Goal: Transaction & Acquisition: Purchase product/service

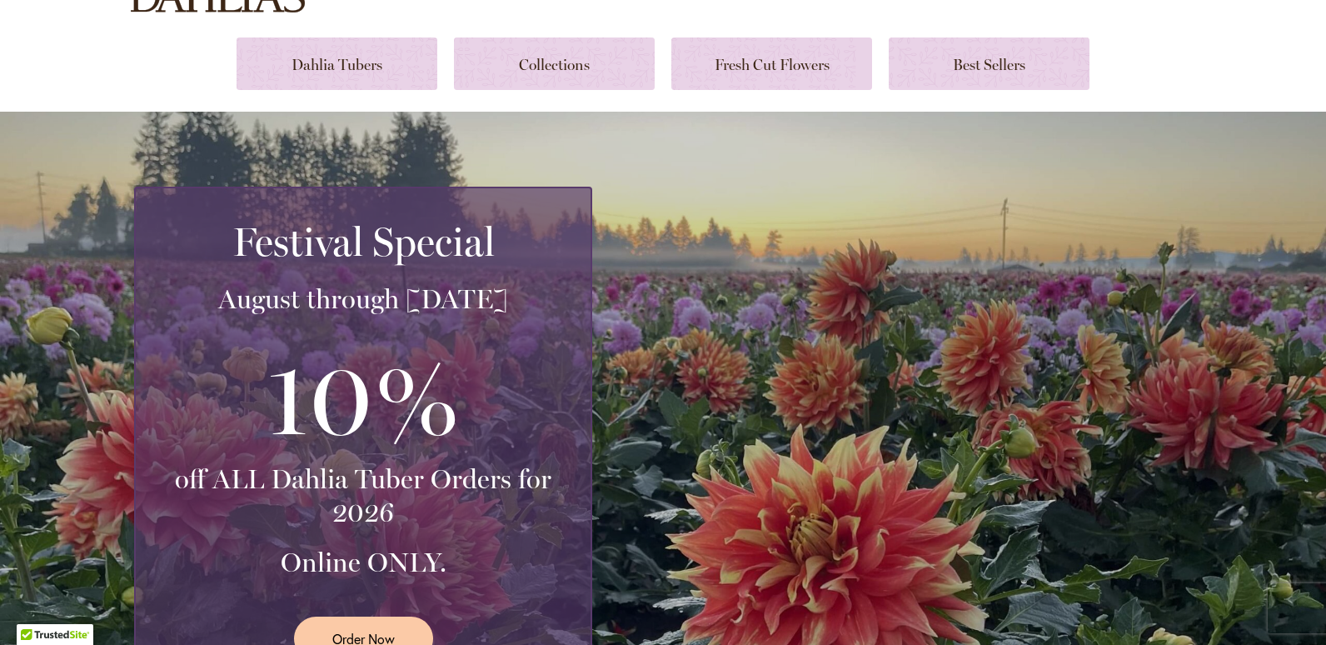
scroll to position [198, 0]
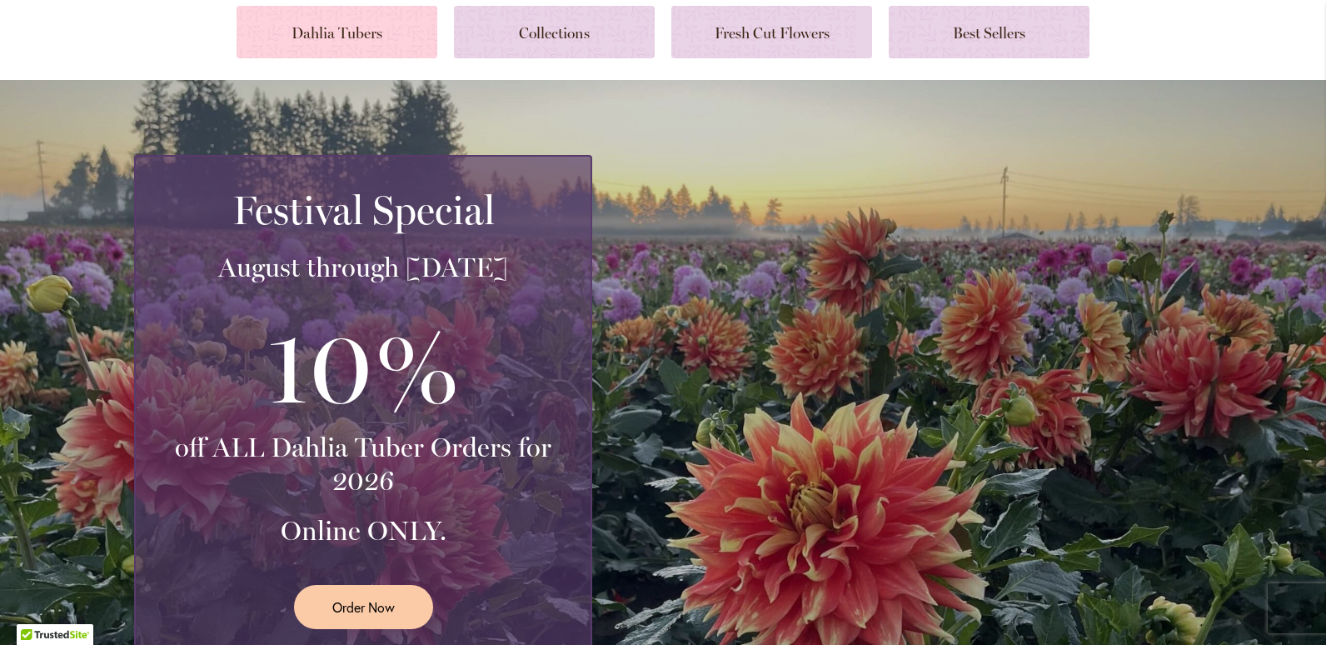
click at [355, 32] on link at bounding box center [337, 32] width 201 height 52
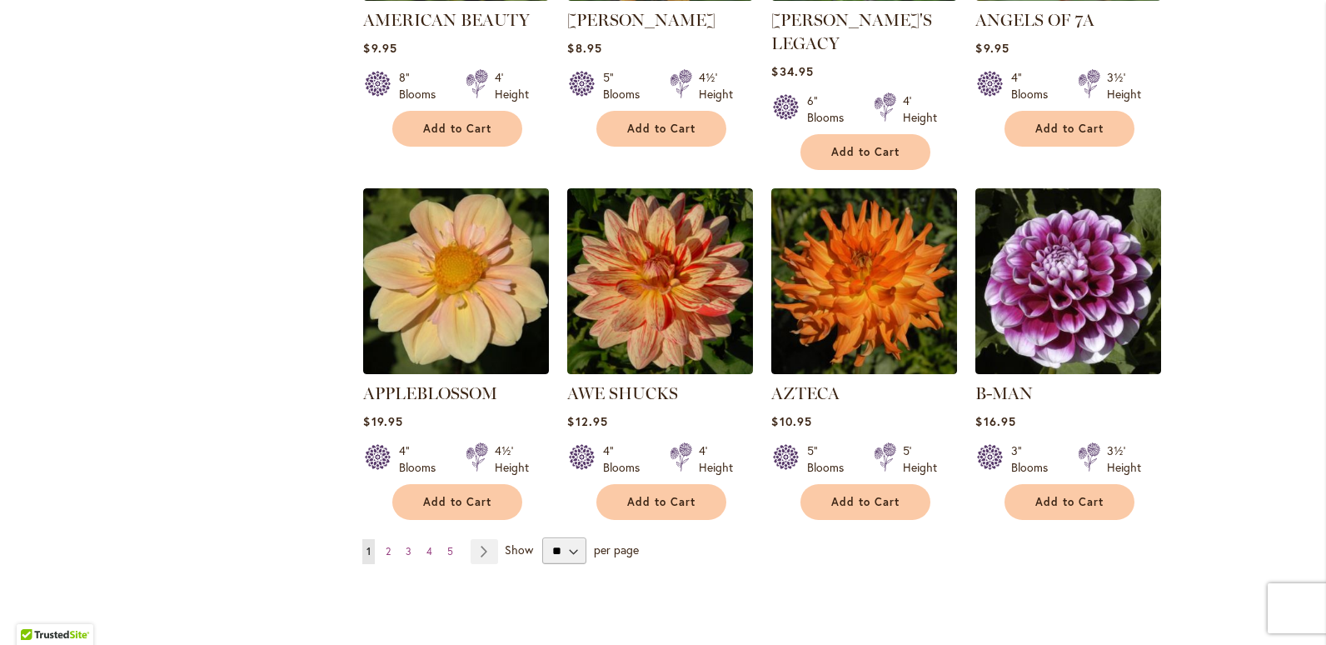
scroll to position [1447, 0]
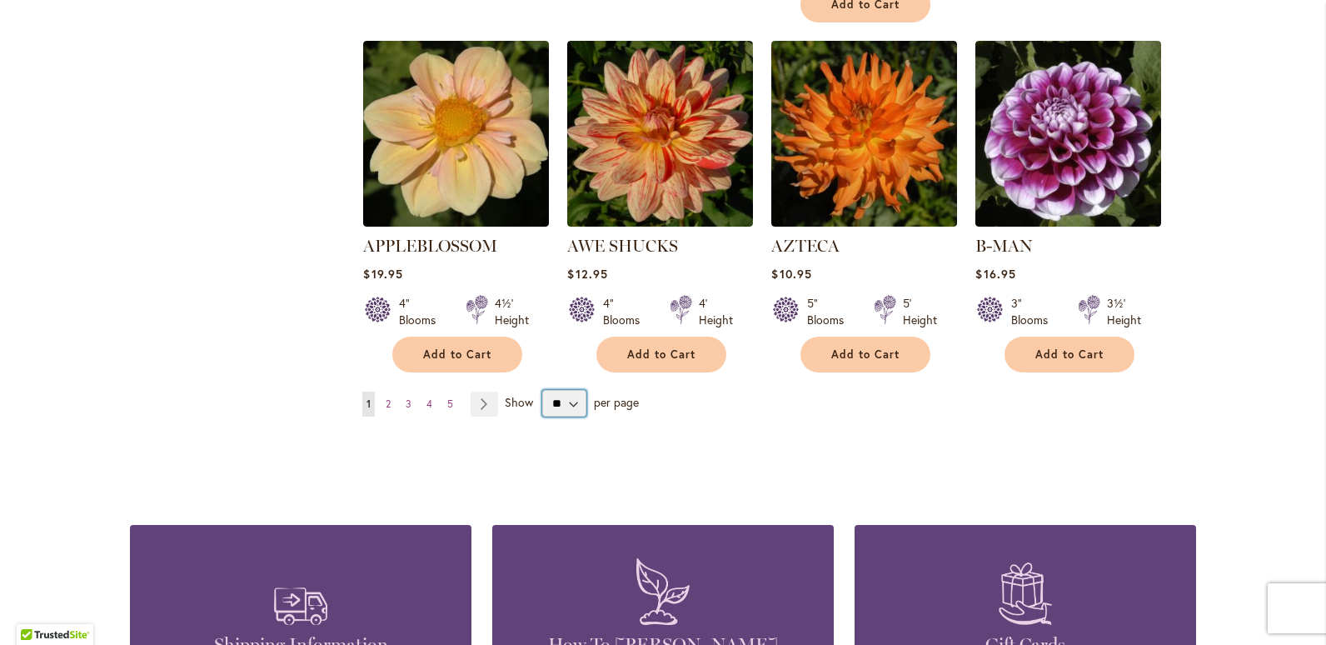
click at [569, 390] on select "** ** ** **" at bounding box center [564, 403] width 44 height 27
select select "**"
click at [542, 390] on select "** ** ** **" at bounding box center [564, 403] width 44 height 27
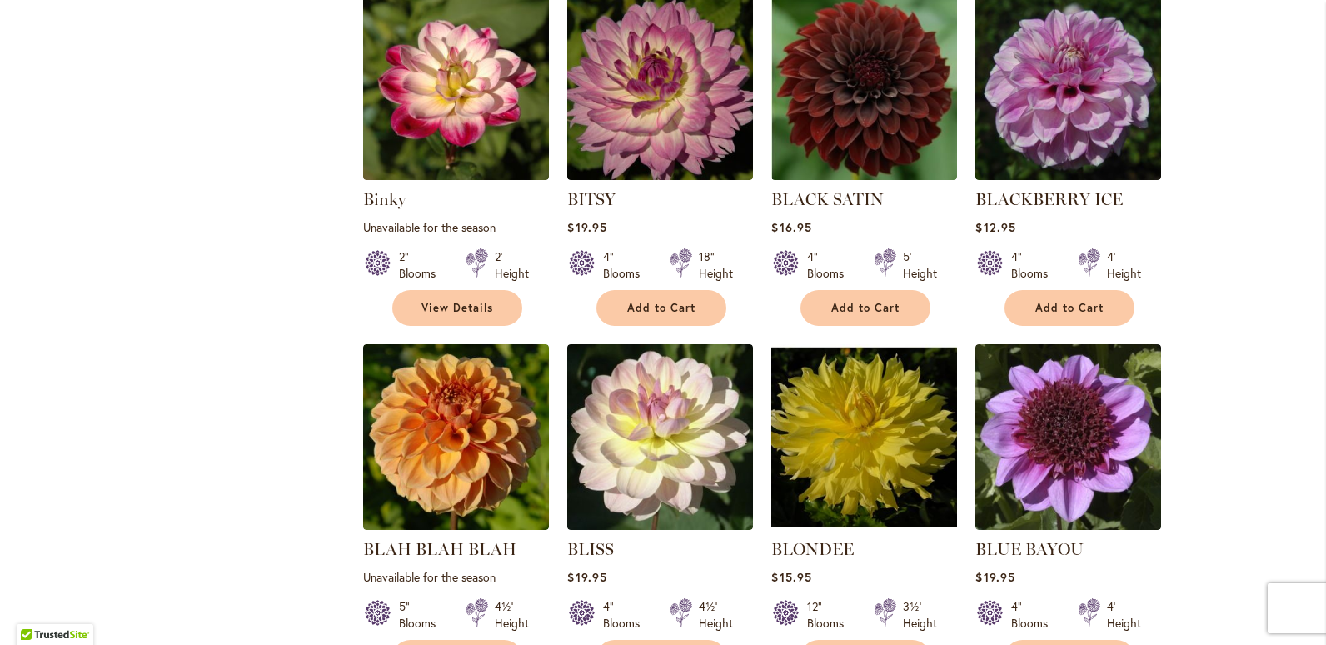
scroll to position [3350, 0]
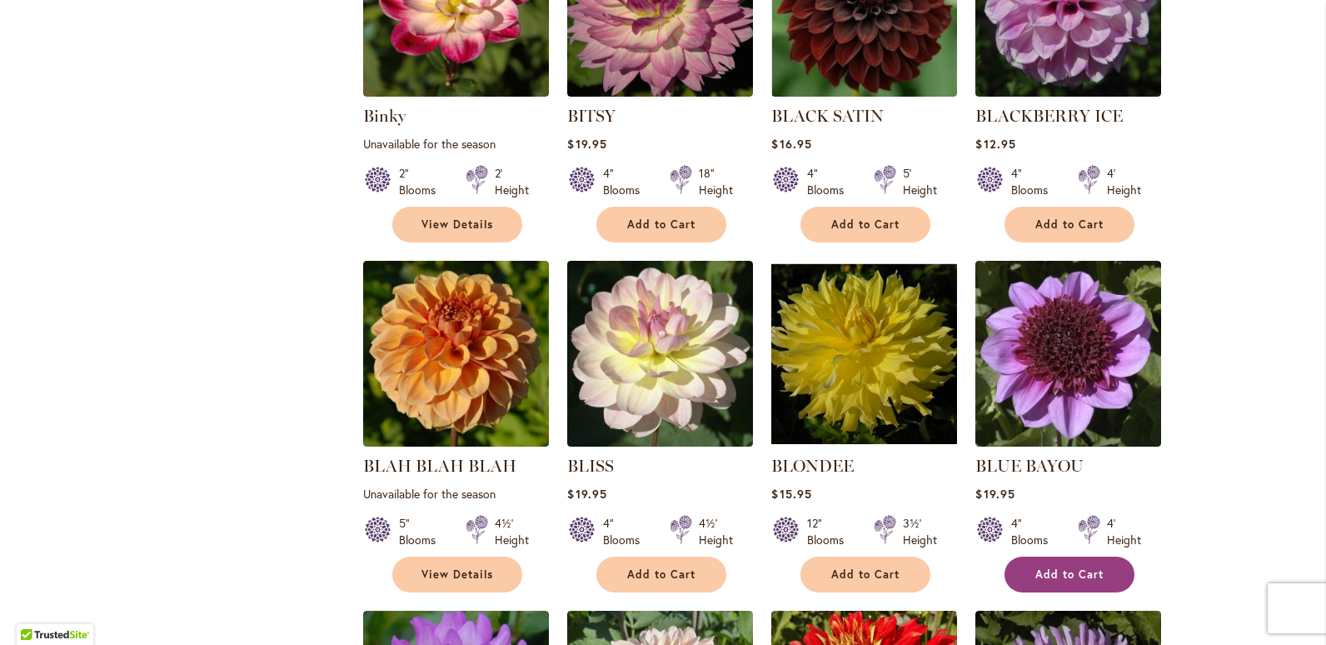
click at [1069, 567] on span "Add to Cart" at bounding box center [1069, 574] width 68 height 14
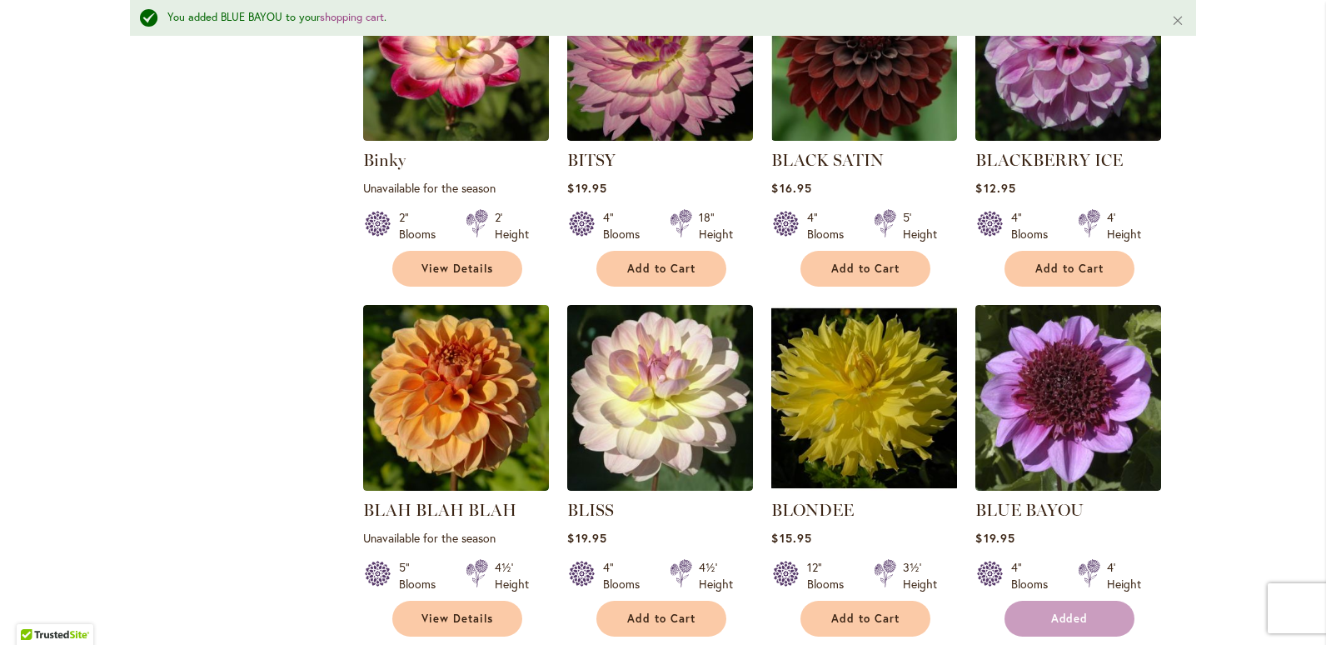
scroll to position [3394, 0]
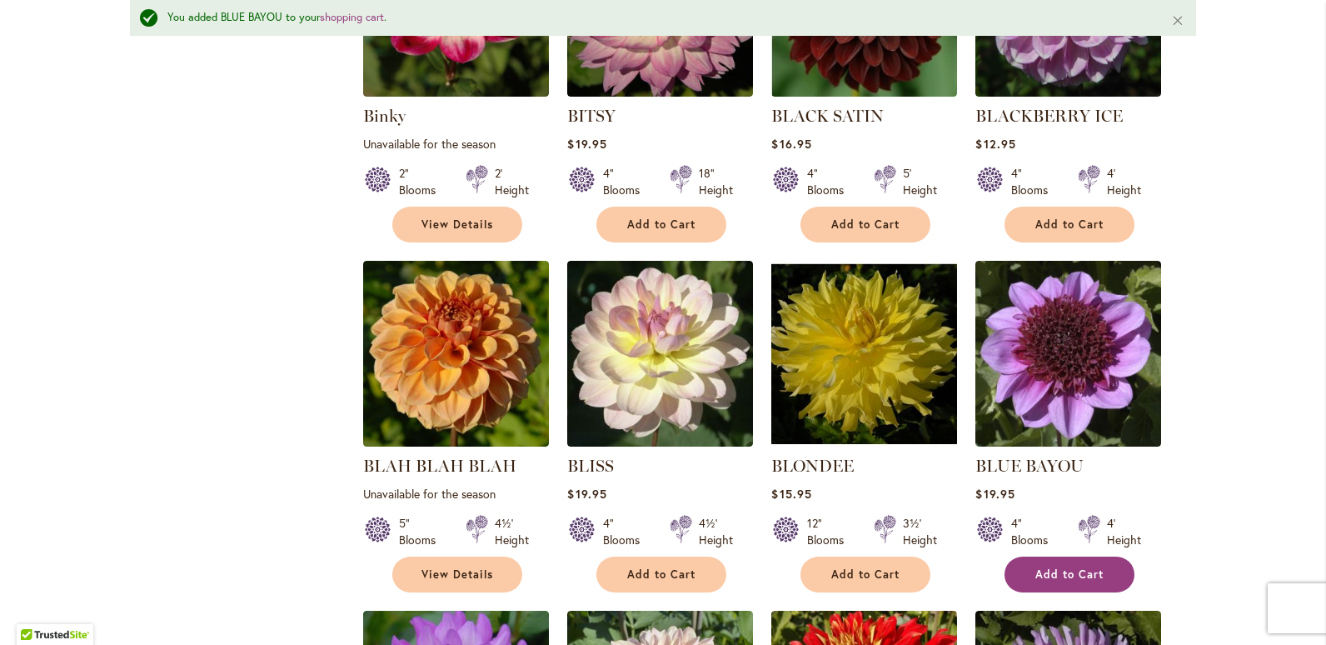
click at [1079, 567] on span "Add to Cart" at bounding box center [1069, 574] width 68 height 14
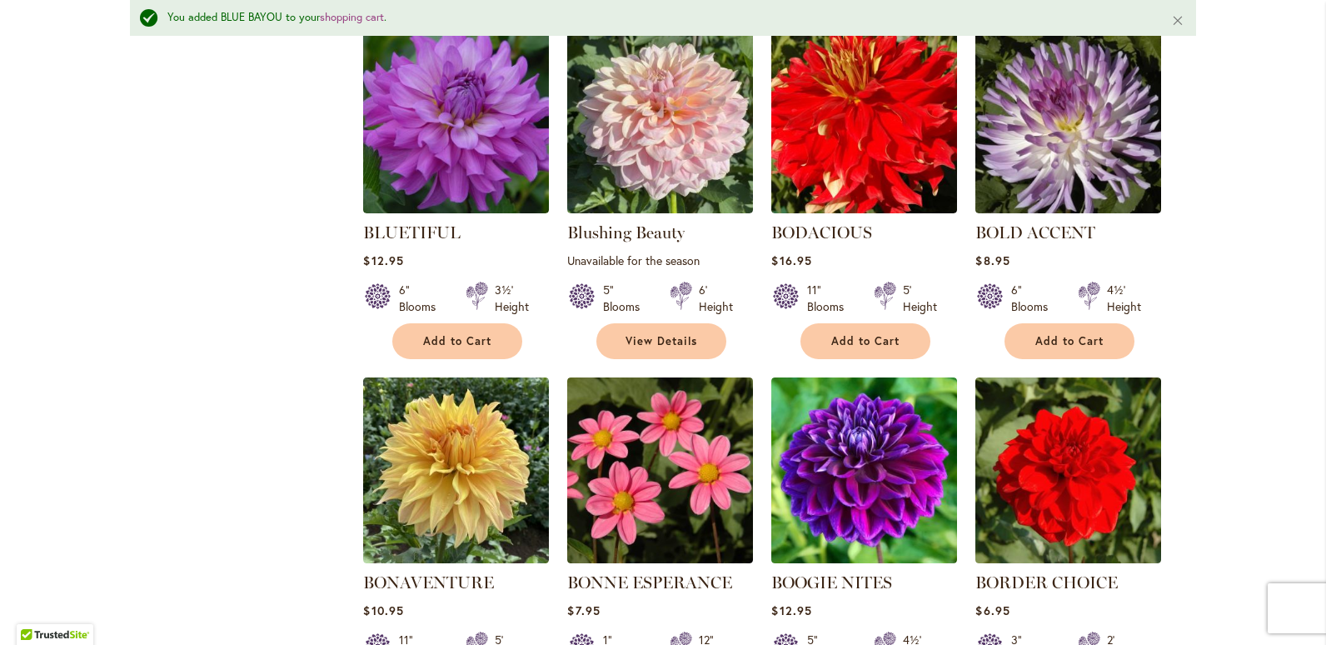
scroll to position [4060, 0]
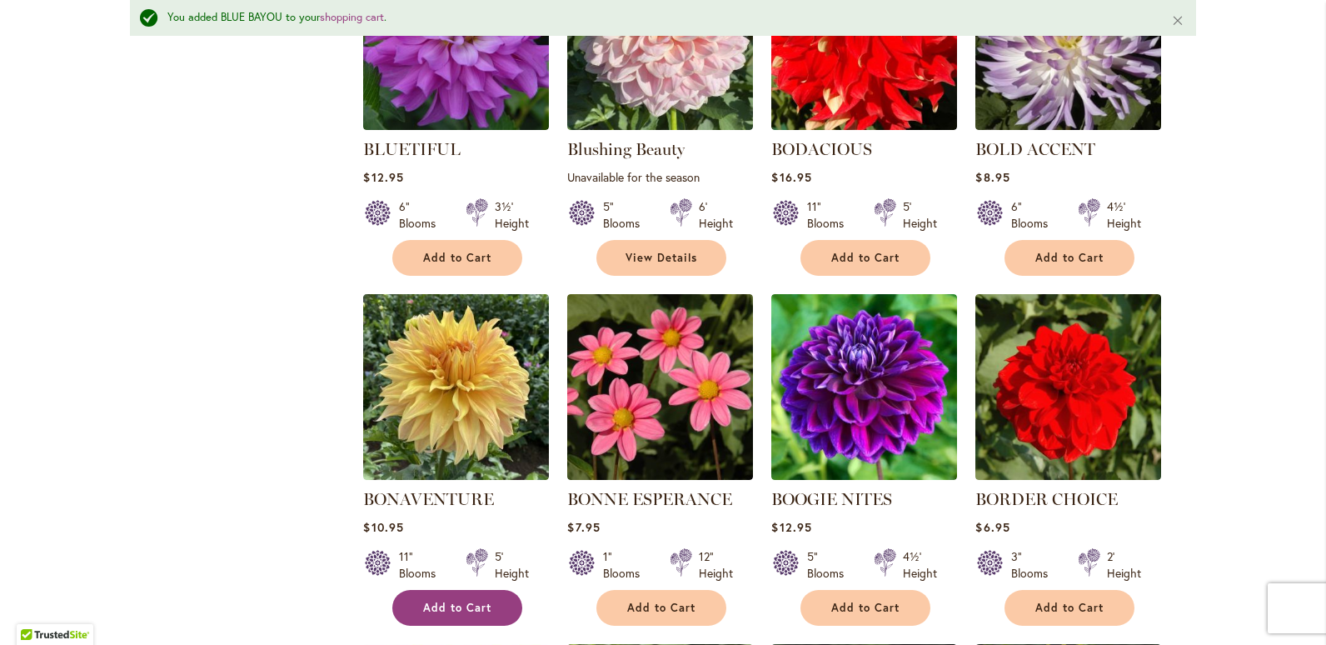
click at [441, 600] on span "Add to Cart" at bounding box center [457, 607] width 68 height 14
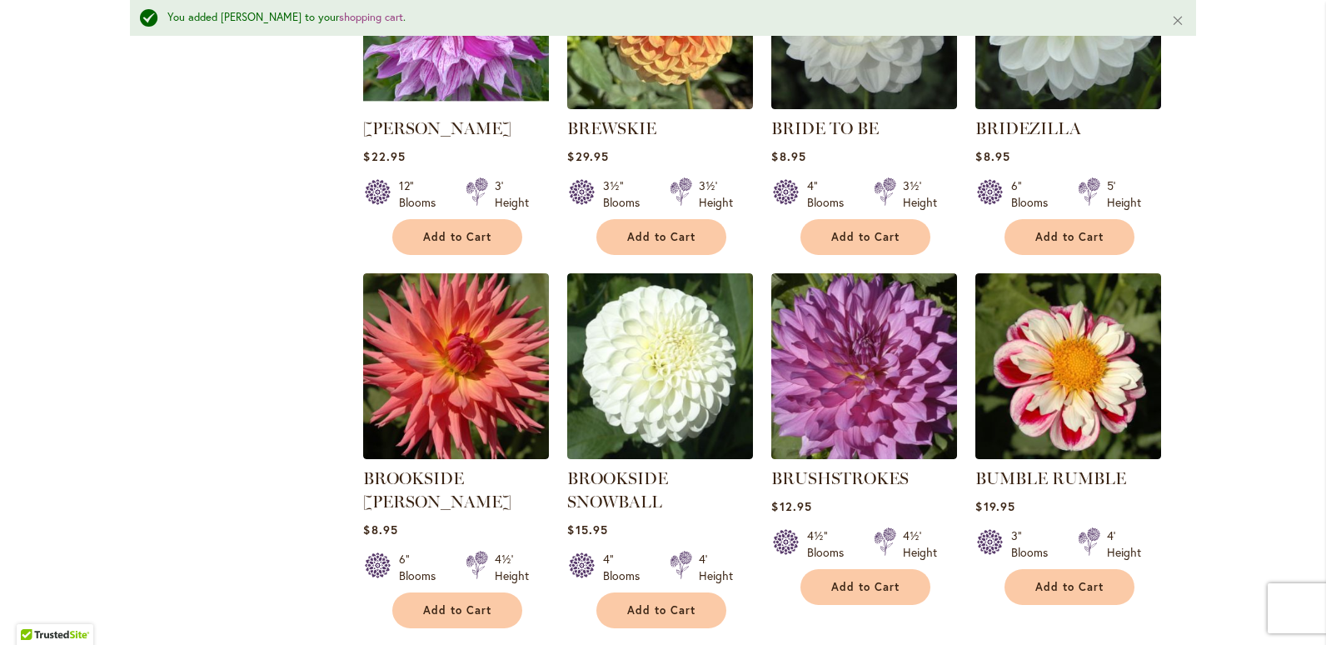
scroll to position [4810, 0]
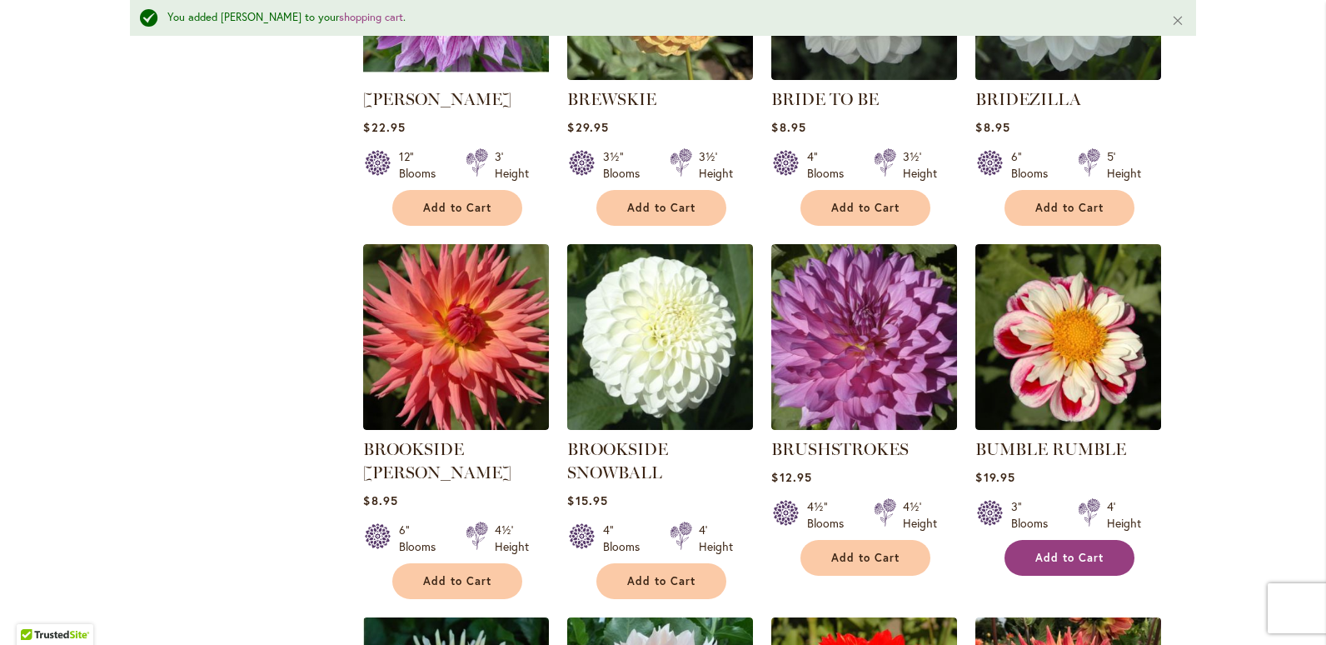
click at [1060, 550] on span "Add to Cart" at bounding box center [1069, 557] width 68 height 14
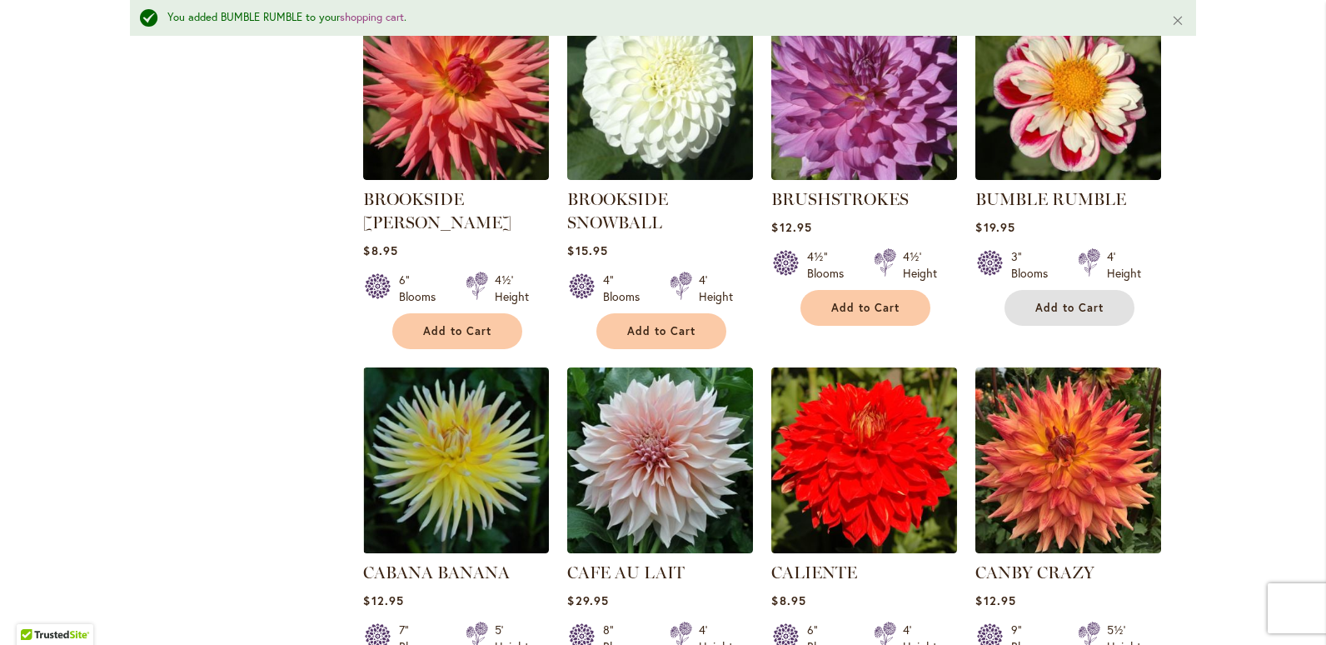
scroll to position [5143, 0]
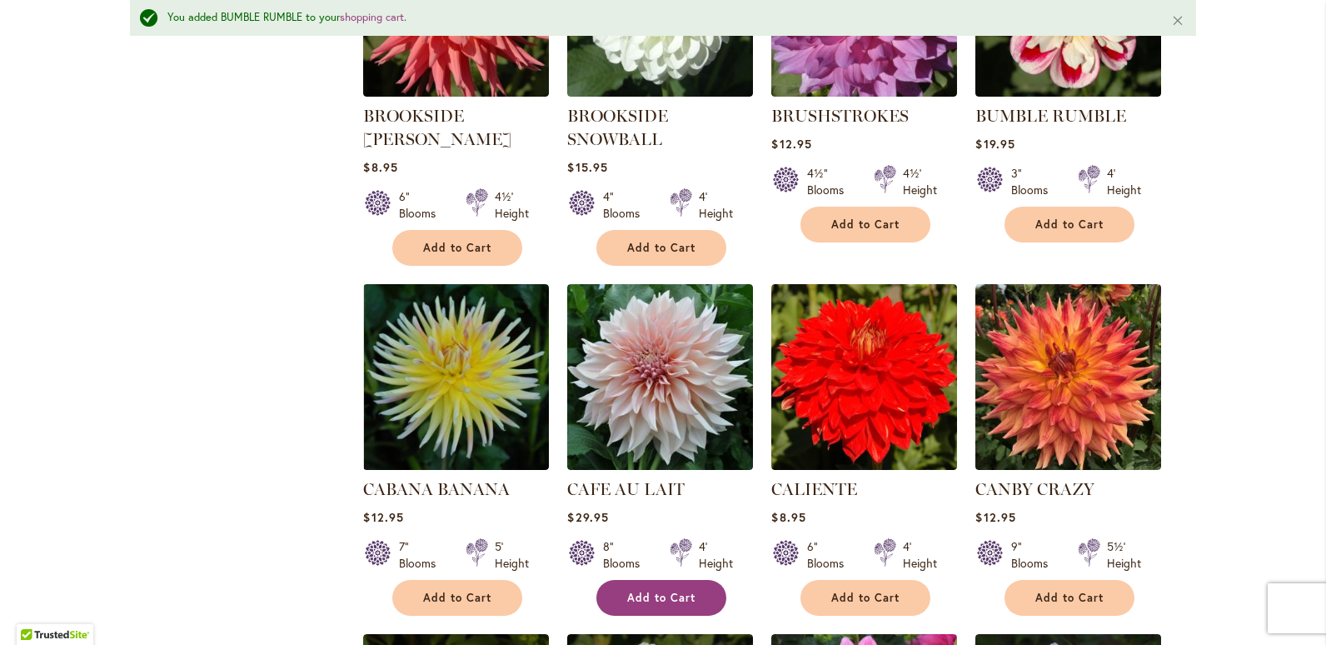
click at [680, 580] on button "Add to Cart" at bounding box center [661, 598] width 130 height 36
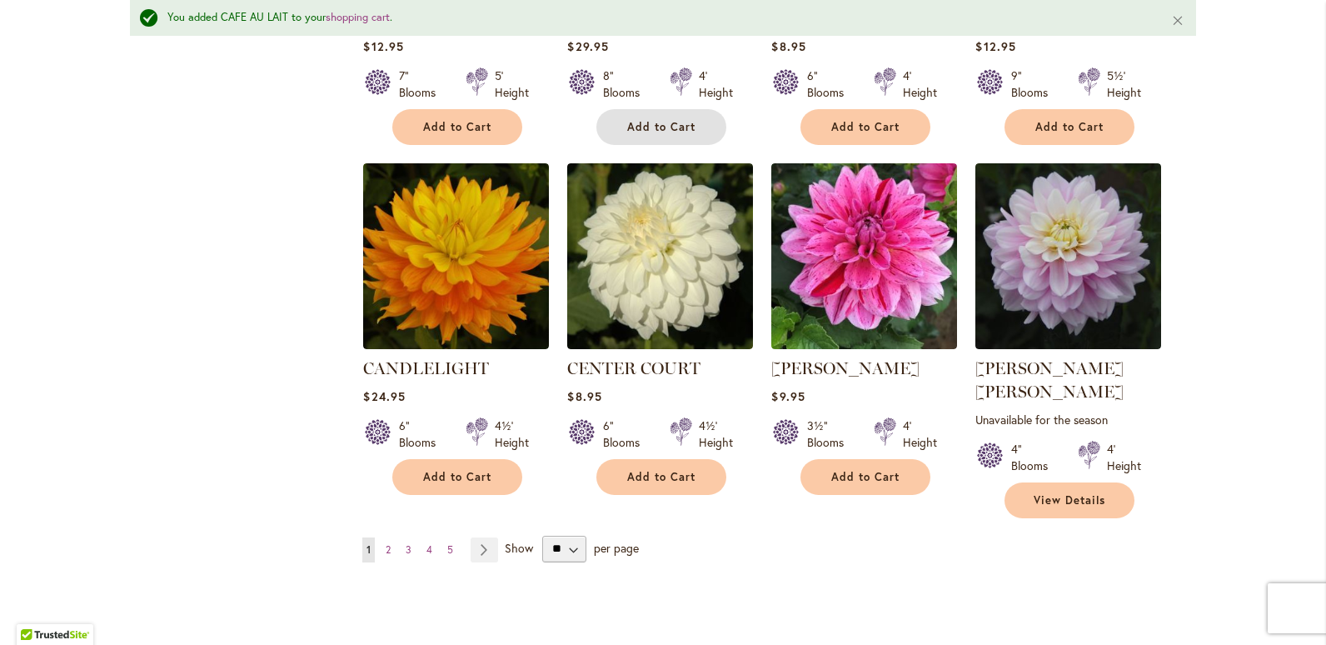
scroll to position [5642, 0]
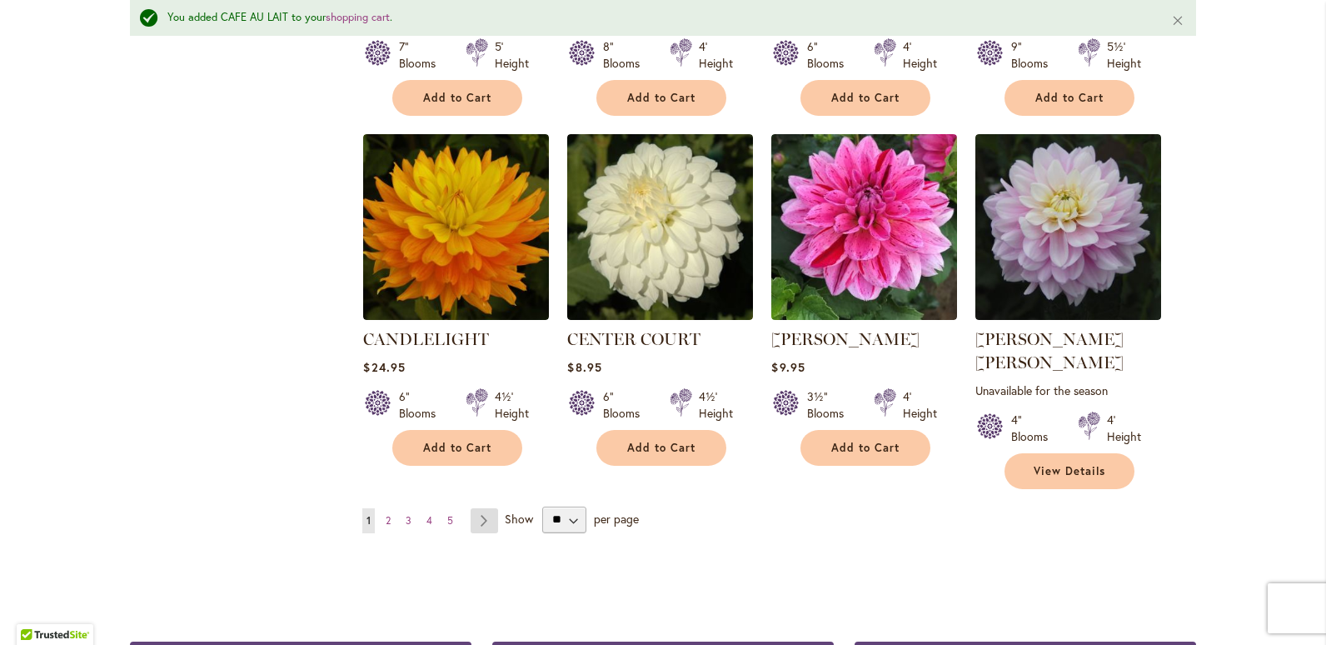
click at [484, 508] on link "Page Next" at bounding box center [484, 520] width 27 height 25
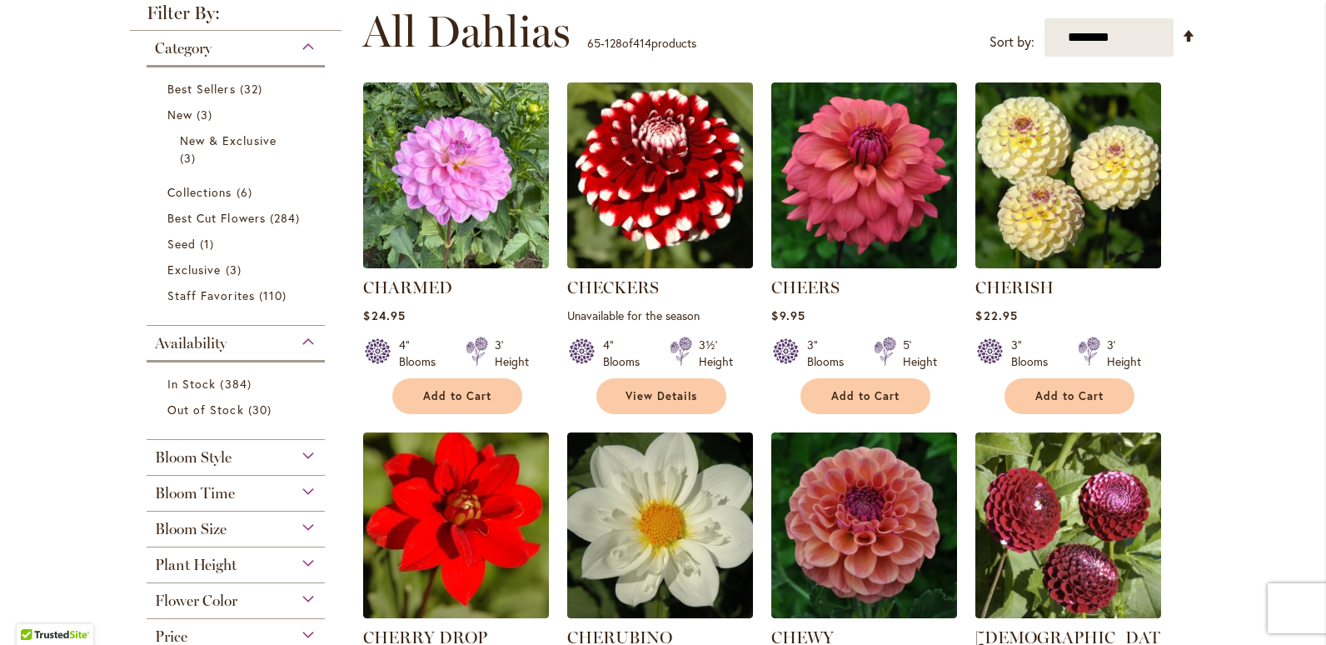
scroll to position [416, 0]
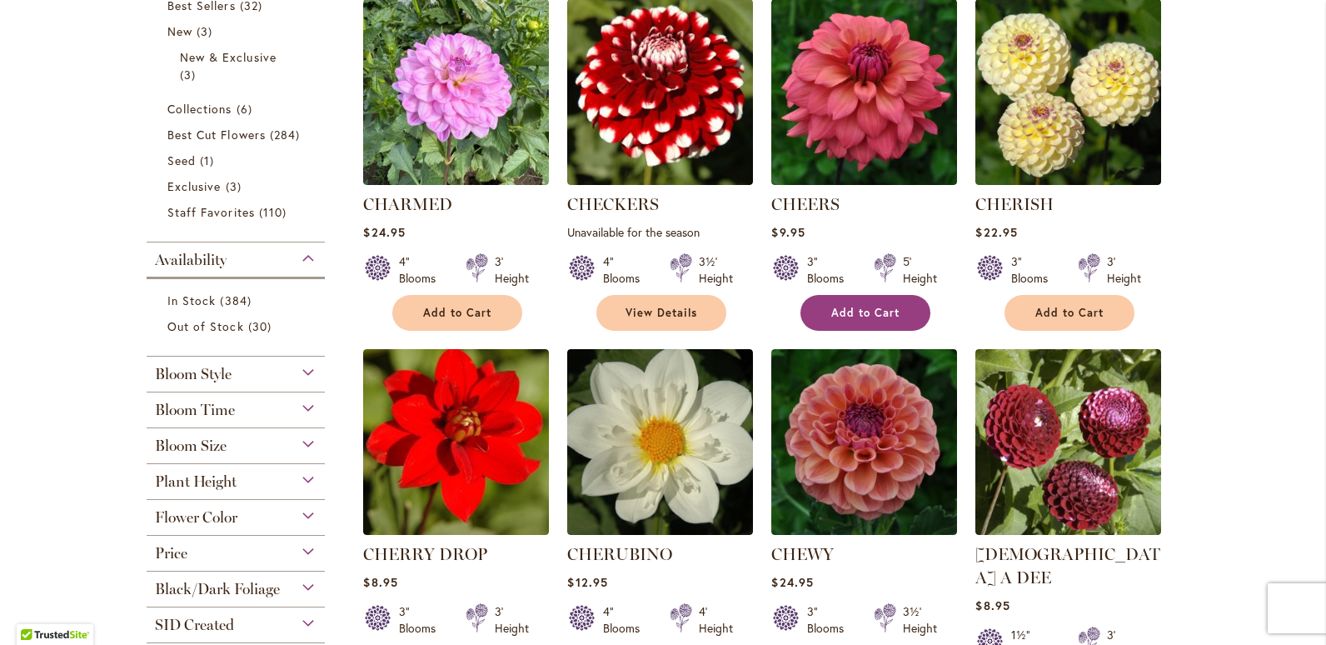
click at [860, 308] on span "Add to Cart" at bounding box center [865, 313] width 68 height 14
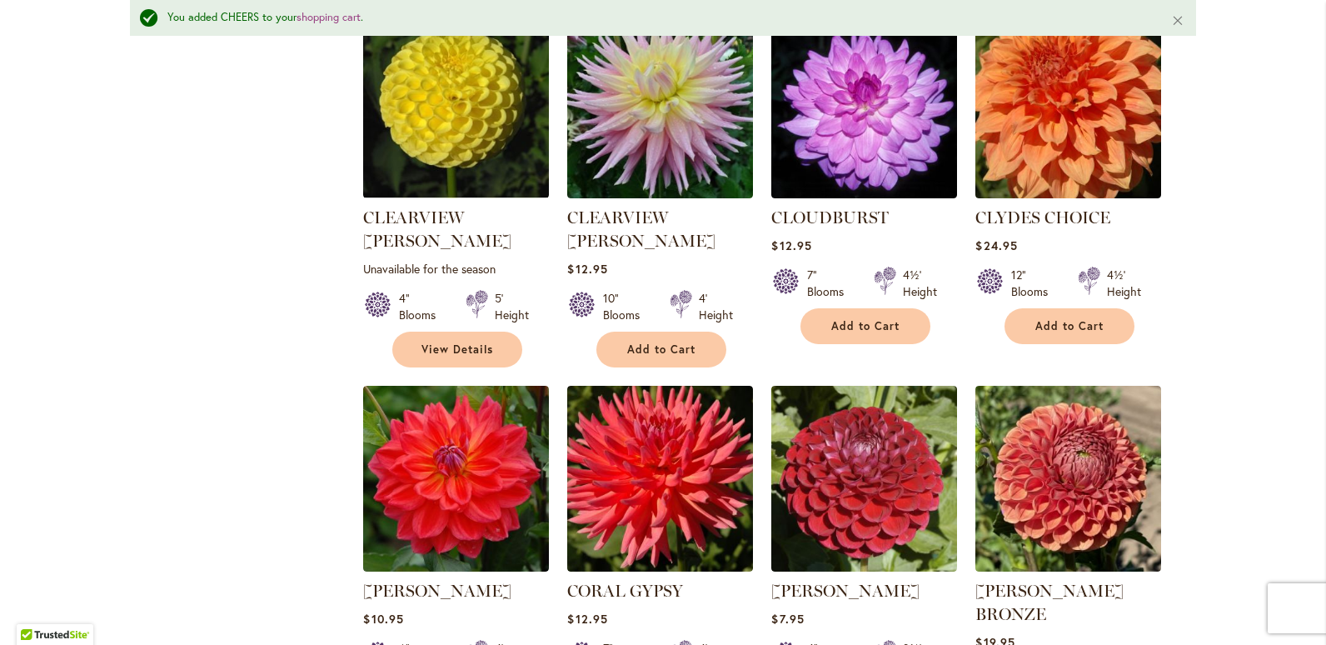
scroll to position [1626, 0]
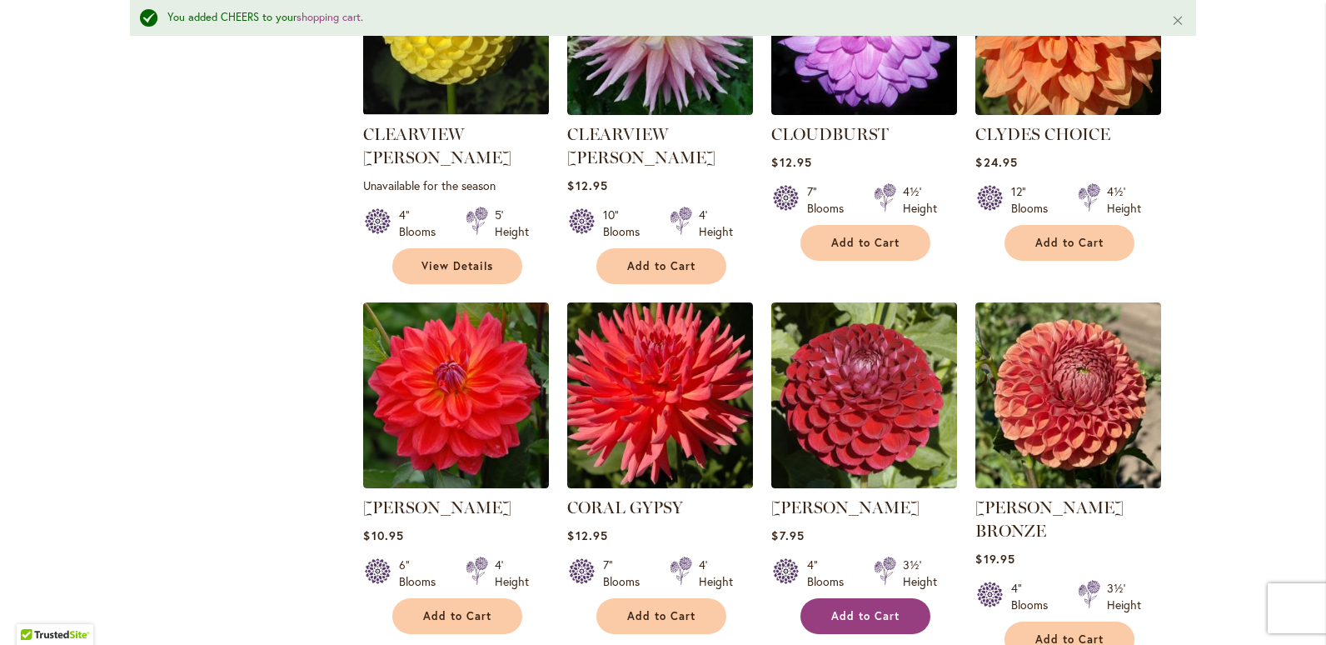
click at [854, 609] on span "Add to Cart" at bounding box center [865, 616] width 68 height 14
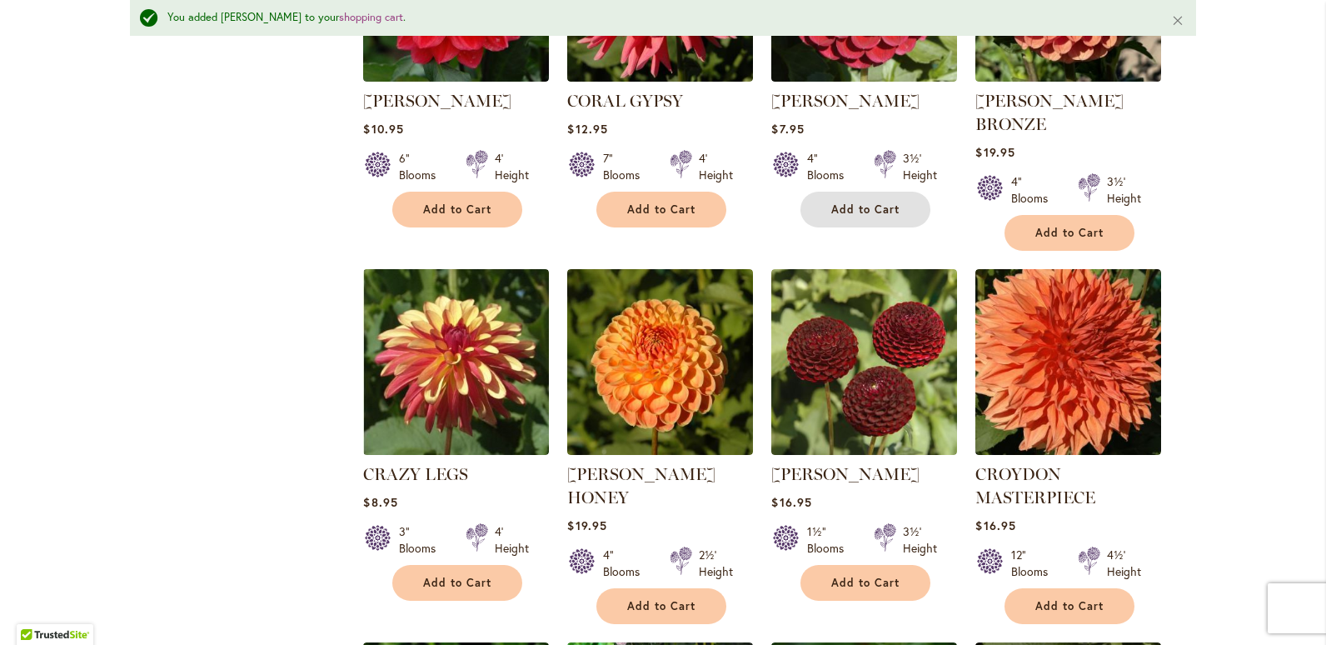
scroll to position [2043, 0]
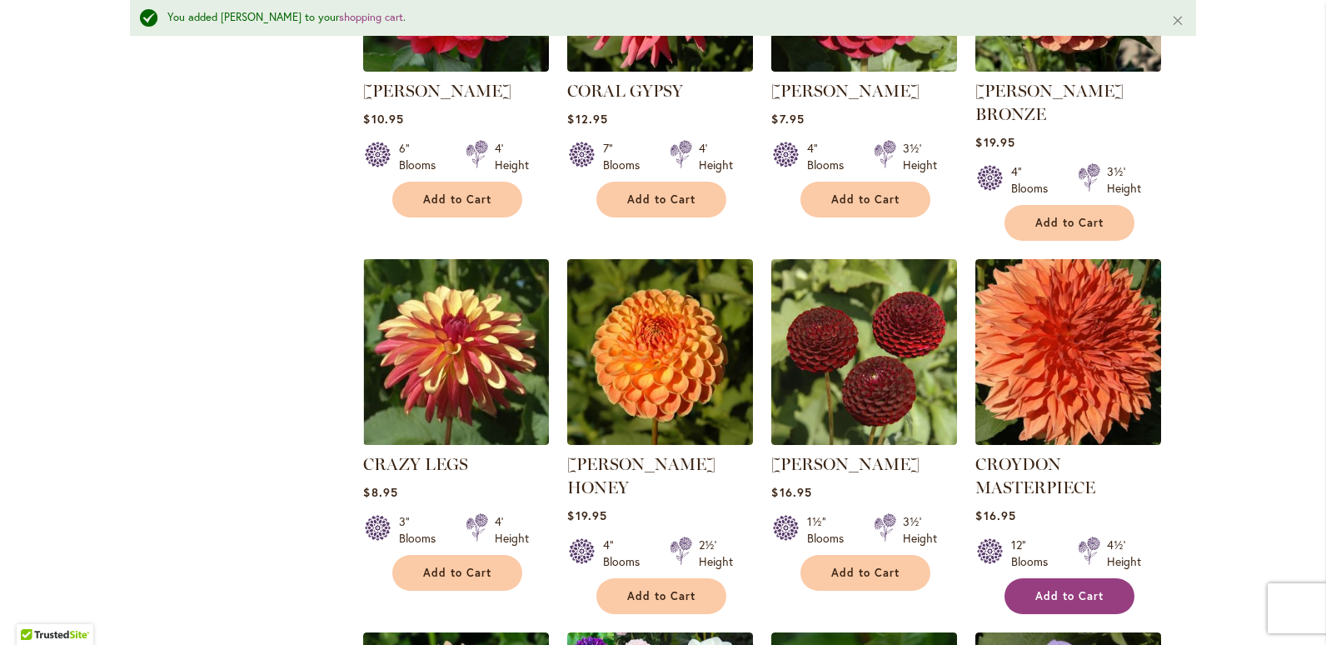
click at [1067, 589] on span "Add to Cart" at bounding box center [1069, 596] width 68 height 14
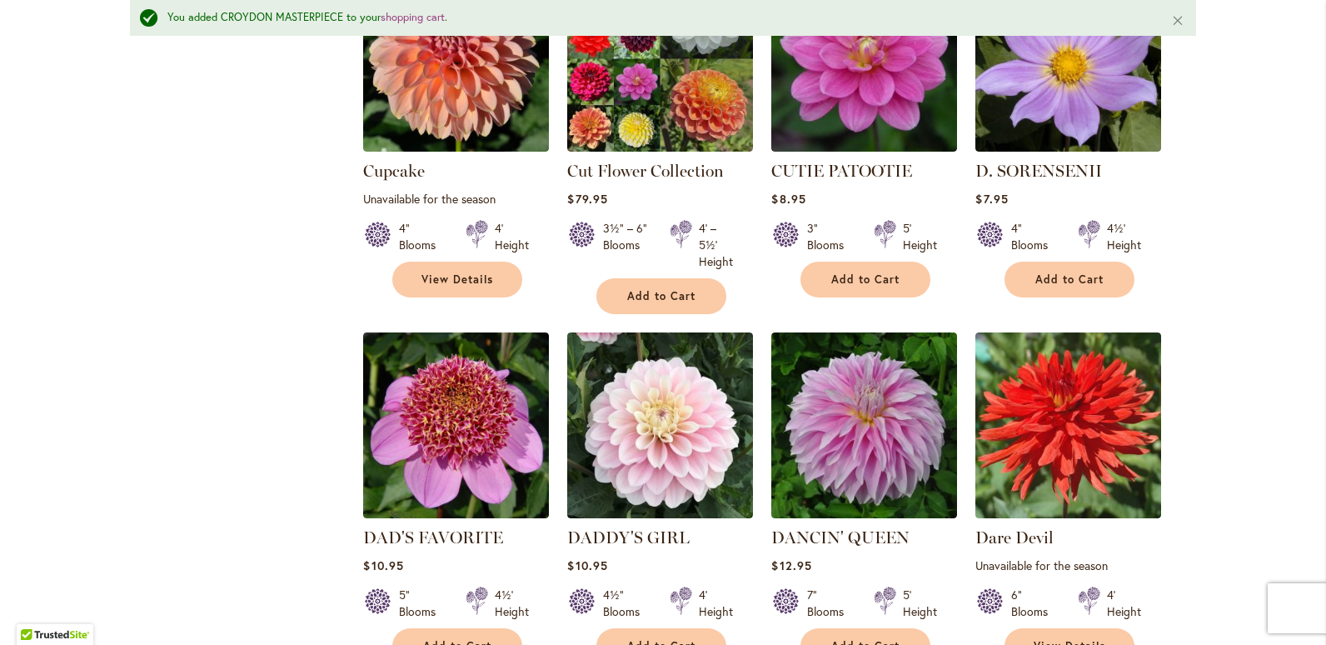
scroll to position [2792, 0]
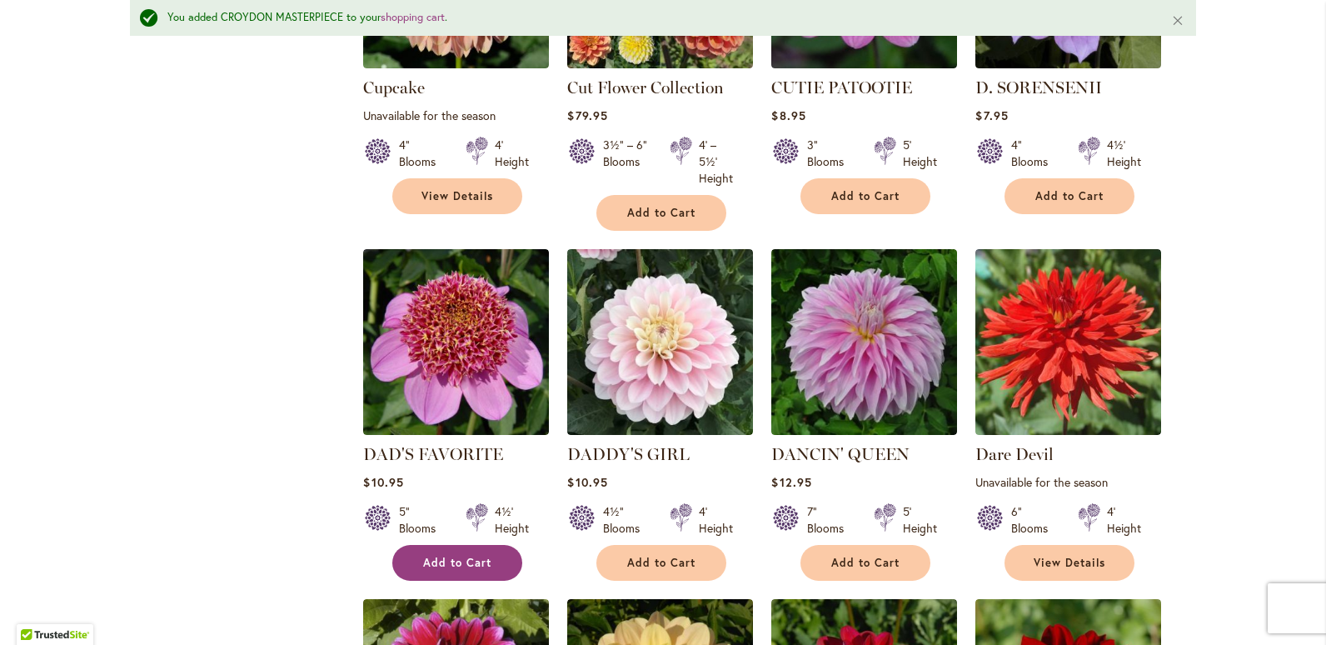
click at [473, 555] on span "Add to Cart" at bounding box center [457, 562] width 68 height 14
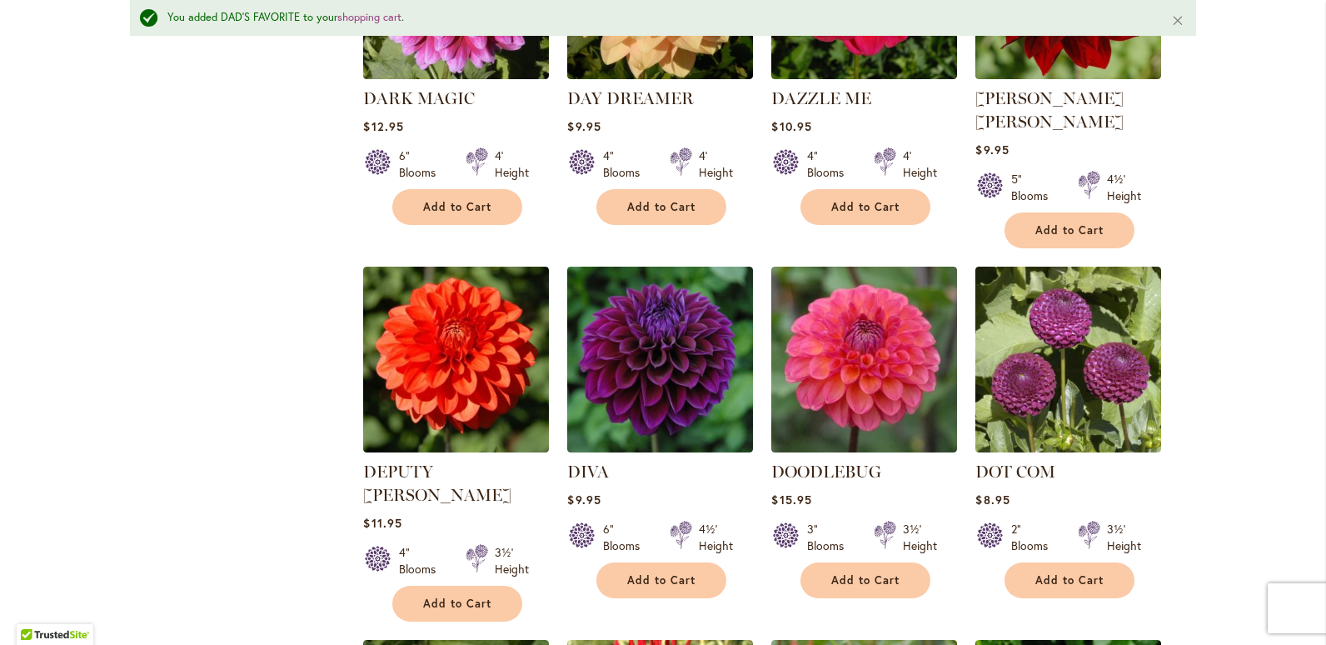
scroll to position [3542, 0]
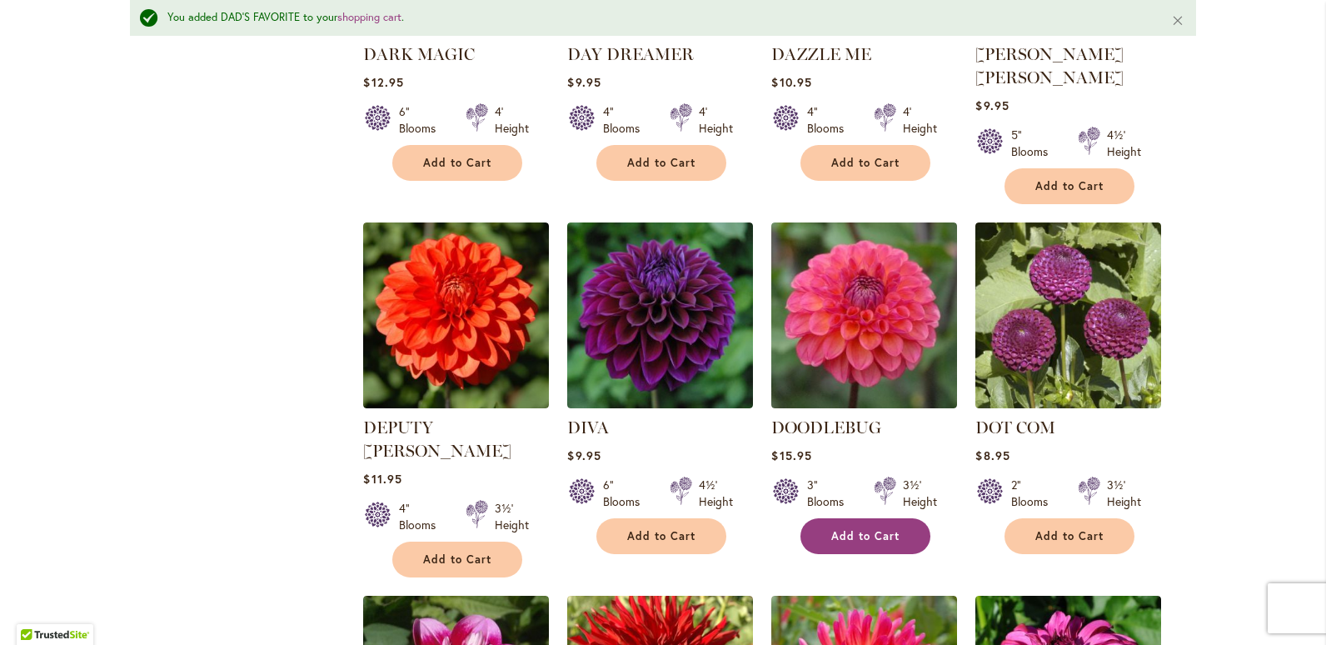
click at [868, 518] on button "Add to Cart" at bounding box center [865, 536] width 130 height 36
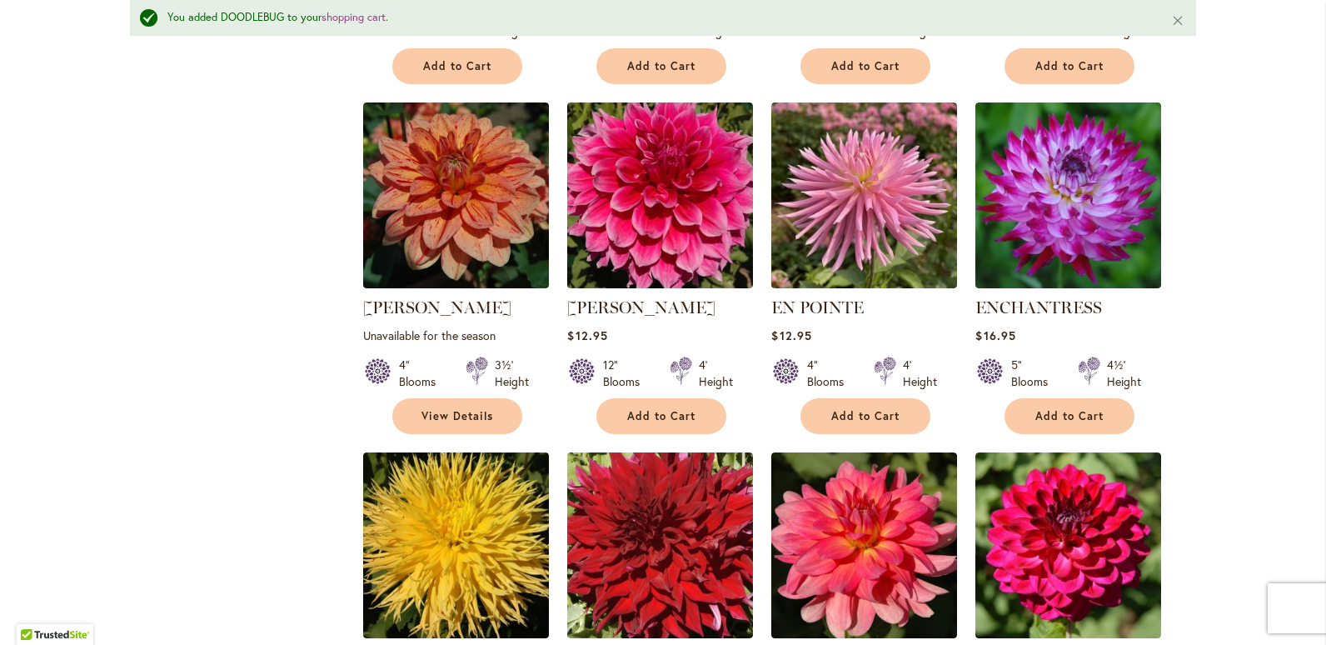
scroll to position [4791, 0]
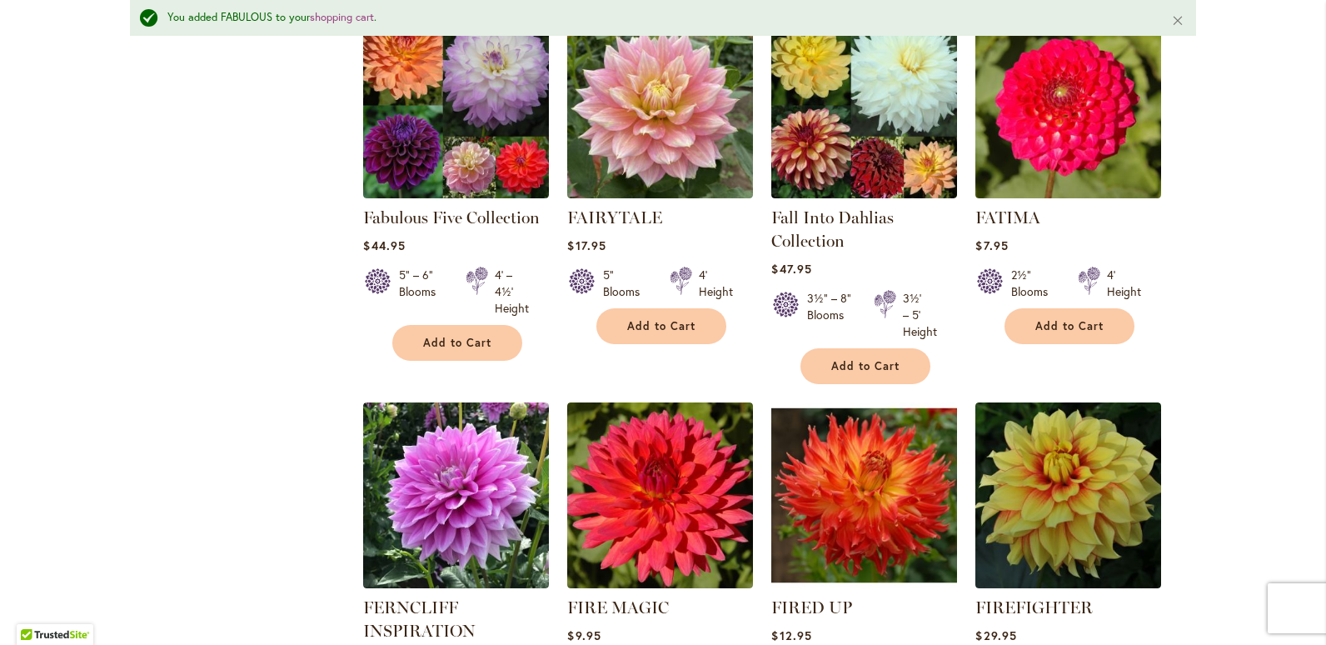
scroll to position [5541, 0]
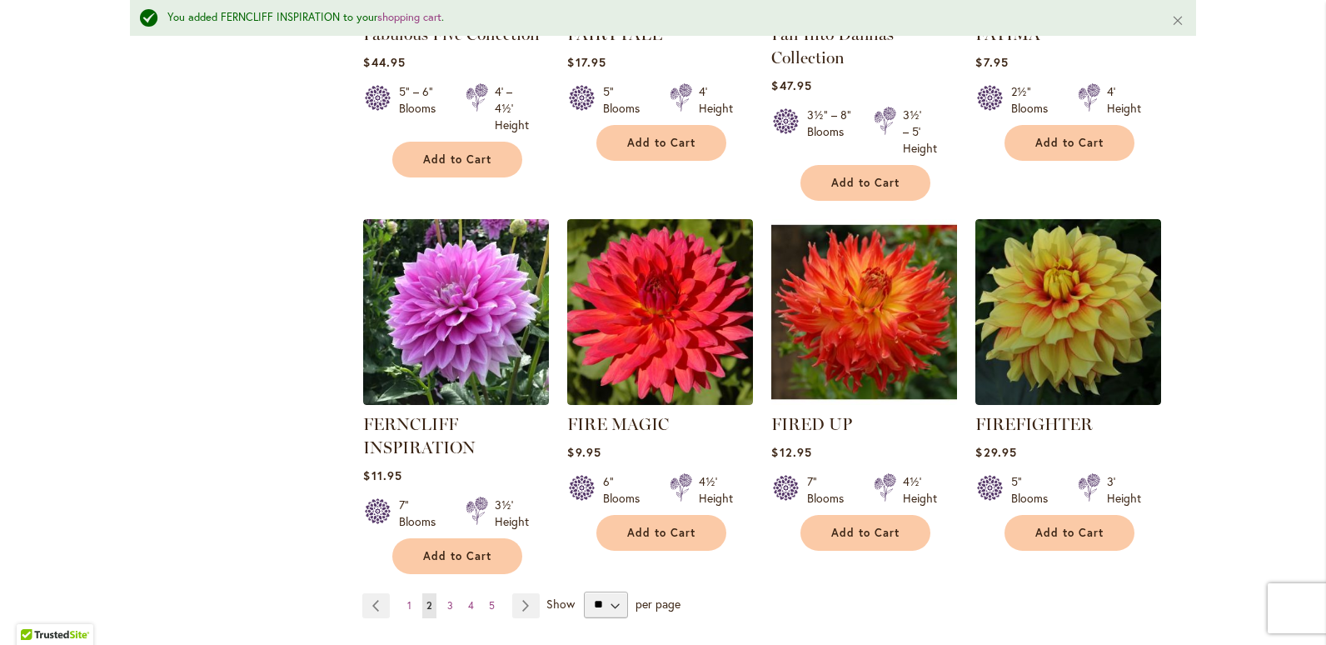
click at [550, 595] on span "Show" at bounding box center [560, 603] width 28 height 16
click at [584, 591] on select "** ** ** **" at bounding box center [606, 604] width 44 height 27
click at [518, 593] on link "Page Next" at bounding box center [525, 605] width 27 height 25
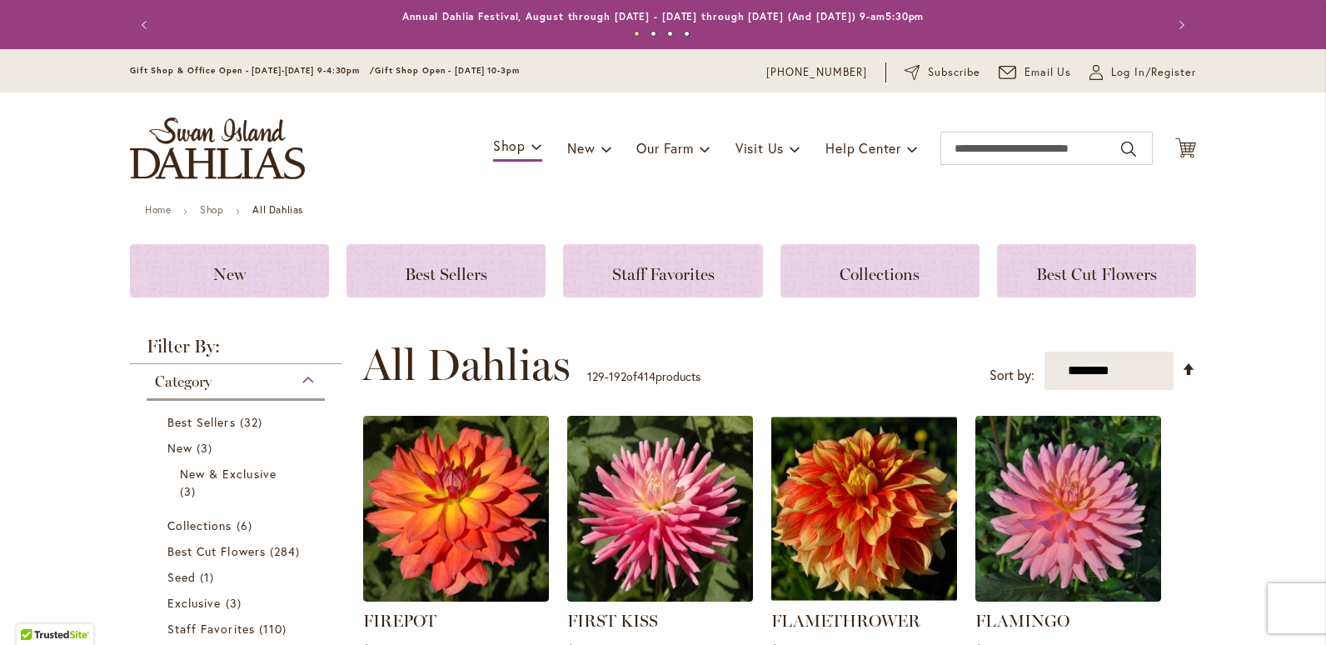
scroll to position [351, 0]
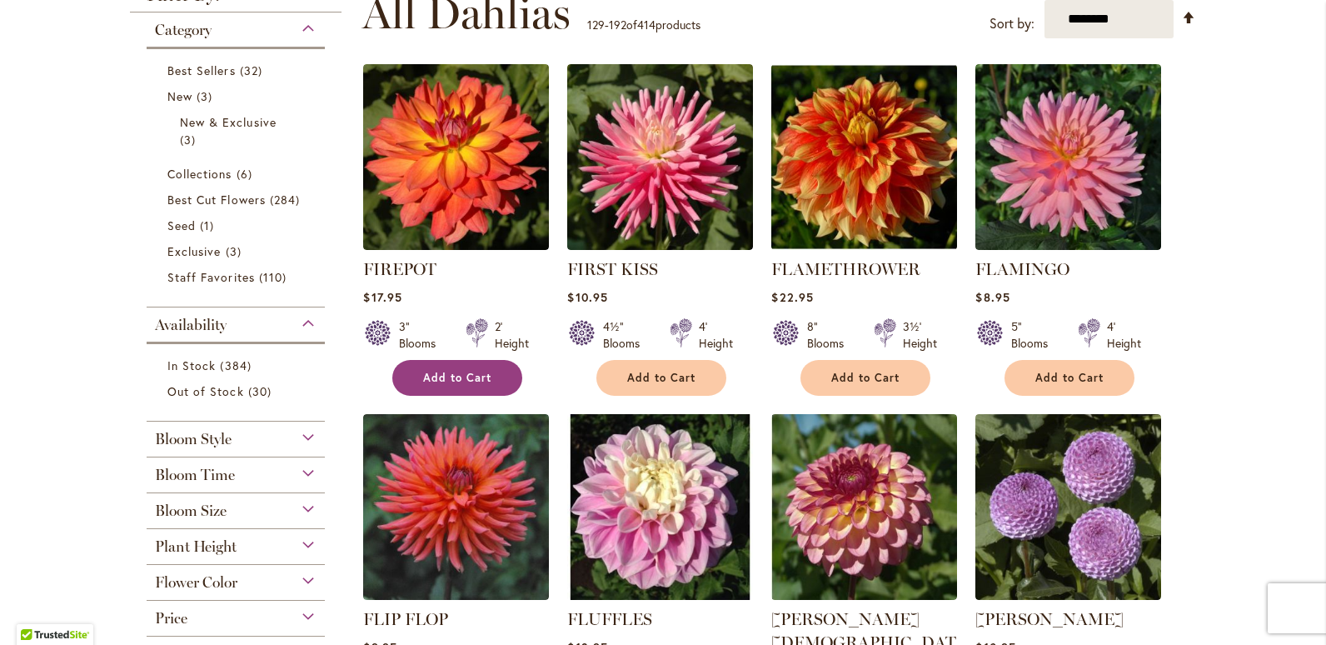
click at [456, 375] on span "Add to Cart" at bounding box center [457, 378] width 68 height 14
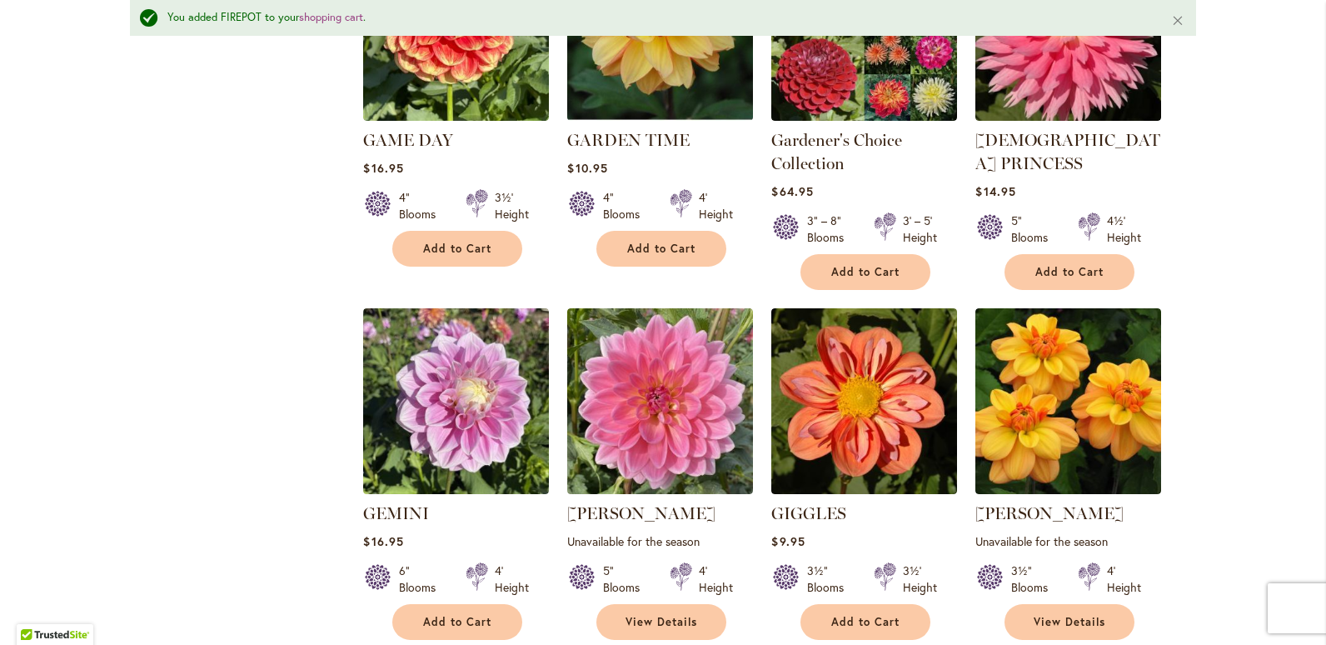
scroll to position [1645, 0]
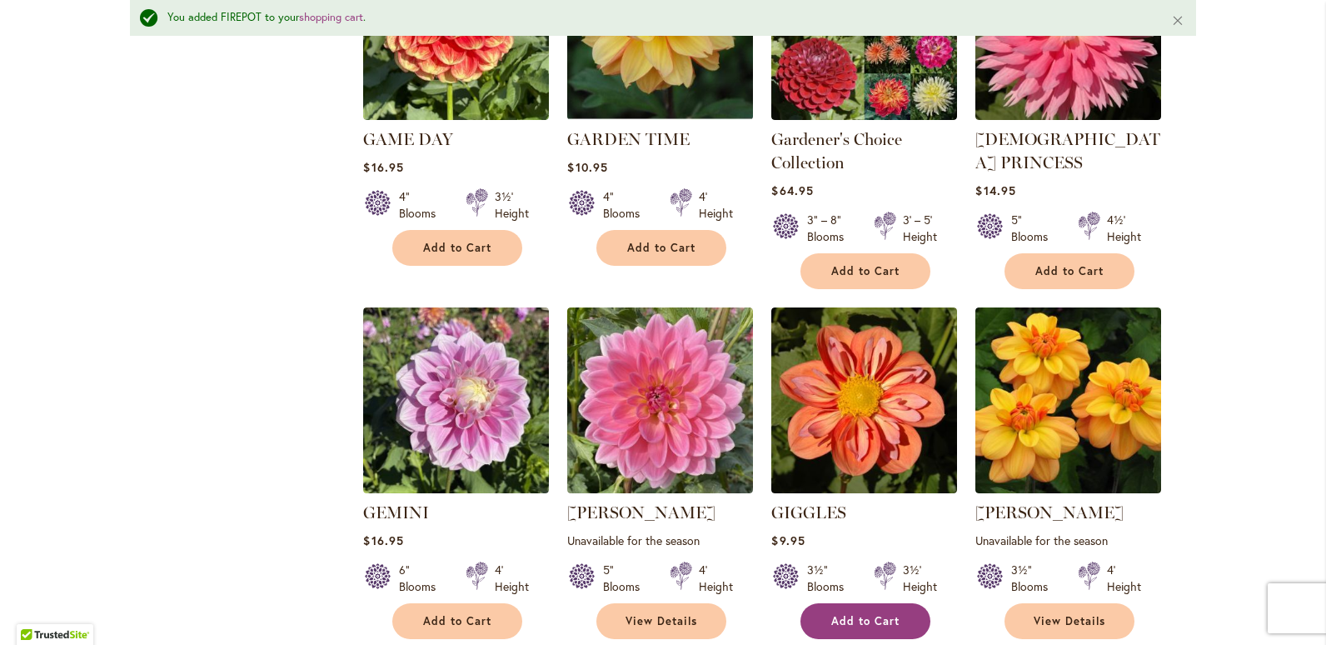
click at [874, 603] on button "Add to Cart" at bounding box center [865, 621] width 130 height 36
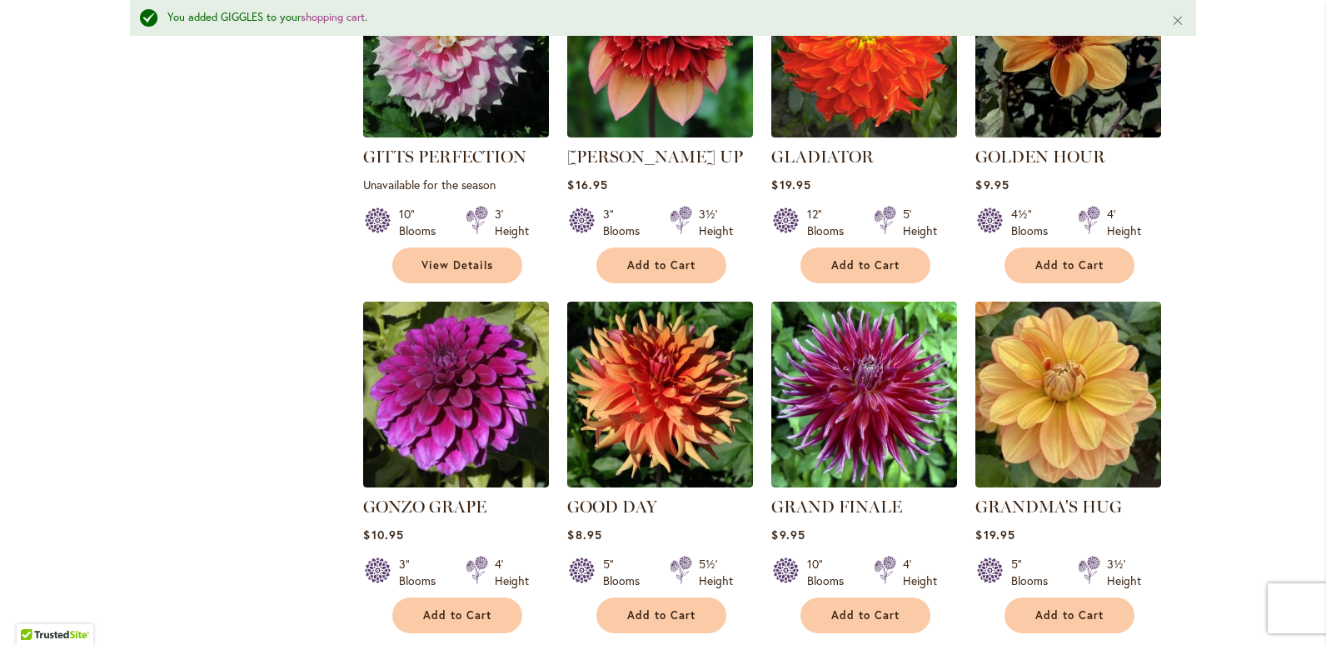
scroll to position [2727, 0]
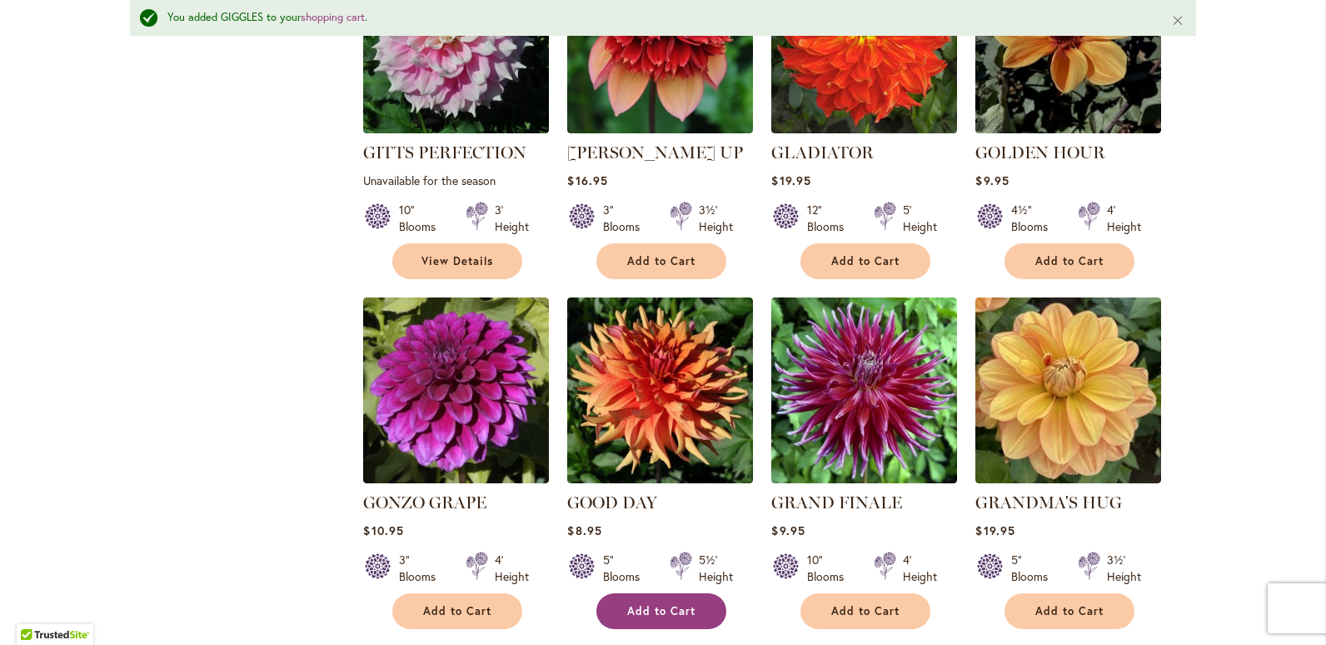
click at [656, 604] on span "Add to Cart" at bounding box center [661, 611] width 68 height 14
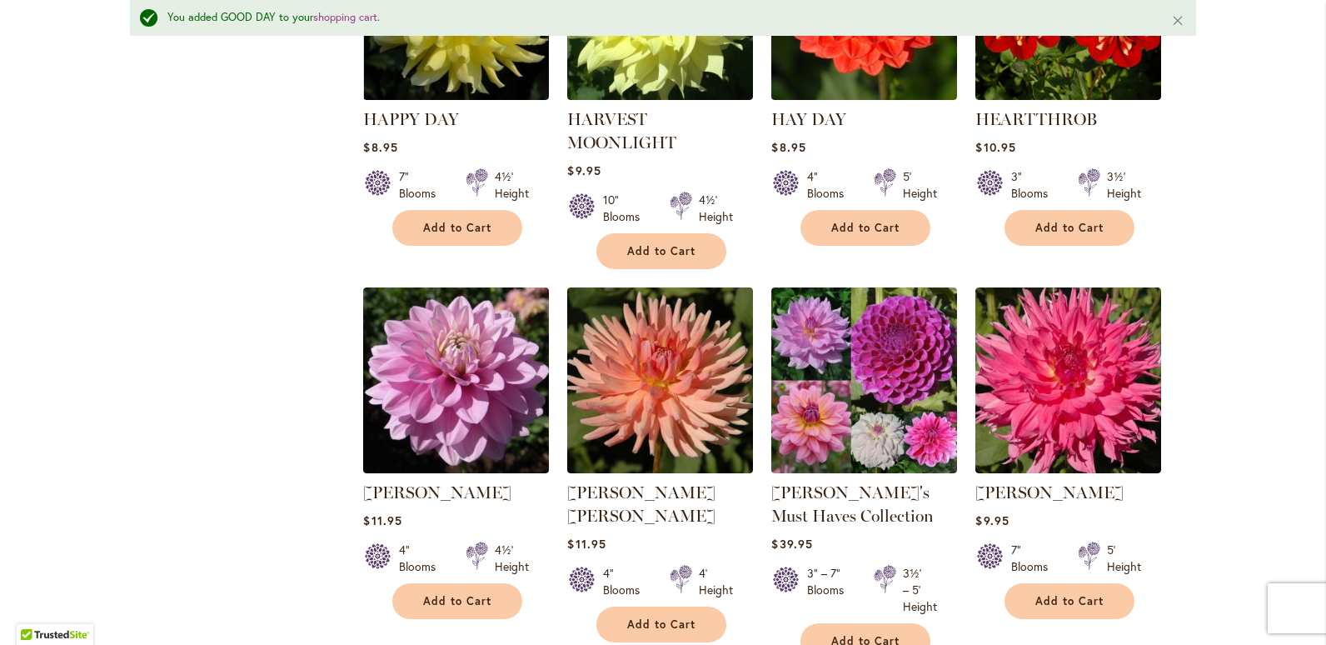
scroll to position [3893, 0]
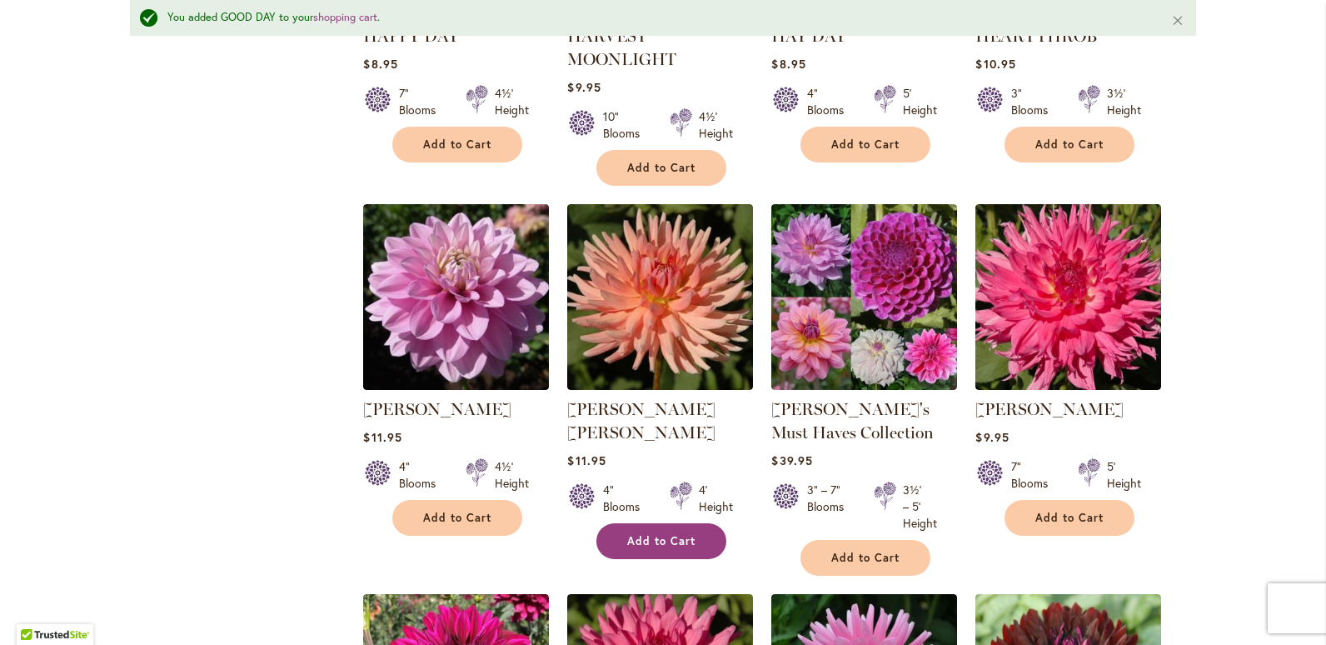
click at [670, 534] on span "Add to Cart" at bounding box center [661, 541] width 68 height 14
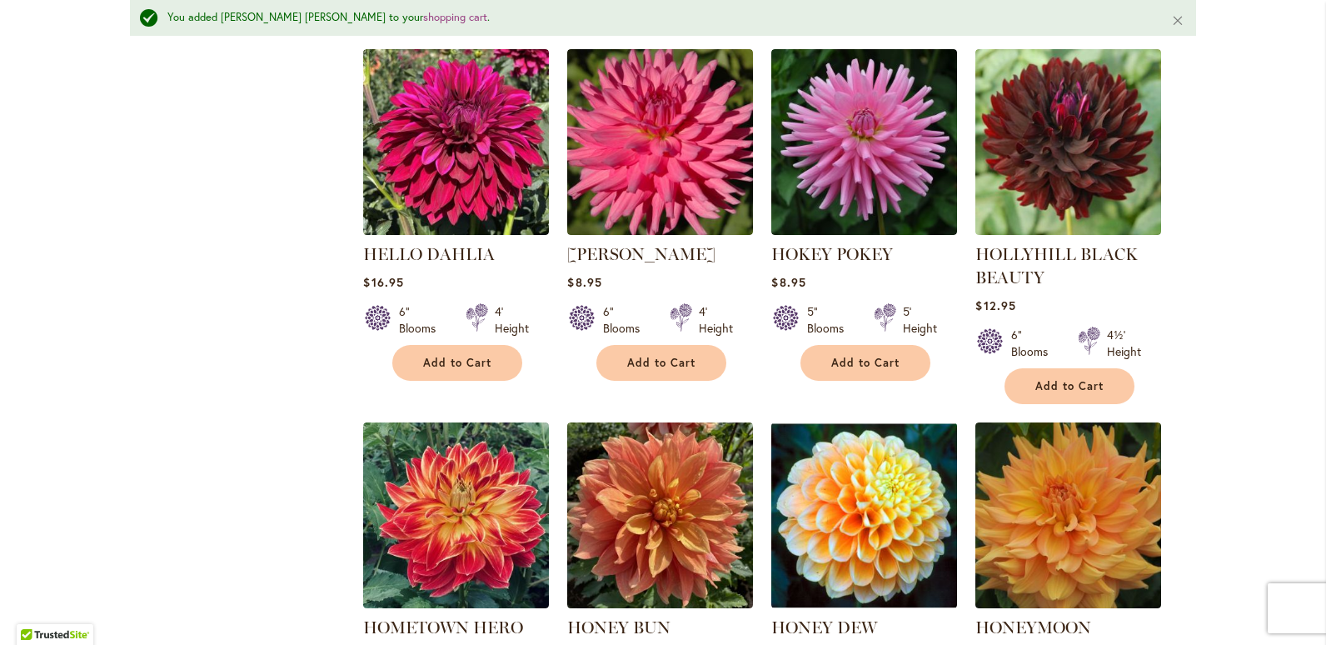
scroll to position [4476, 0]
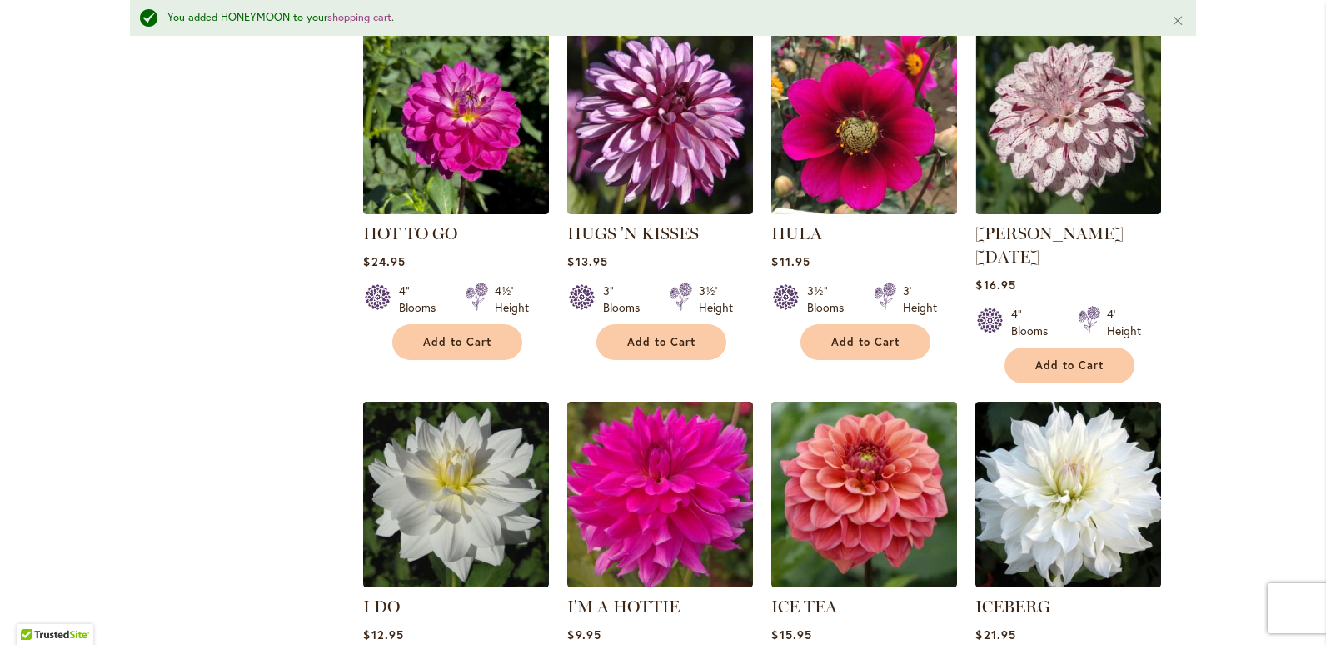
scroll to position [5559, 0]
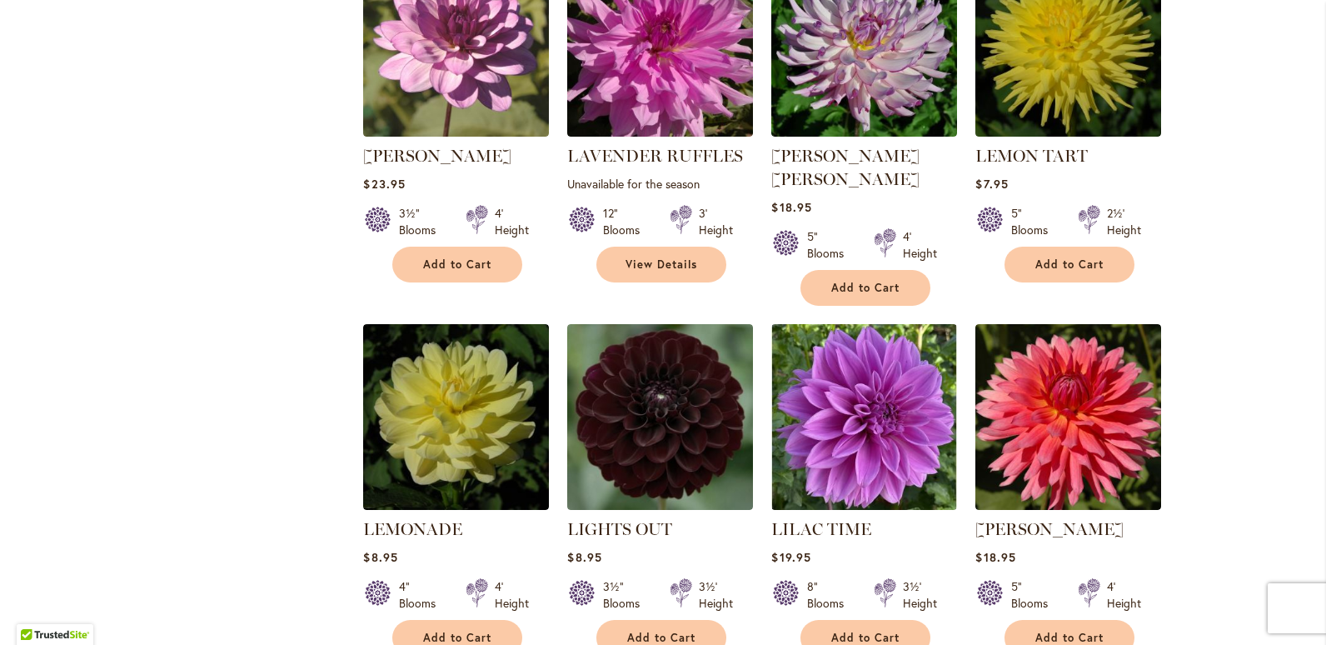
scroll to position [3433, 0]
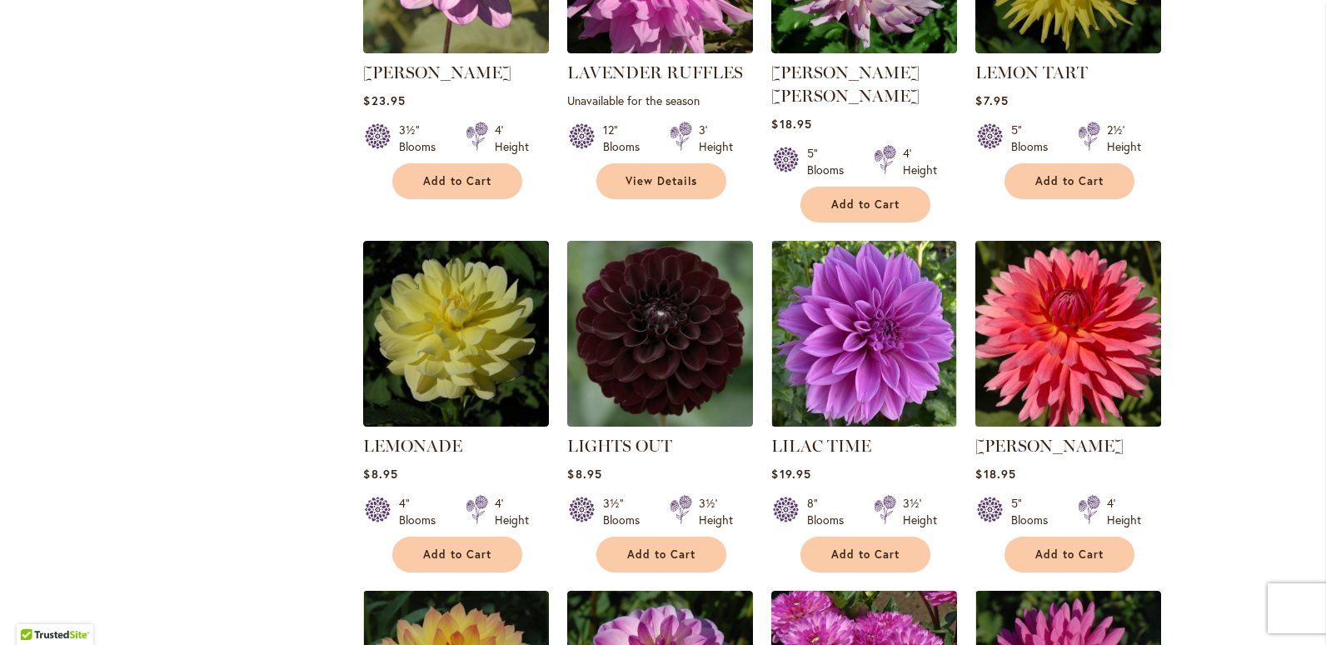
click at [1083, 237] on img at bounding box center [1068, 334] width 195 height 195
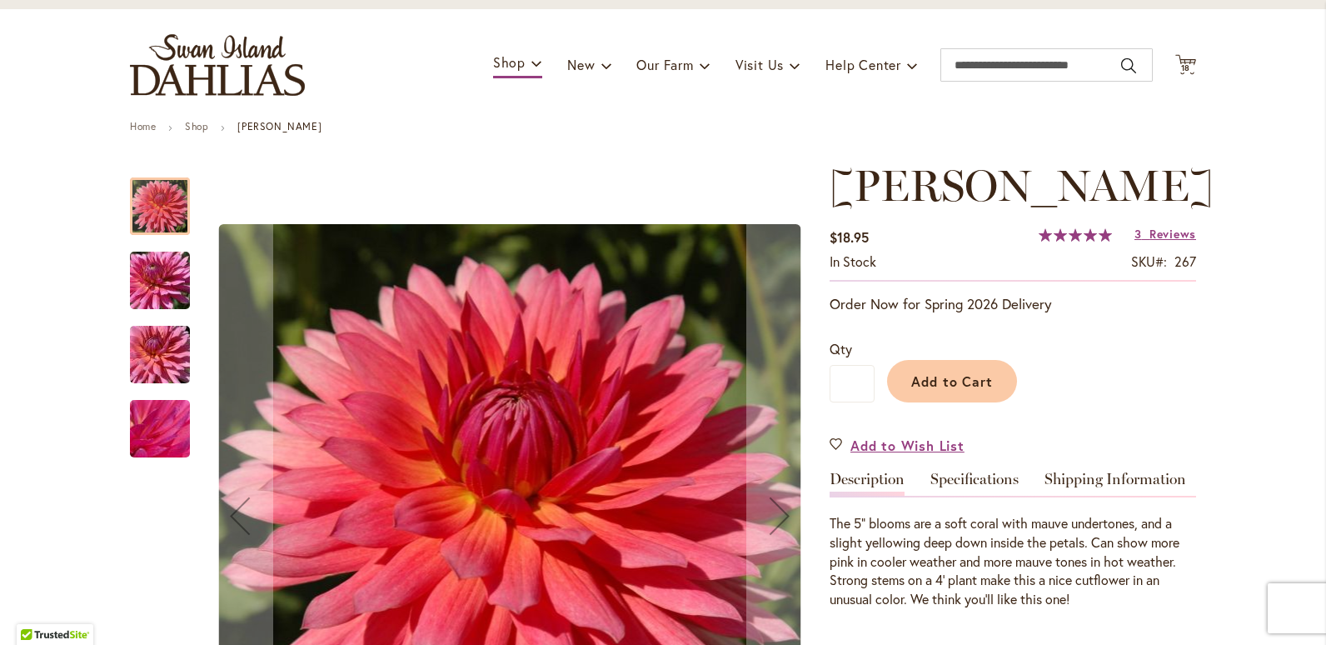
scroll to position [167, 0]
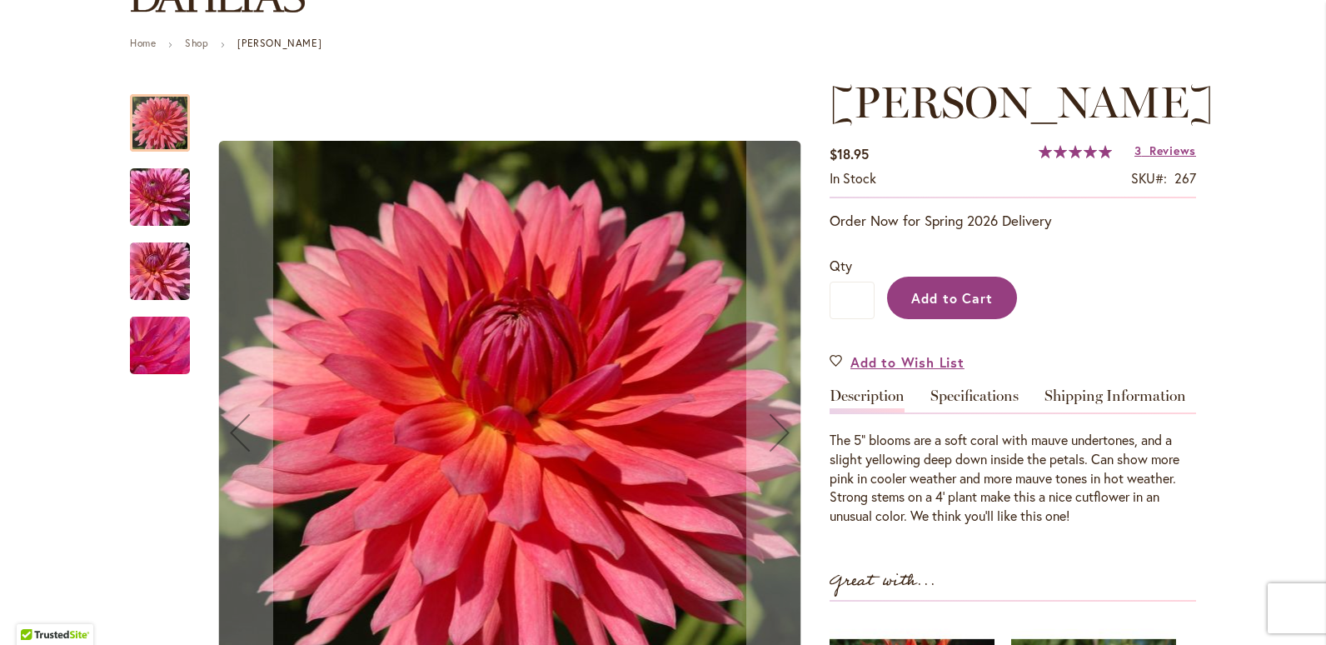
click at [956, 303] on span "Add to Cart" at bounding box center [952, 297] width 82 height 17
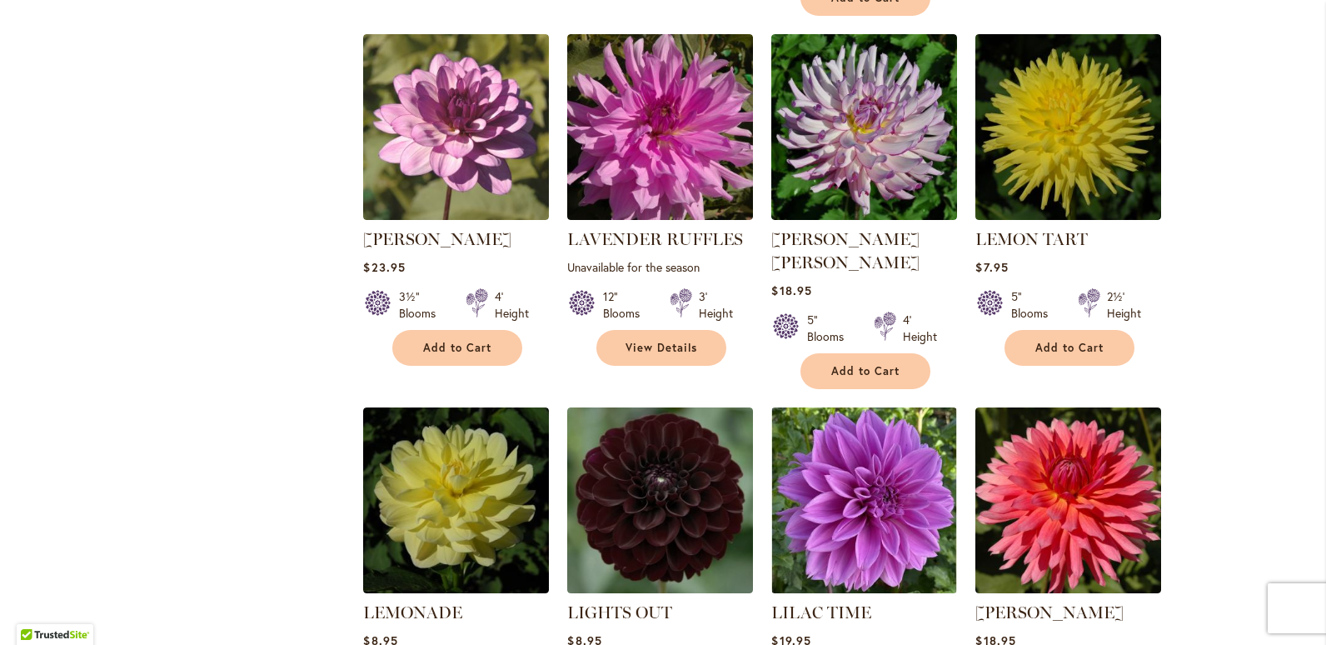
scroll to position [3350, 0]
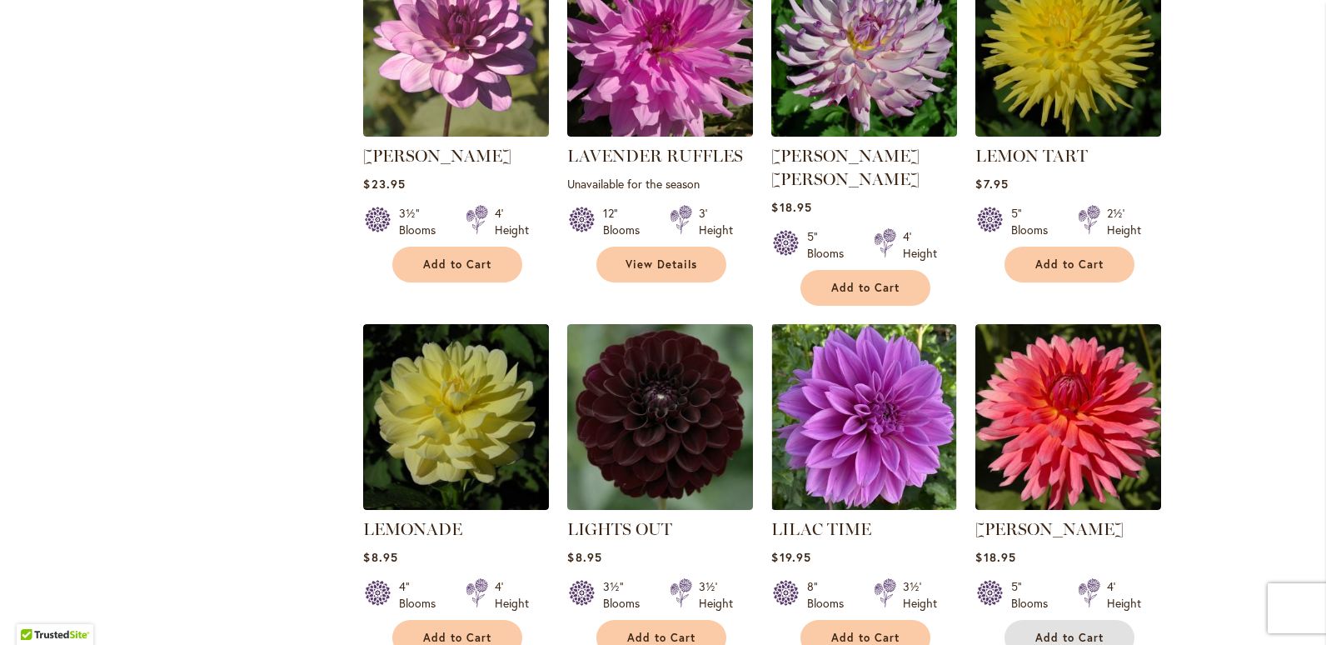
click at [1072, 630] on span "Add to Cart" at bounding box center [1069, 637] width 68 height 14
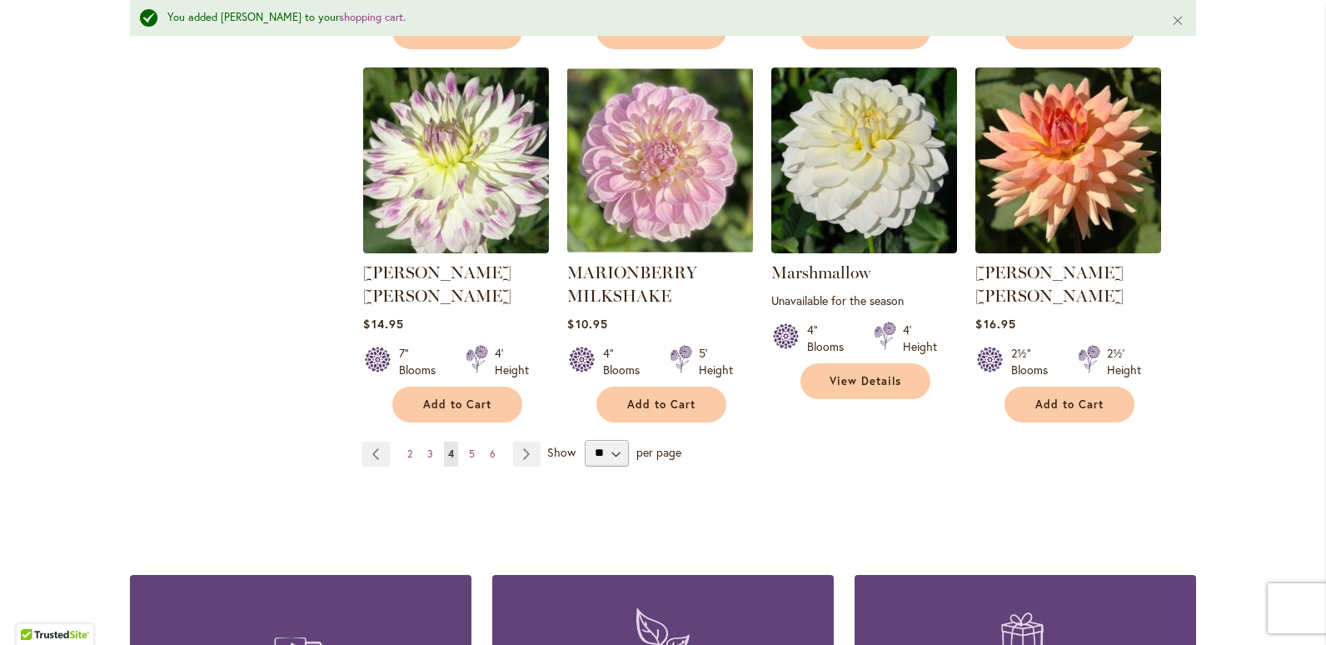
scroll to position [5892, 0]
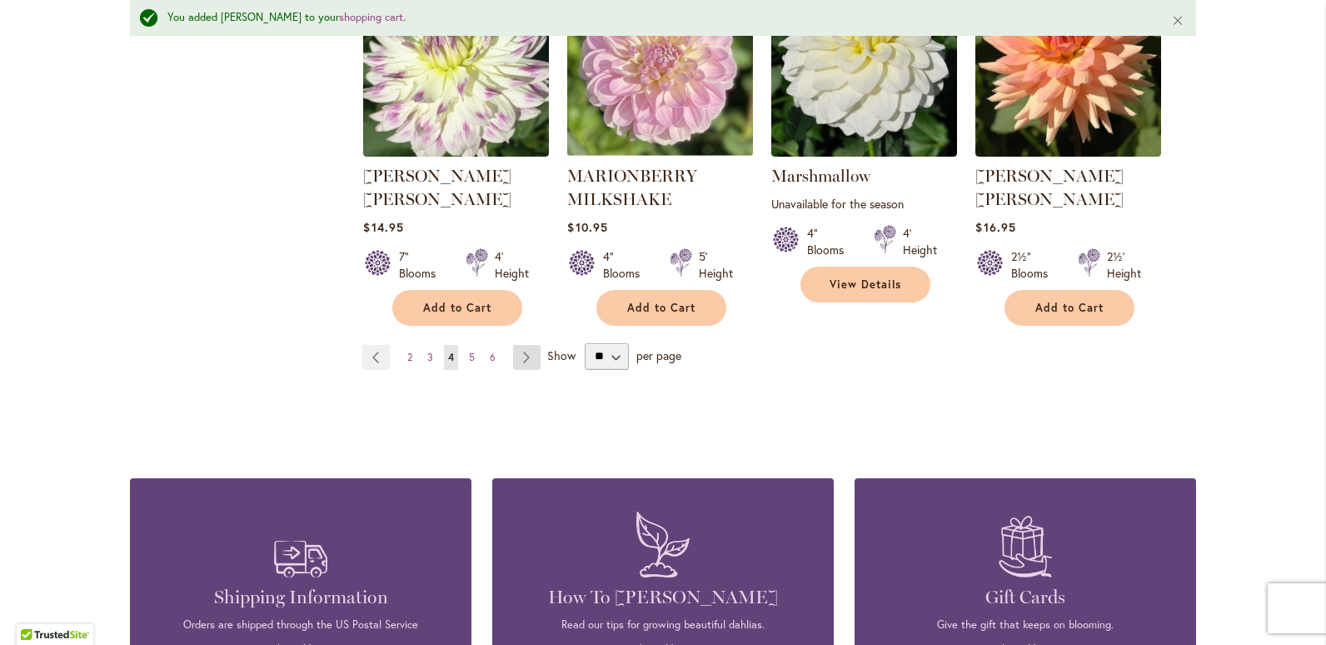
click at [519, 345] on link "Page Next" at bounding box center [526, 357] width 27 height 25
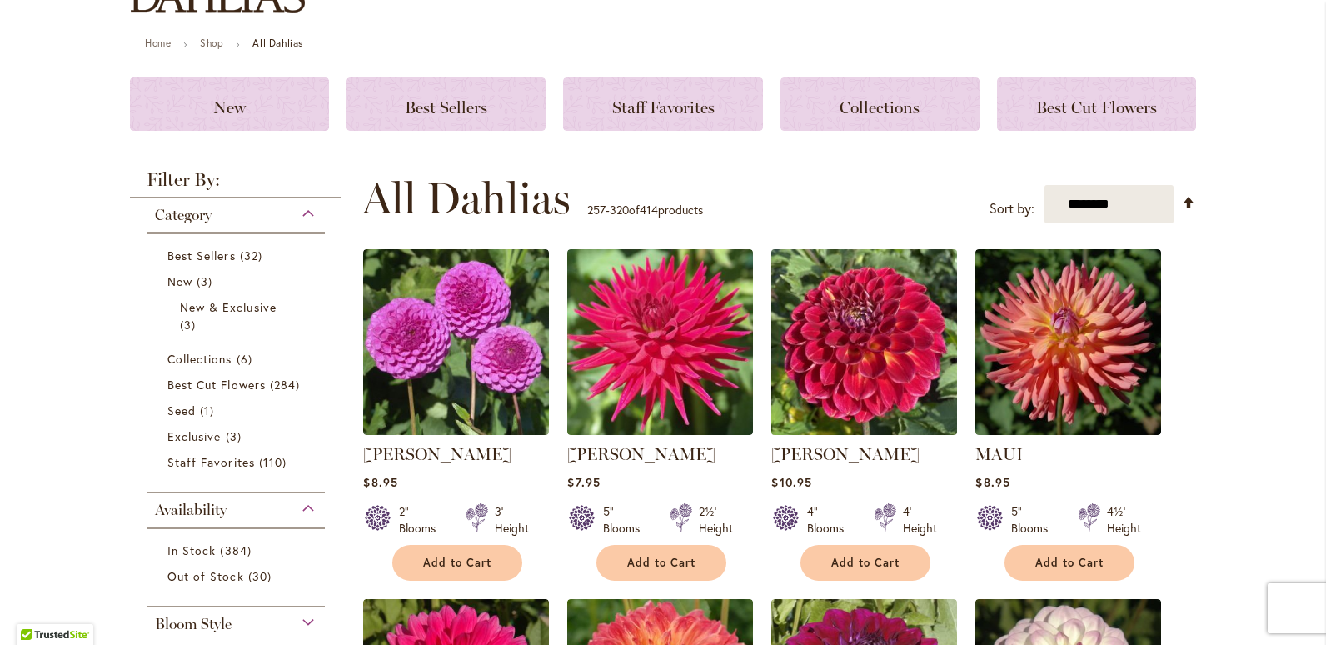
scroll to position [250, 0]
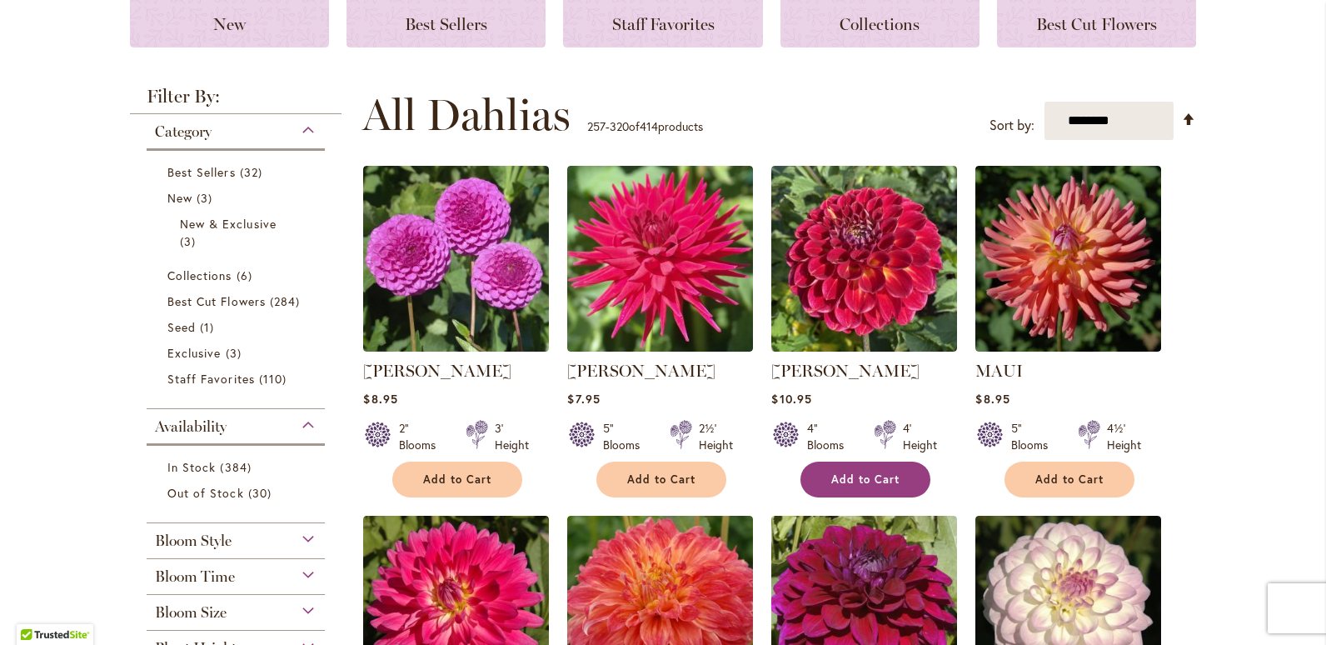
click at [861, 472] on span "Add to Cart" at bounding box center [865, 479] width 68 height 14
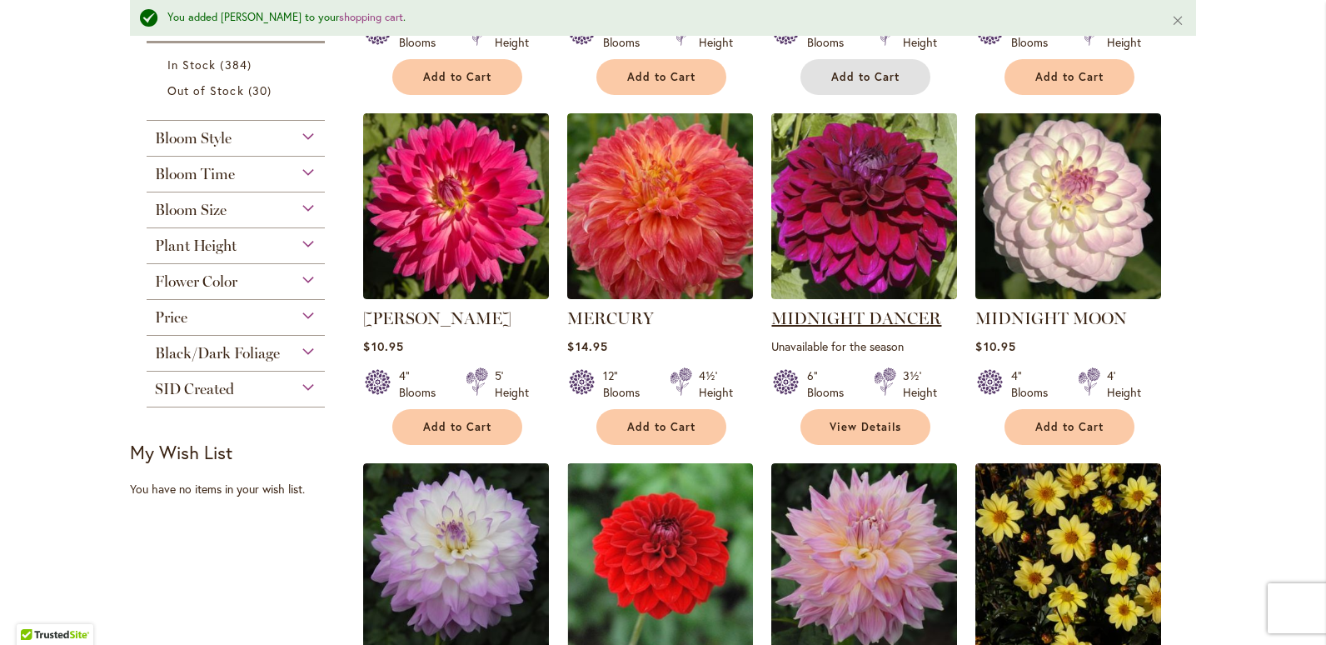
scroll to position [710, 0]
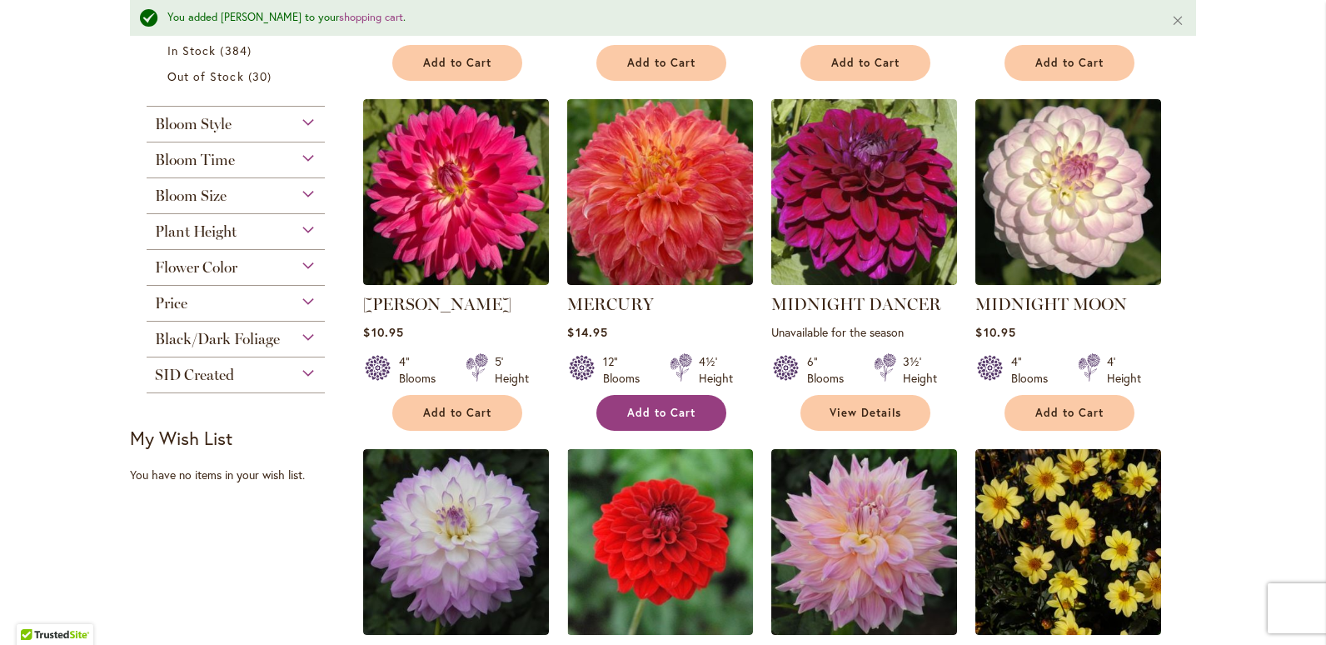
click at [675, 416] on span "Add to Cart" at bounding box center [661, 413] width 68 height 14
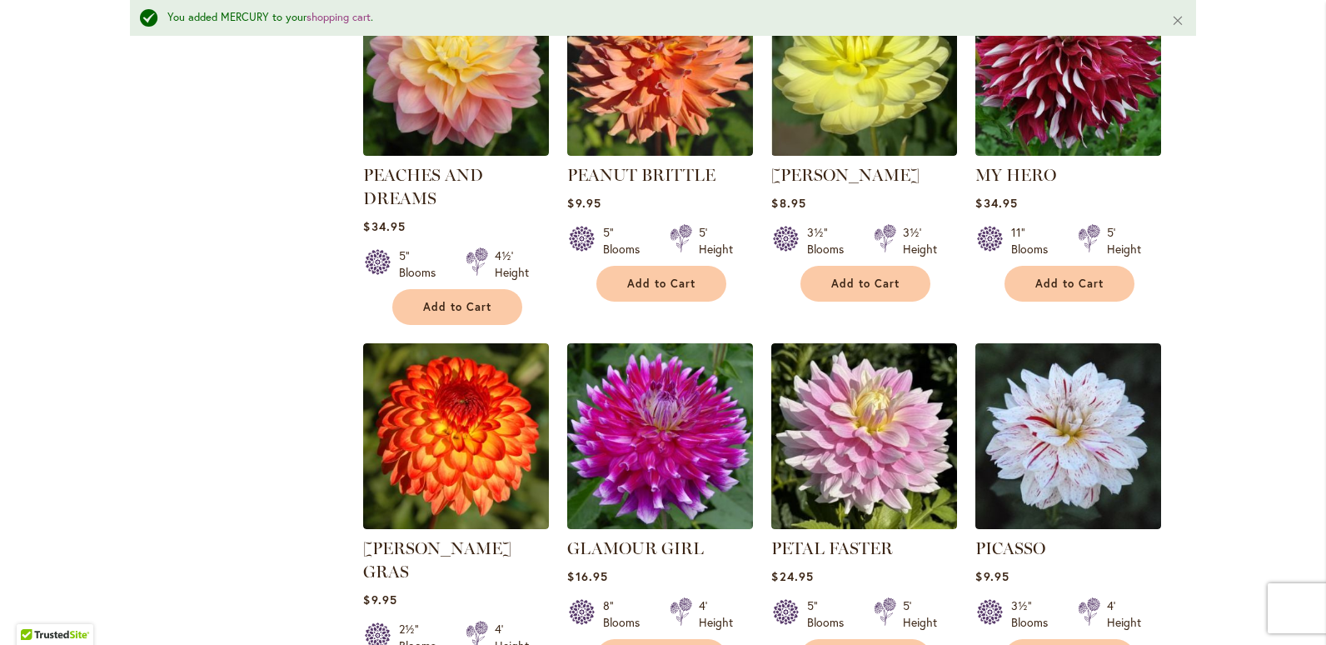
scroll to position [4874, 0]
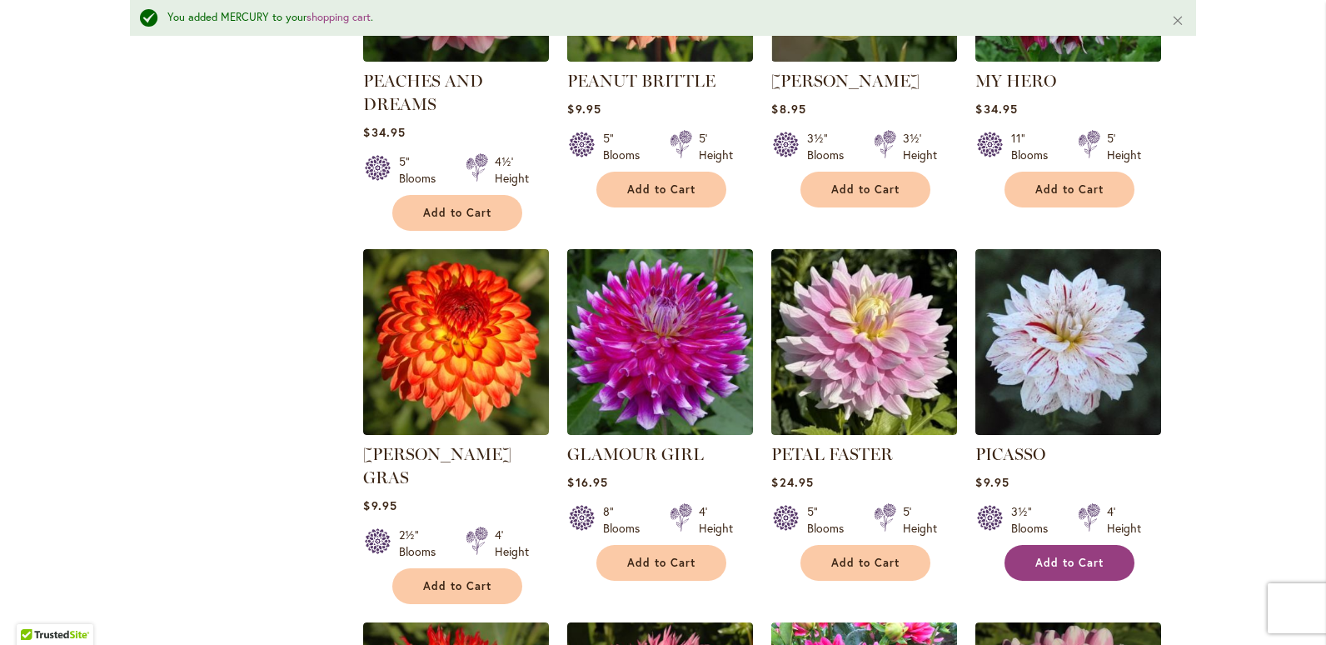
click at [1067, 555] on span "Add to Cart" at bounding box center [1069, 562] width 68 height 14
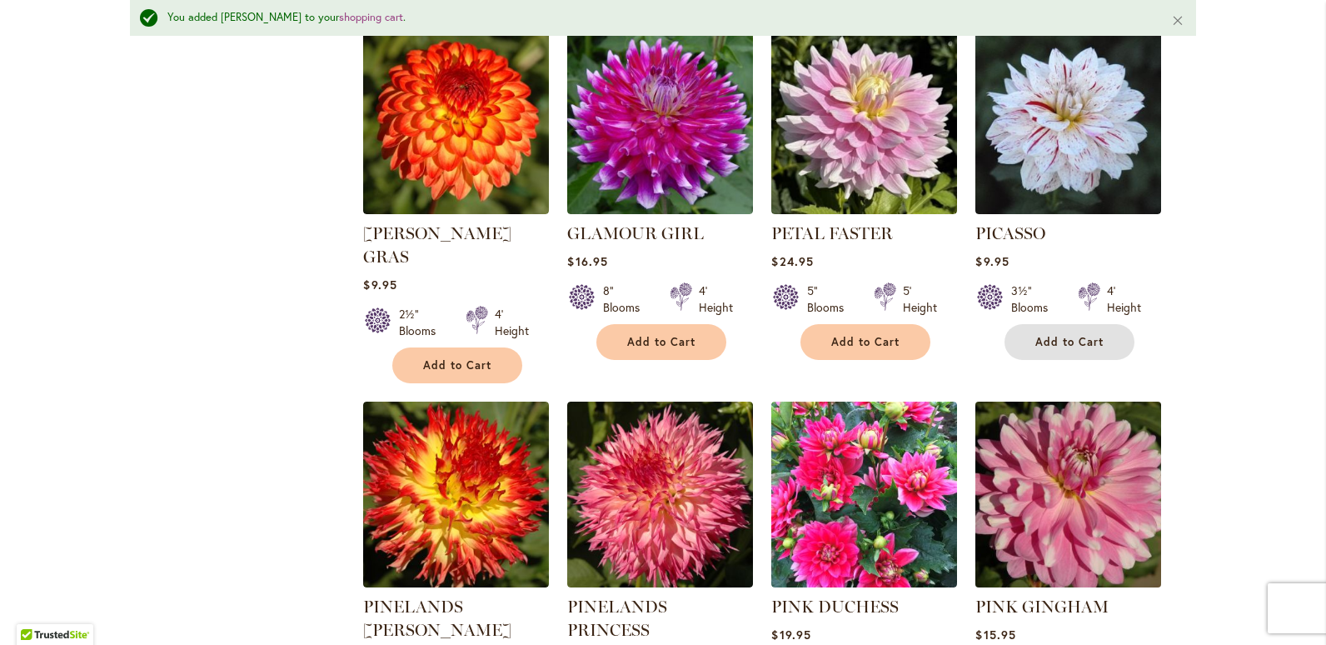
scroll to position [5124, 0]
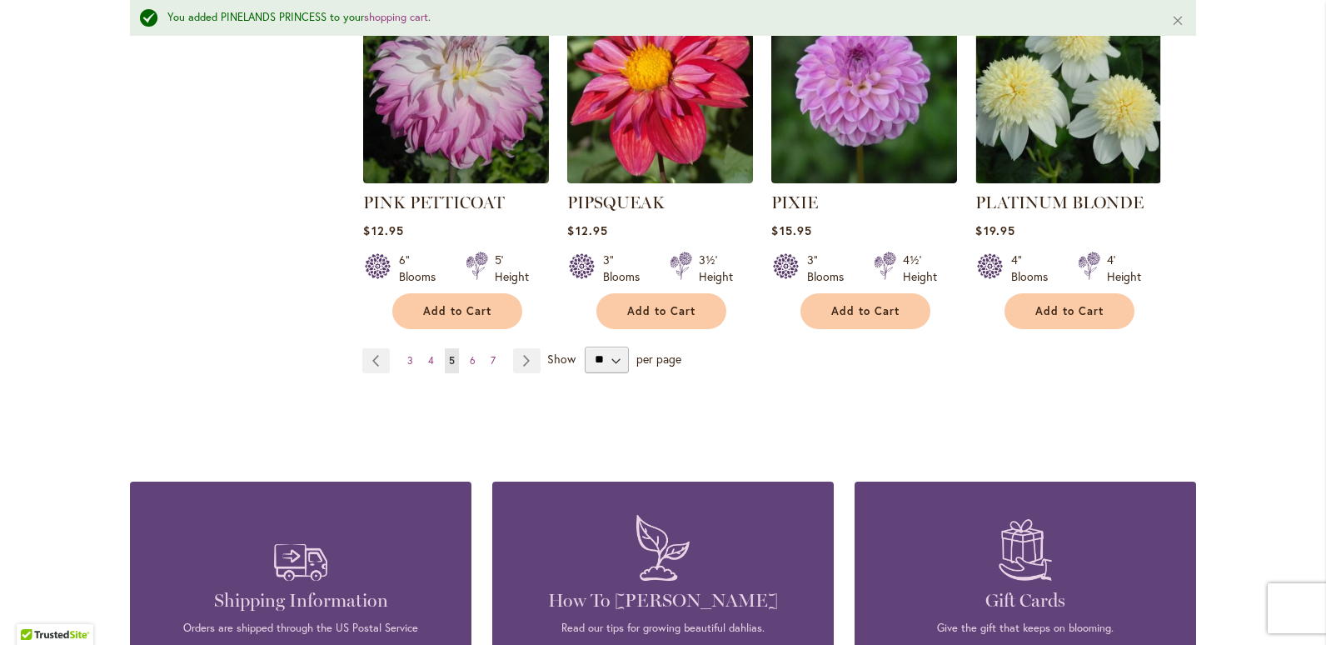
scroll to position [5874, 0]
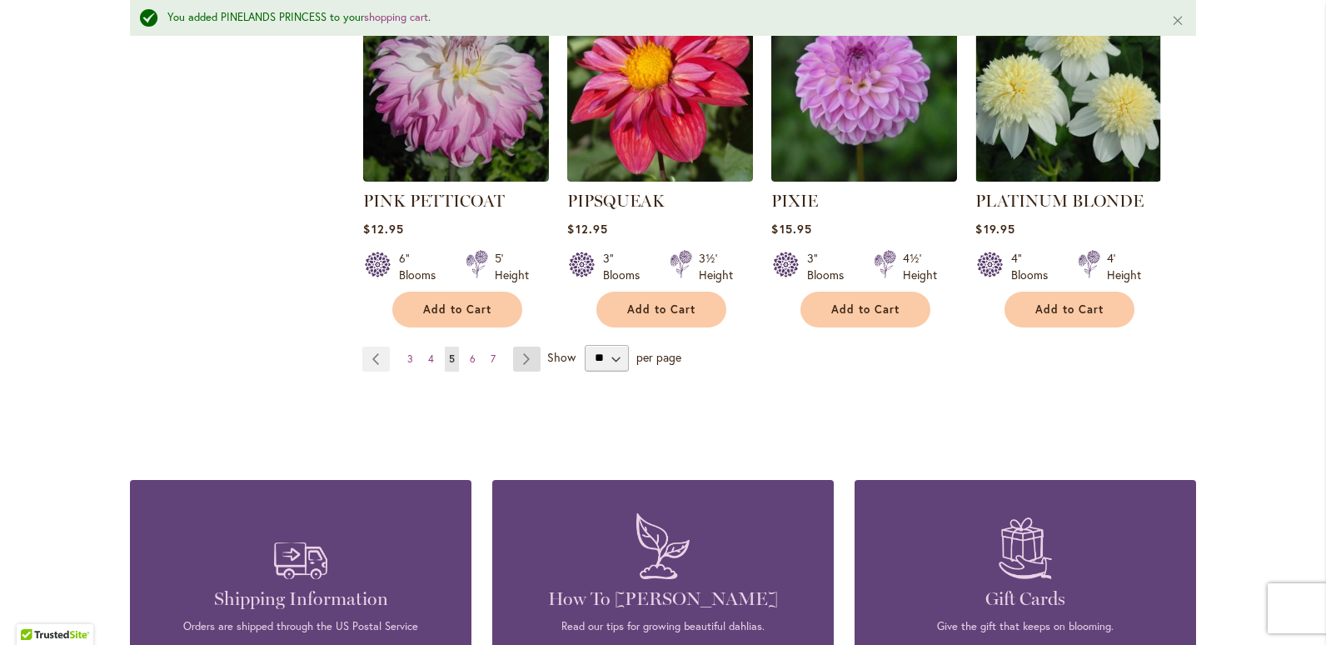
click at [519, 346] on link "Page Next" at bounding box center [526, 358] width 27 height 25
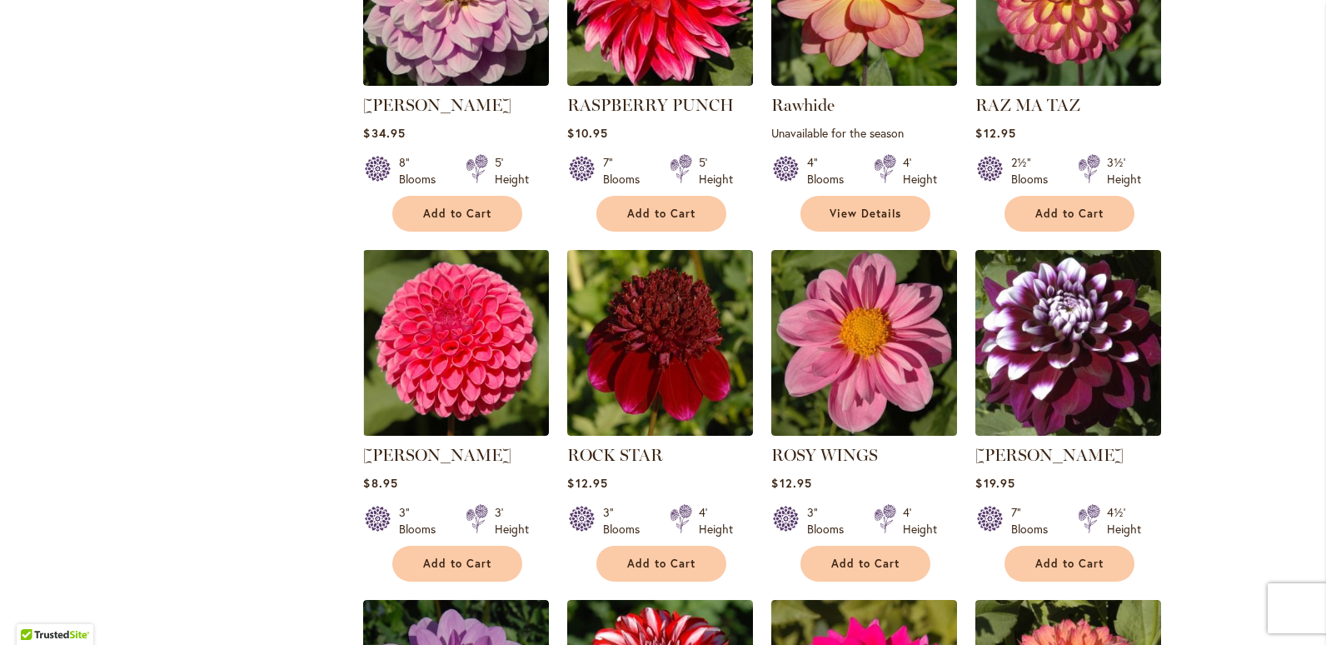
scroll to position [1268, 0]
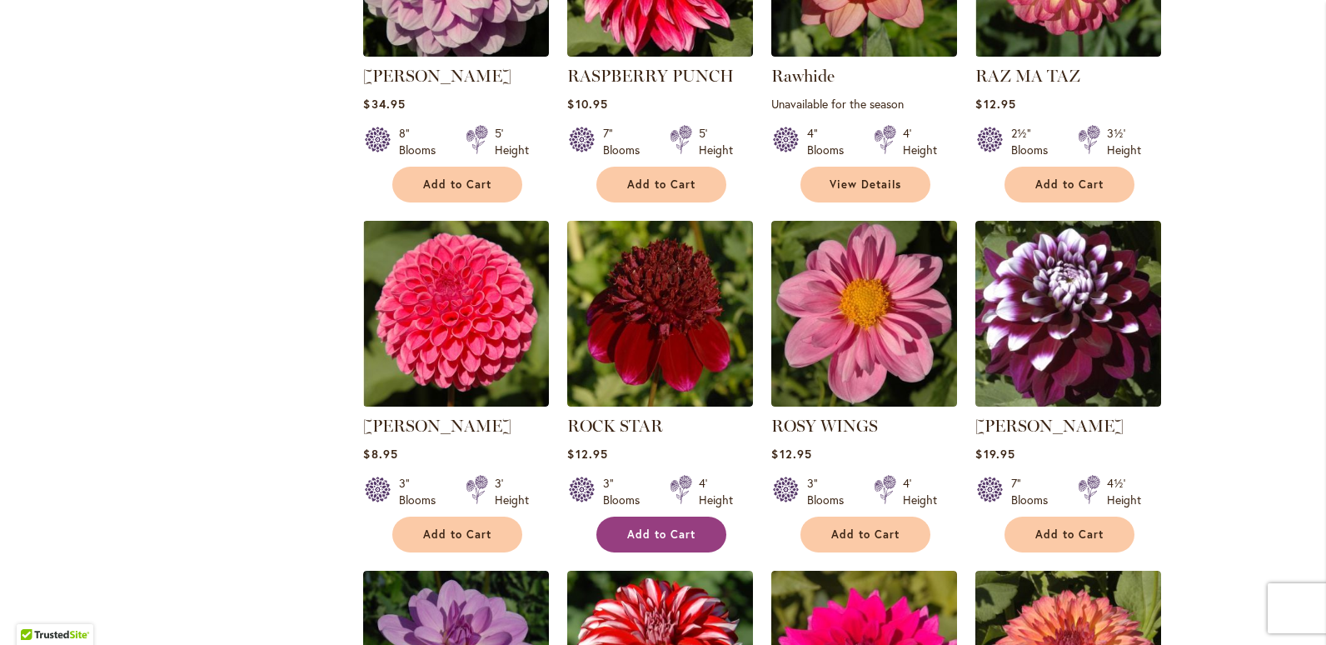
click at [666, 527] on span "Add to Cart" at bounding box center [661, 534] width 68 height 14
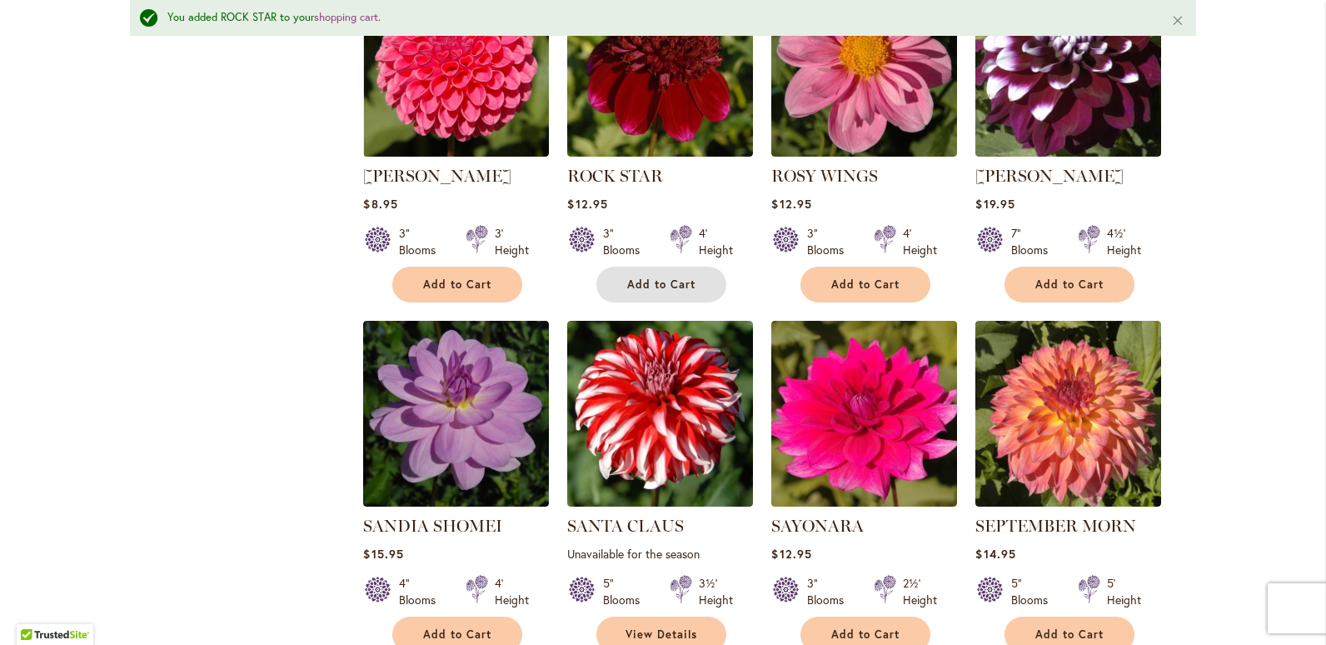
scroll to position [1645, 0]
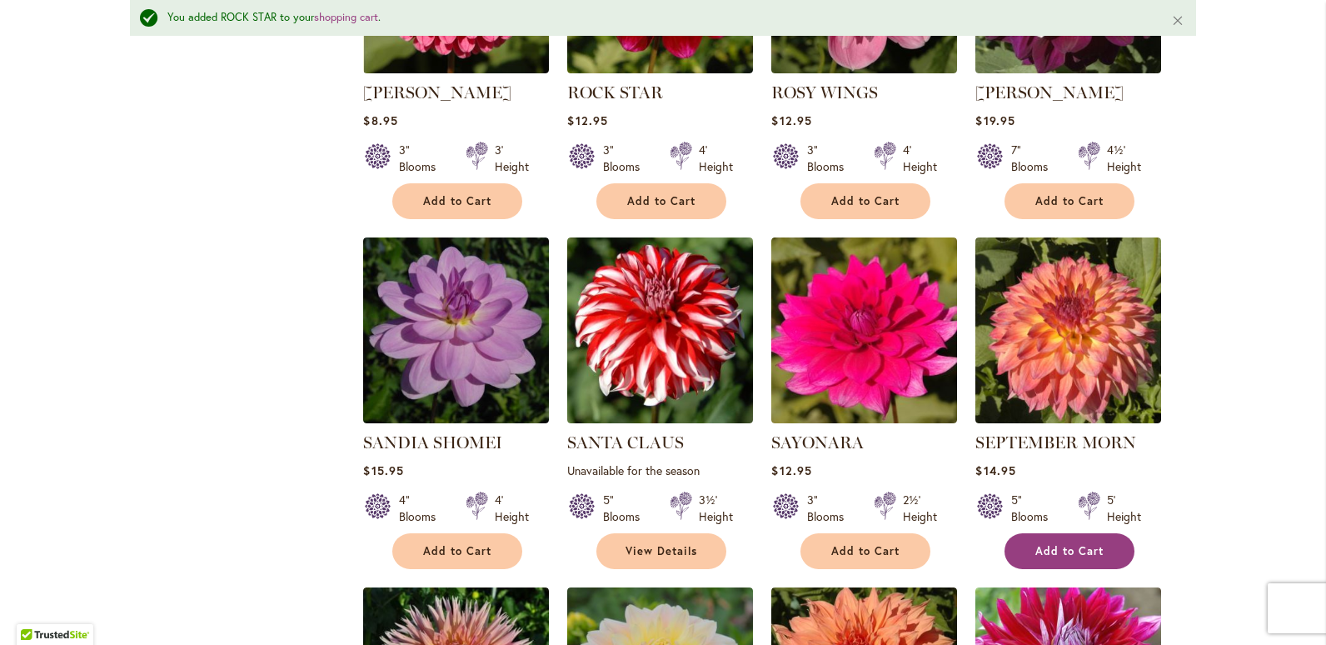
click at [1055, 536] on button "Add to Cart" at bounding box center [1069, 551] width 130 height 36
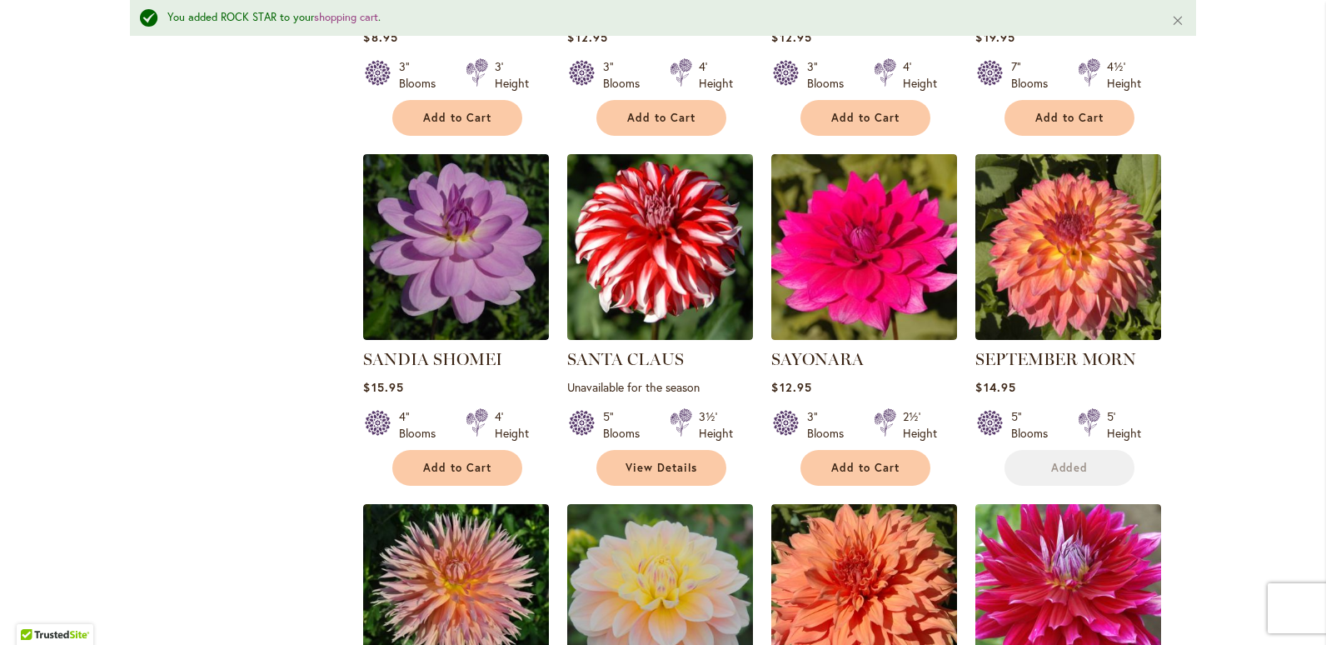
scroll to position [2061, 0]
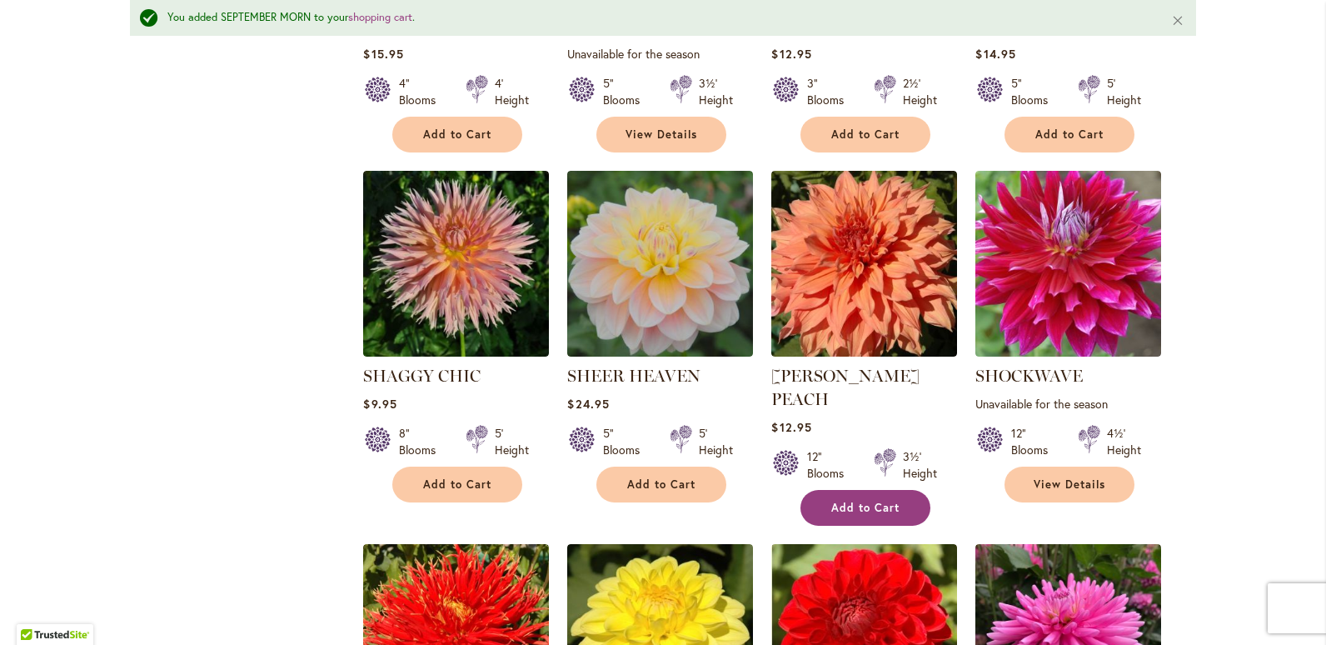
click at [868, 501] on span "Add to Cart" at bounding box center [865, 508] width 68 height 14
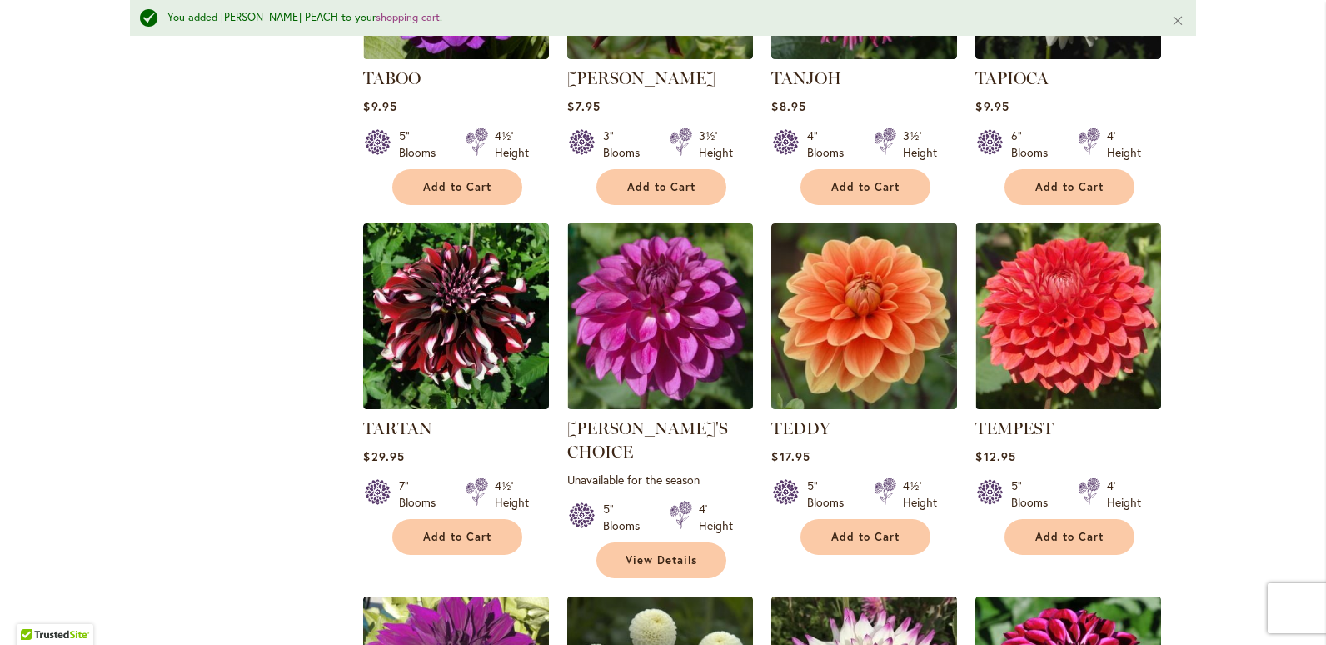
scroll to position [4893, 0]
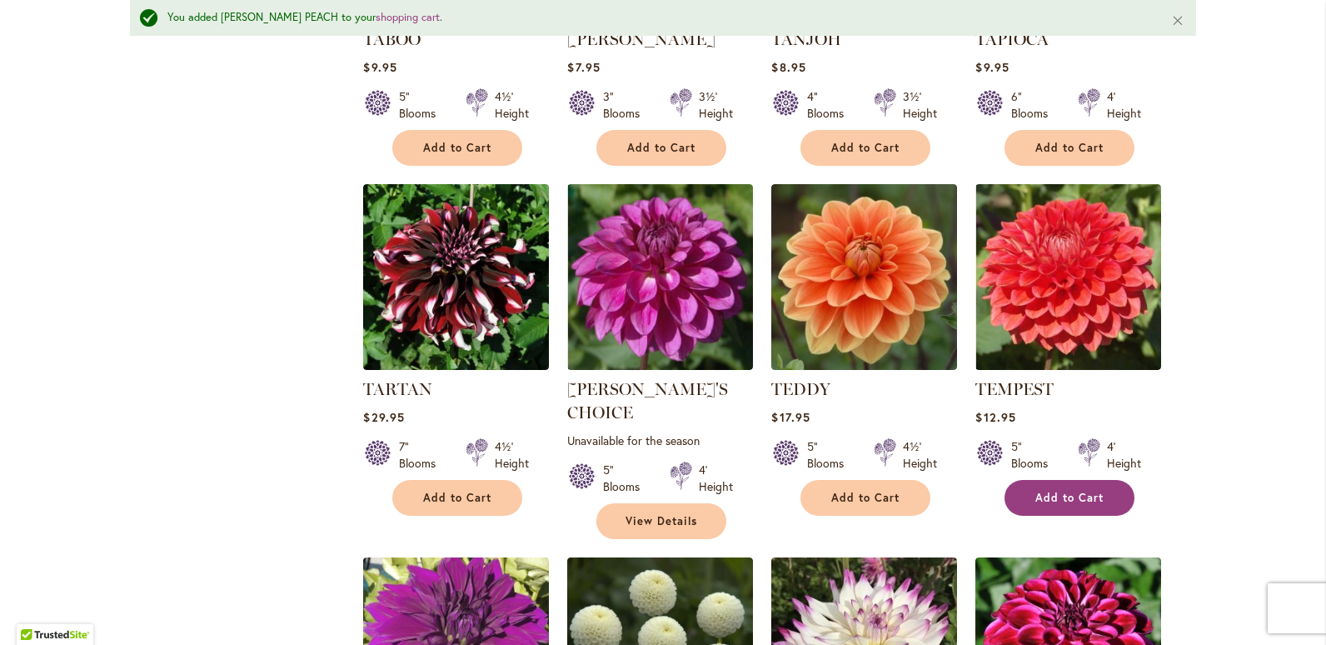
click at [1076, 491] on span "Add to Cart" at bounding box center [1069, 498] width 68 height 14
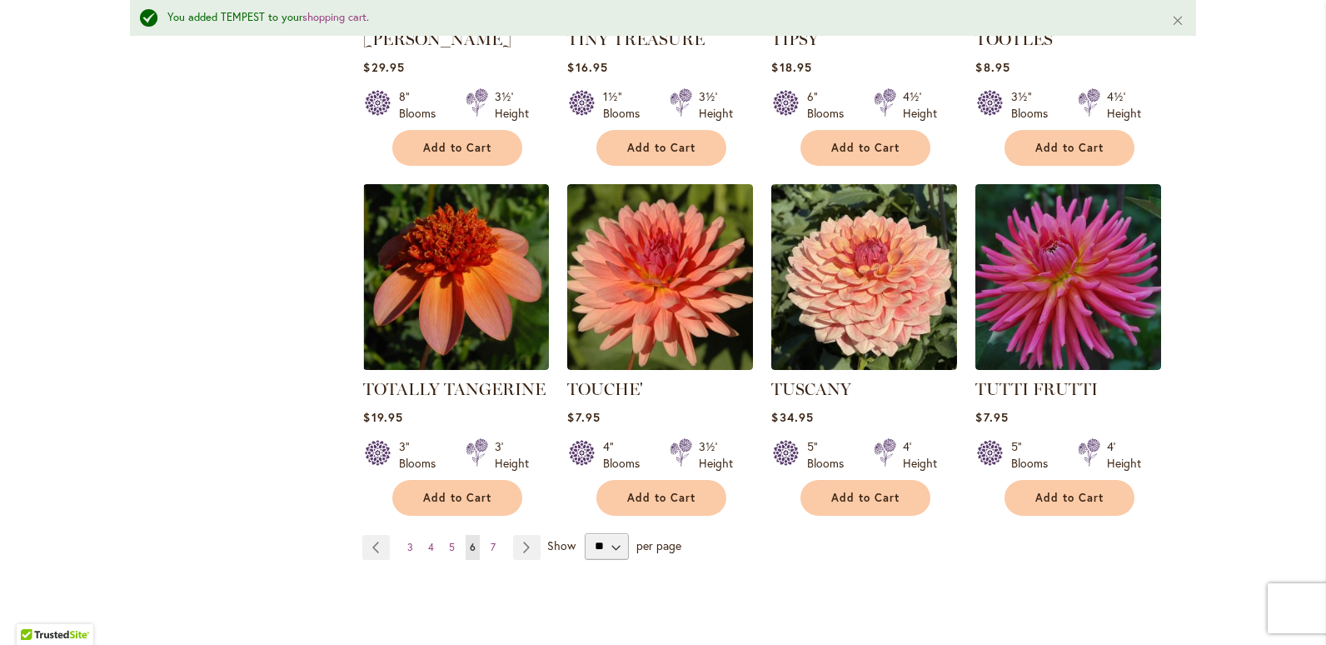
scroll to position [5726, 0]
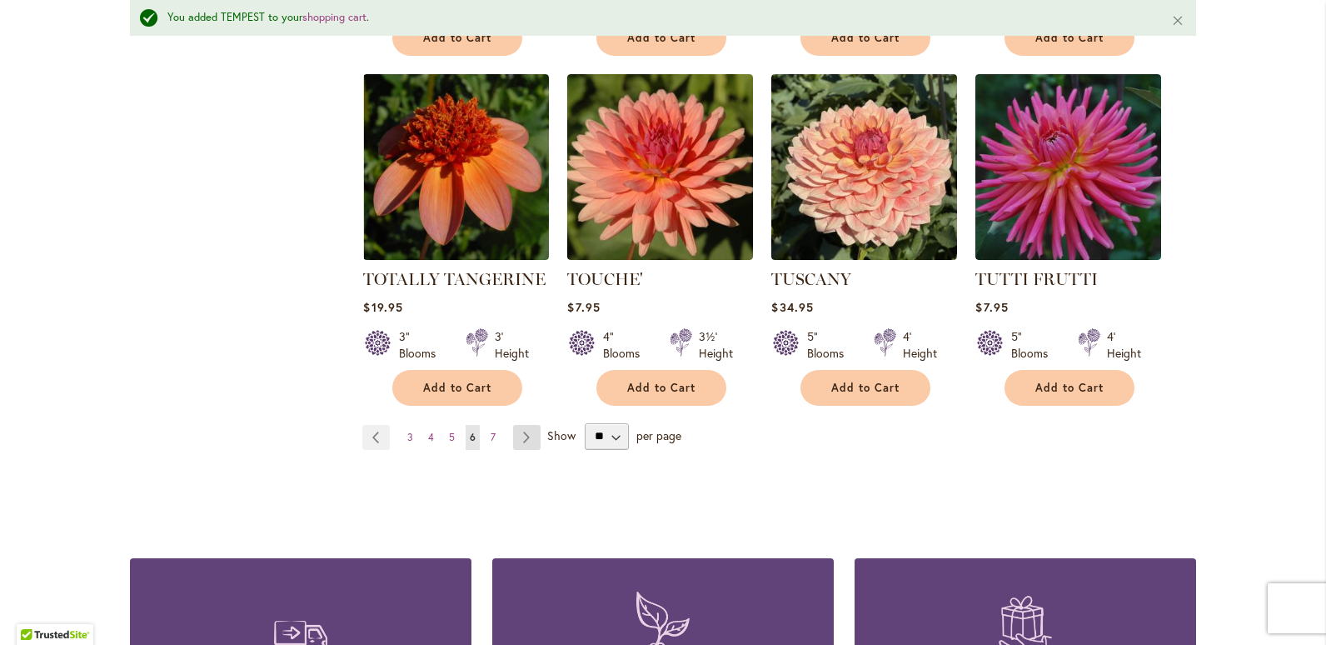
click at [526, 425] on link "Page Next" at bounding box center [526, 437] width 27 height 25
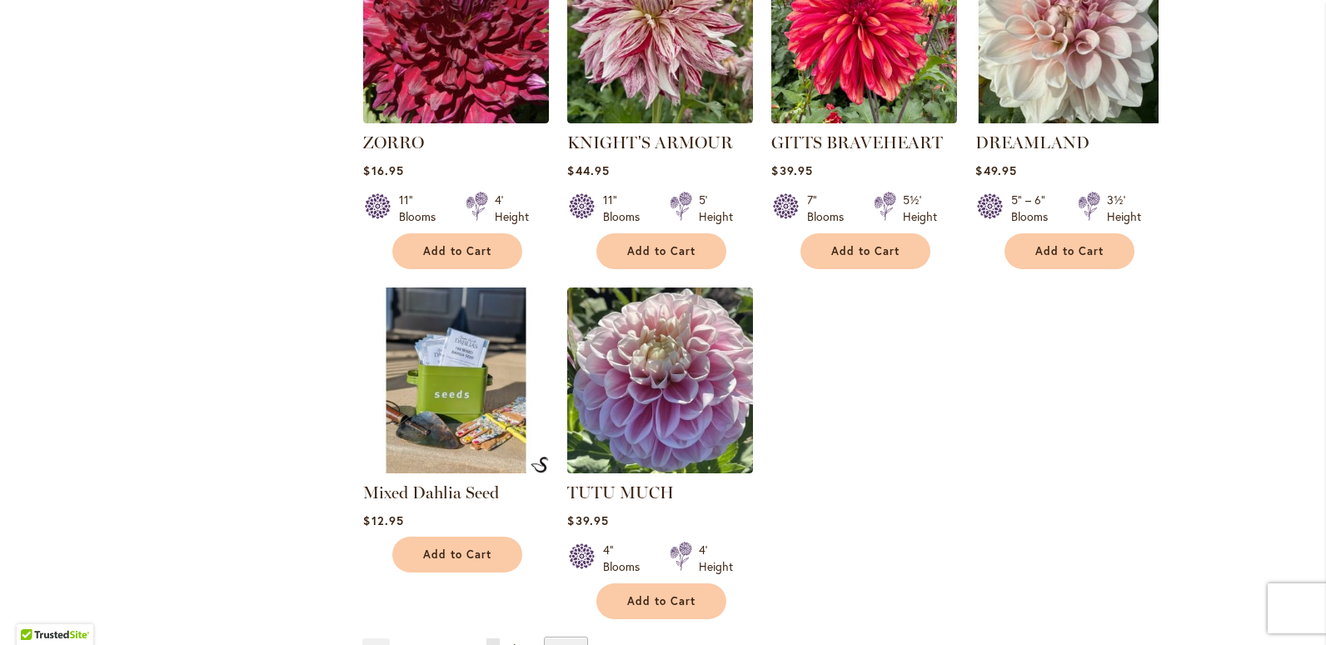
scroll to position [2767, 0]
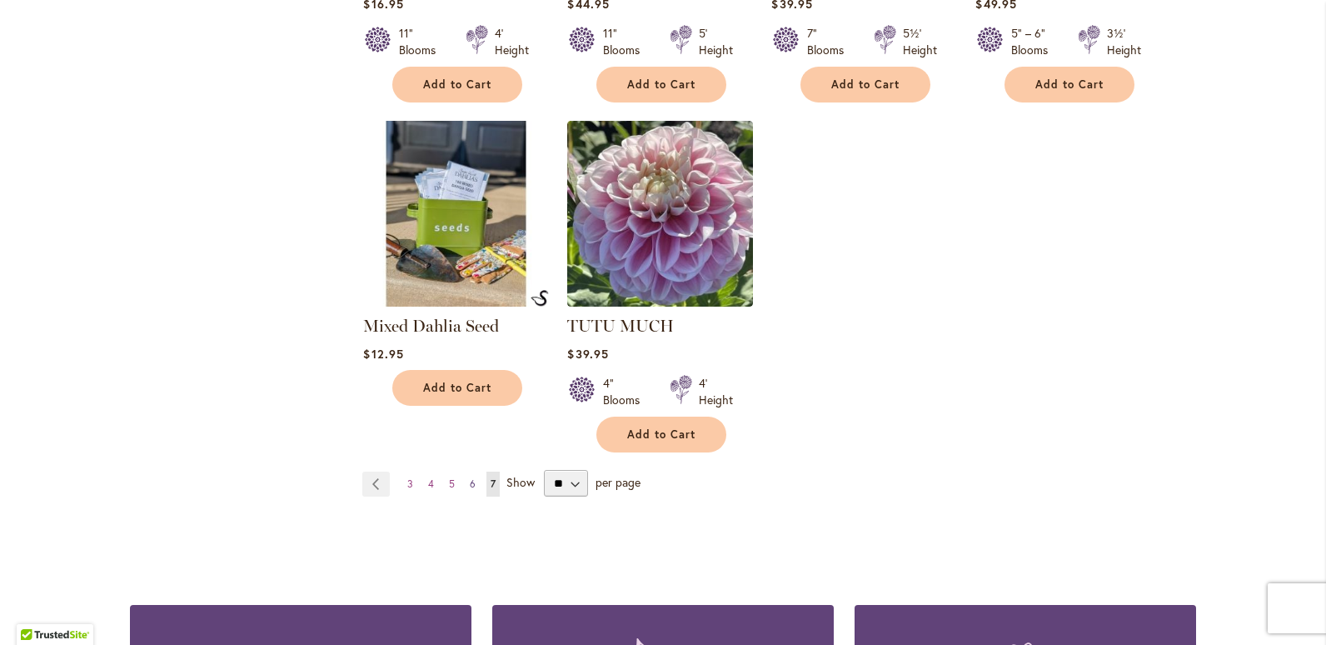
click at [470, 477] on span "6" at bounding box center [473, 483] width 6 height 12
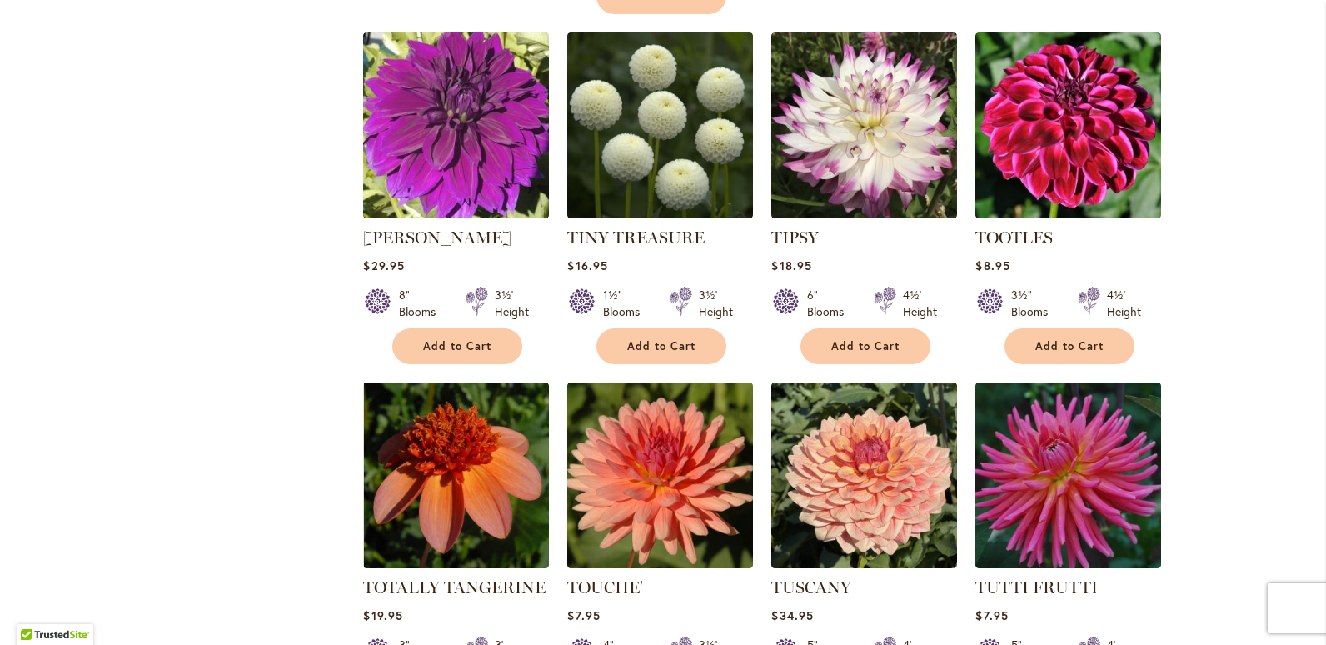
scroll to position [5432, 0]
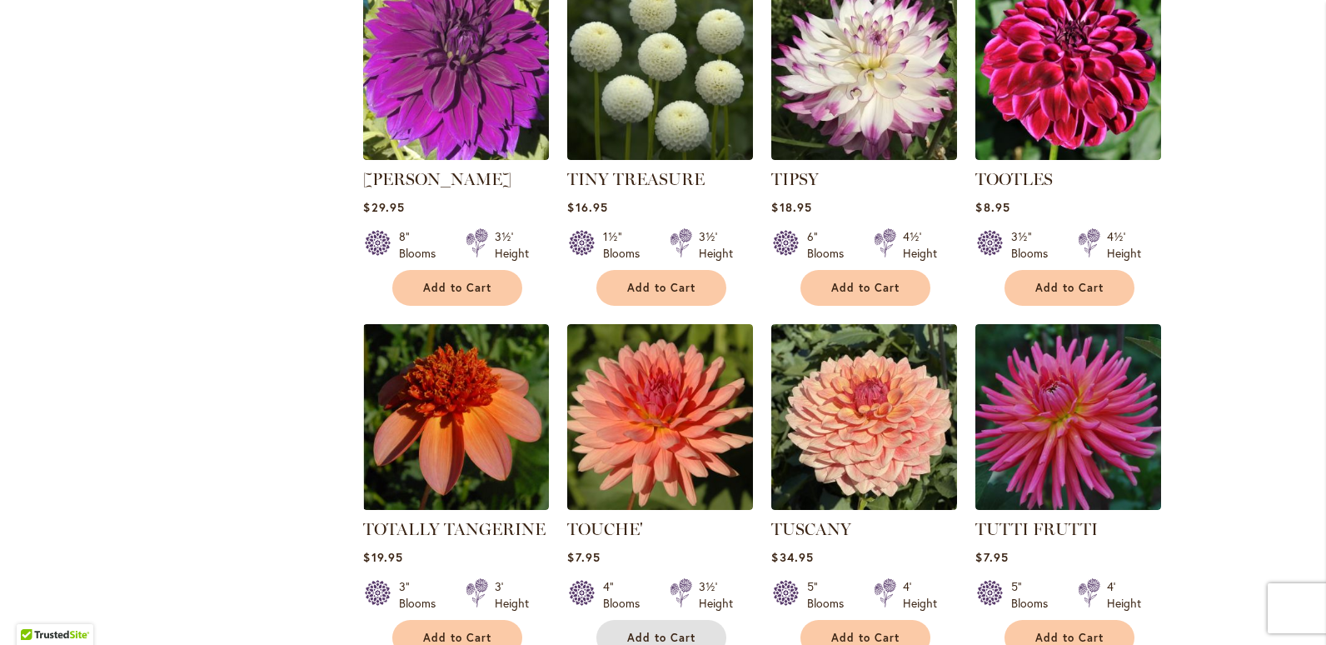
click at [656, 620] on button "Add to Cart" at bounding box center [661, 638] width 130 height 36
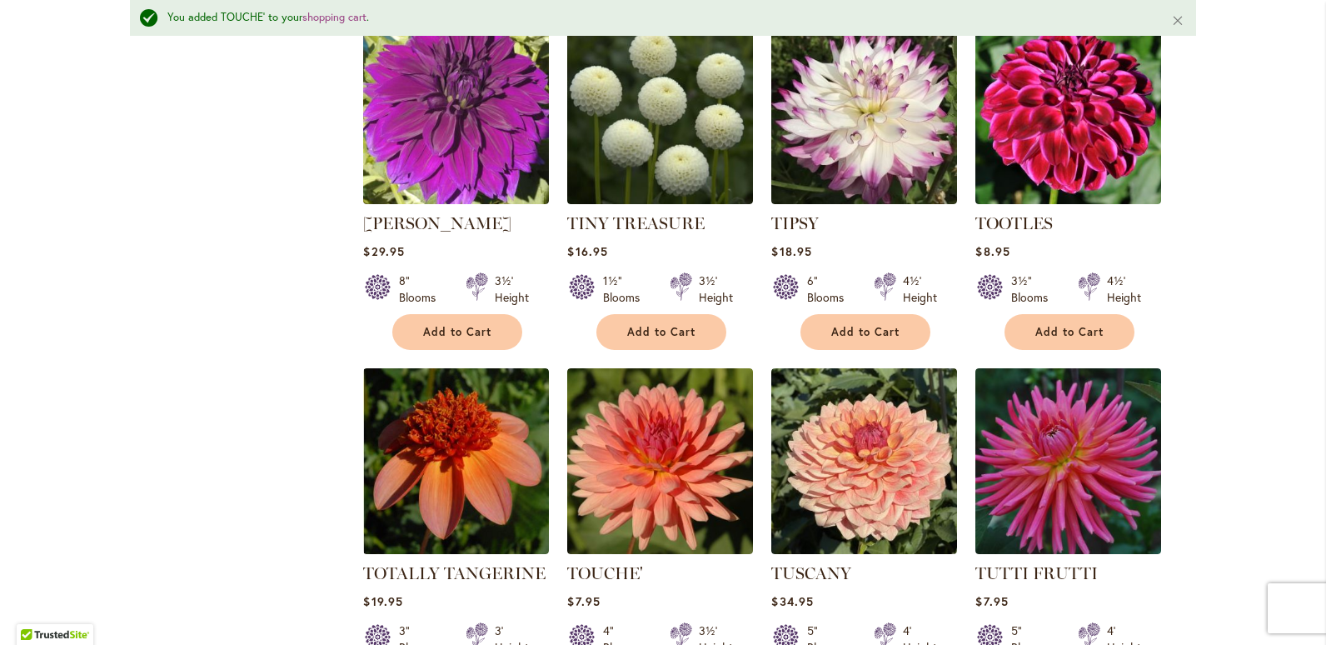
scroll to position [5476, 0]
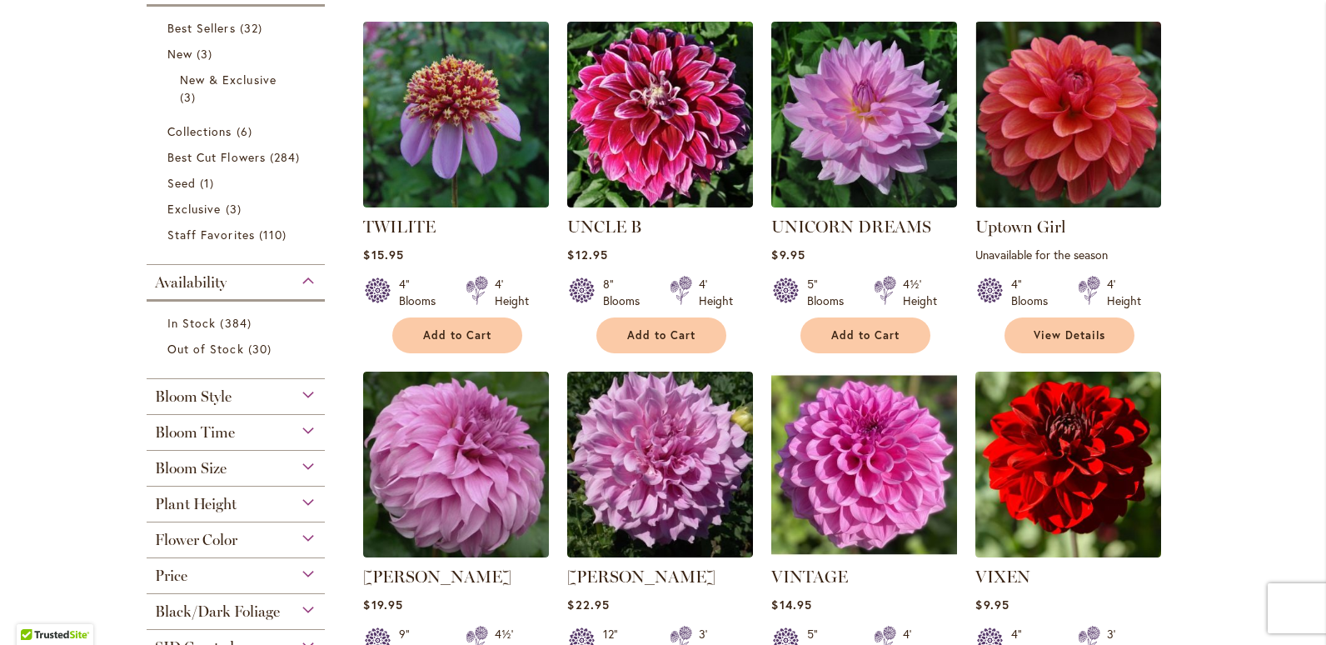
scroll to position [435, 0]
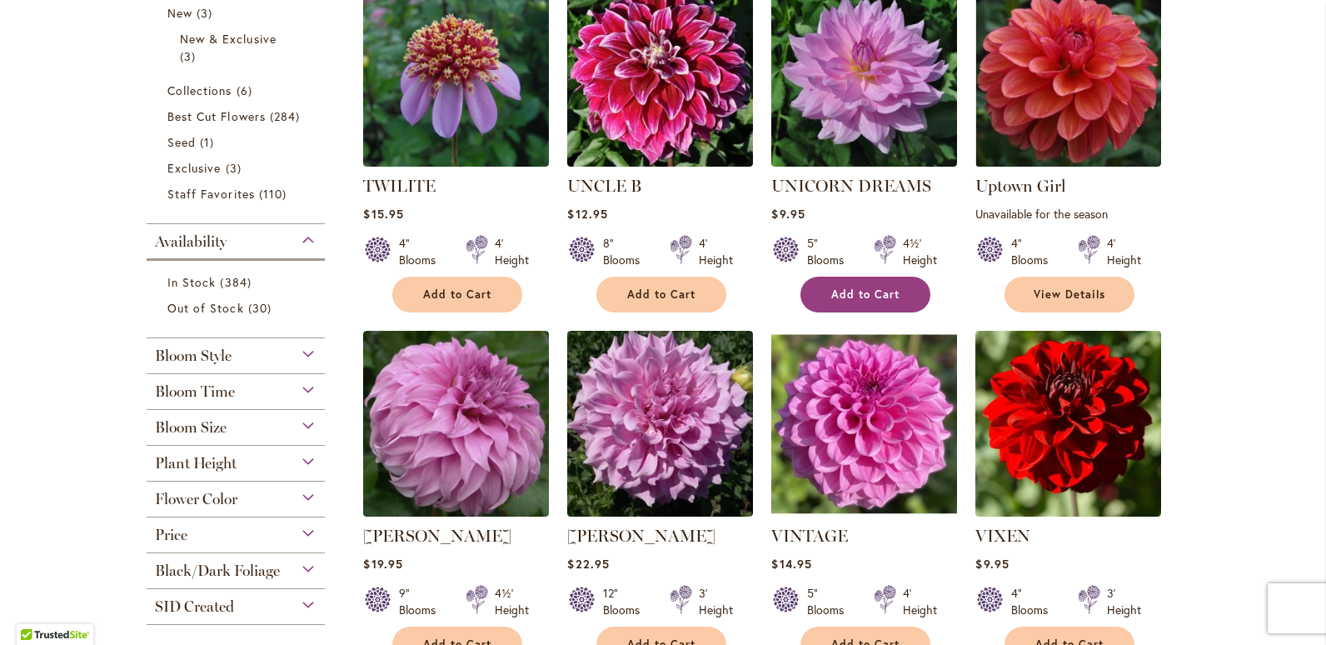
click at [869, 291] on span "Add to Cart" at bounding box center [865, 294] width 68 height 14
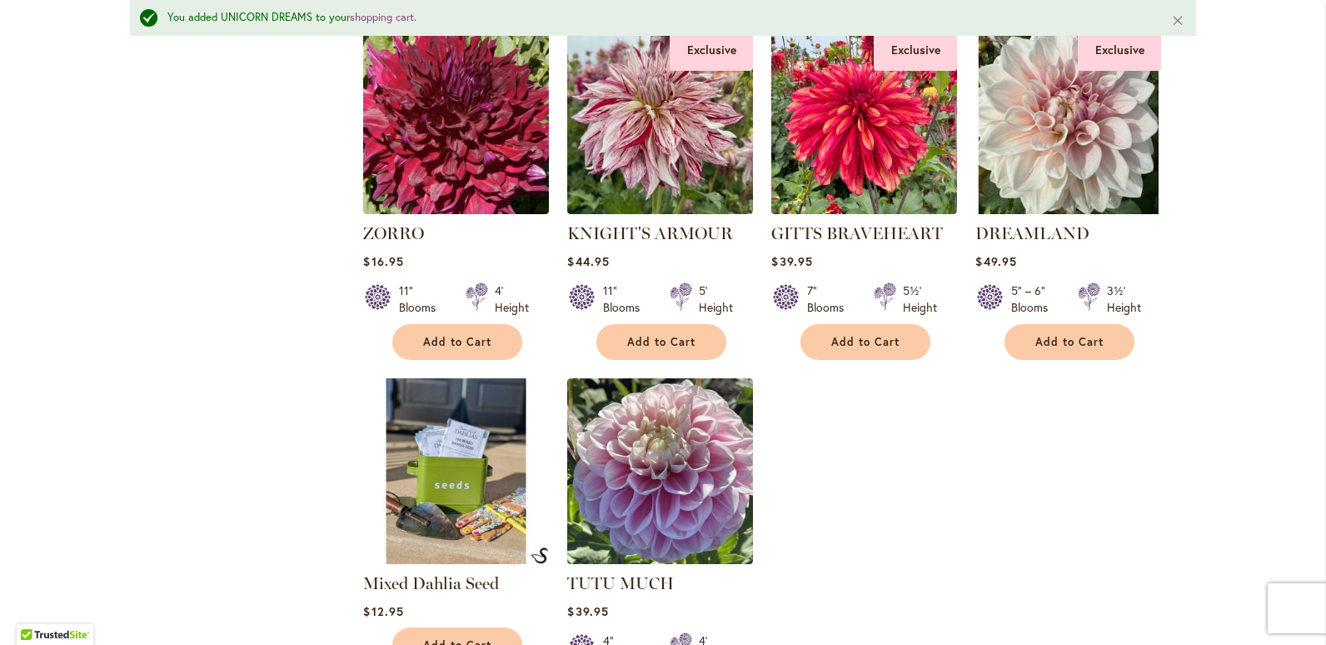
scroll to position [2561, 0]
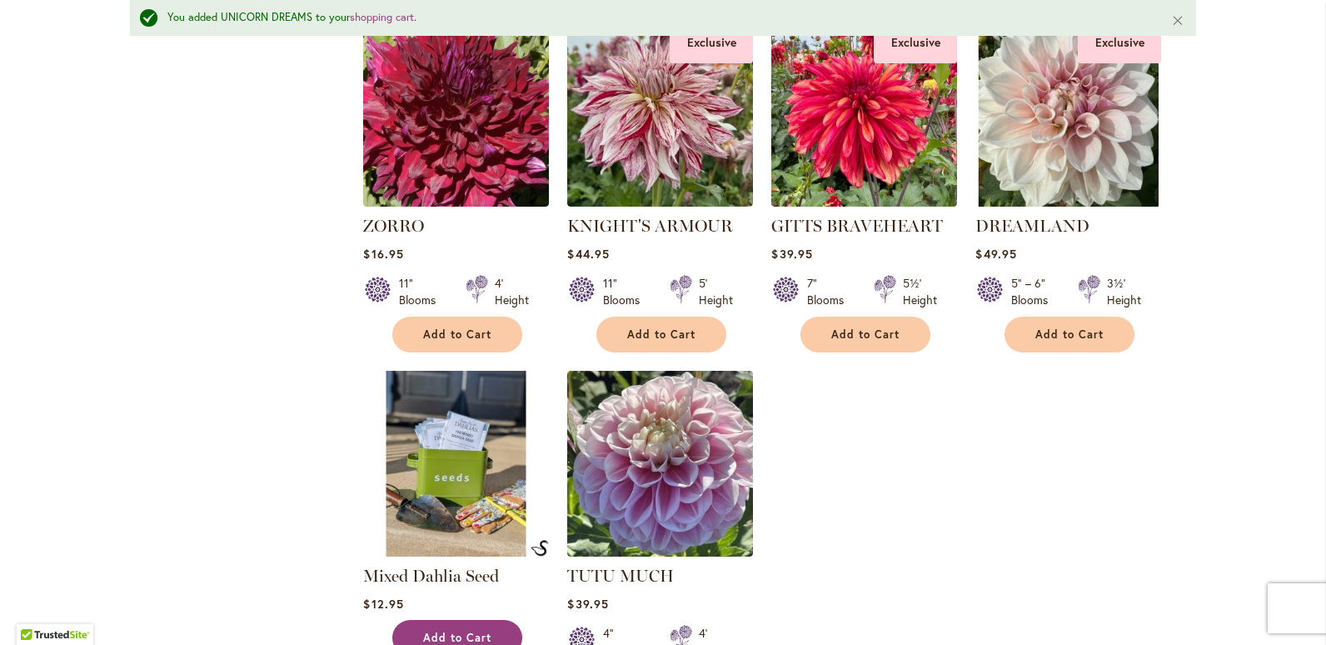
click at [445, 630] on span "Add to Cart" at bounding box center [457, 637] width 68 height 14
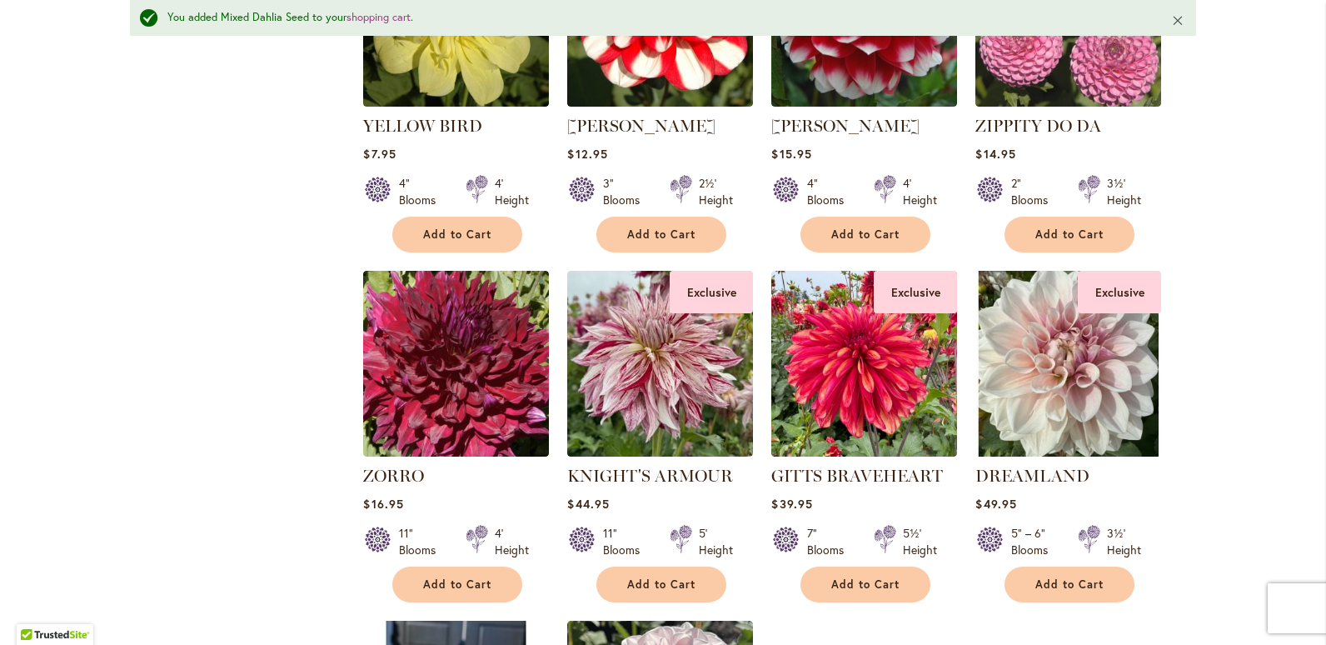
click at [1174, 20] on button "Close" at bounding box center [1178, 20] width 36 height 40
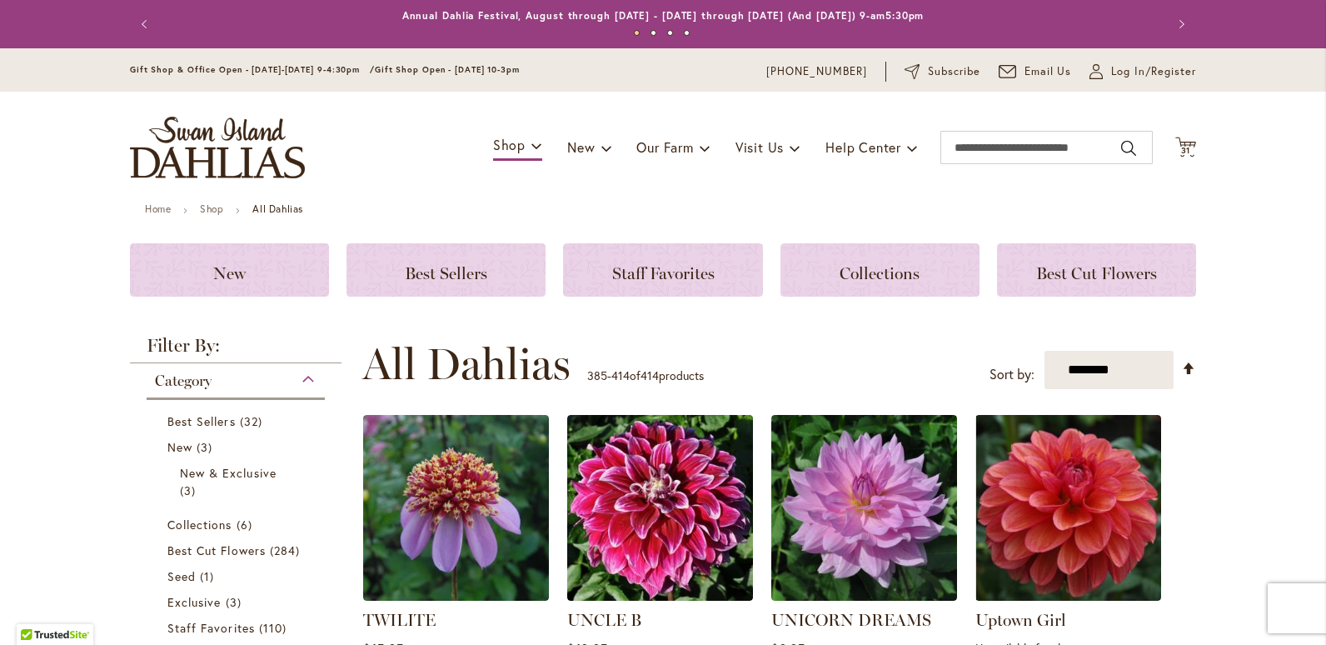
scroll to position [0, 0]
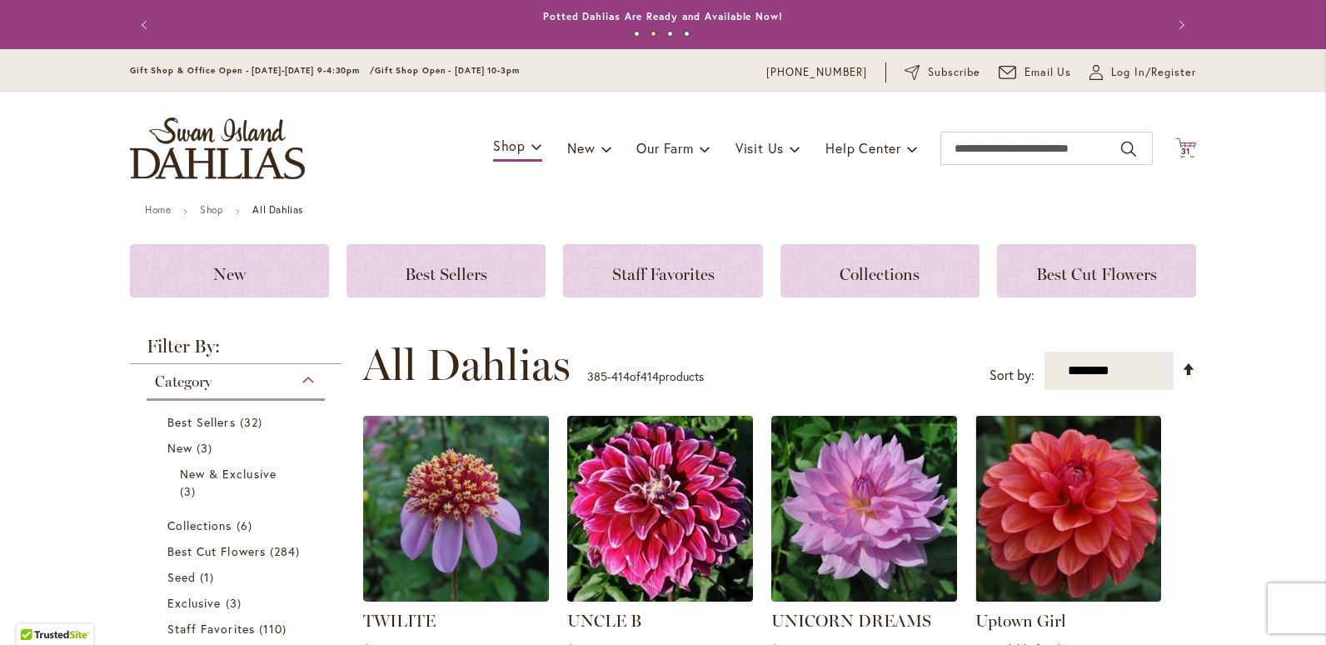
click at [1181, 149] on span "31" at bounding box center [1186, 151] width 10 height 11
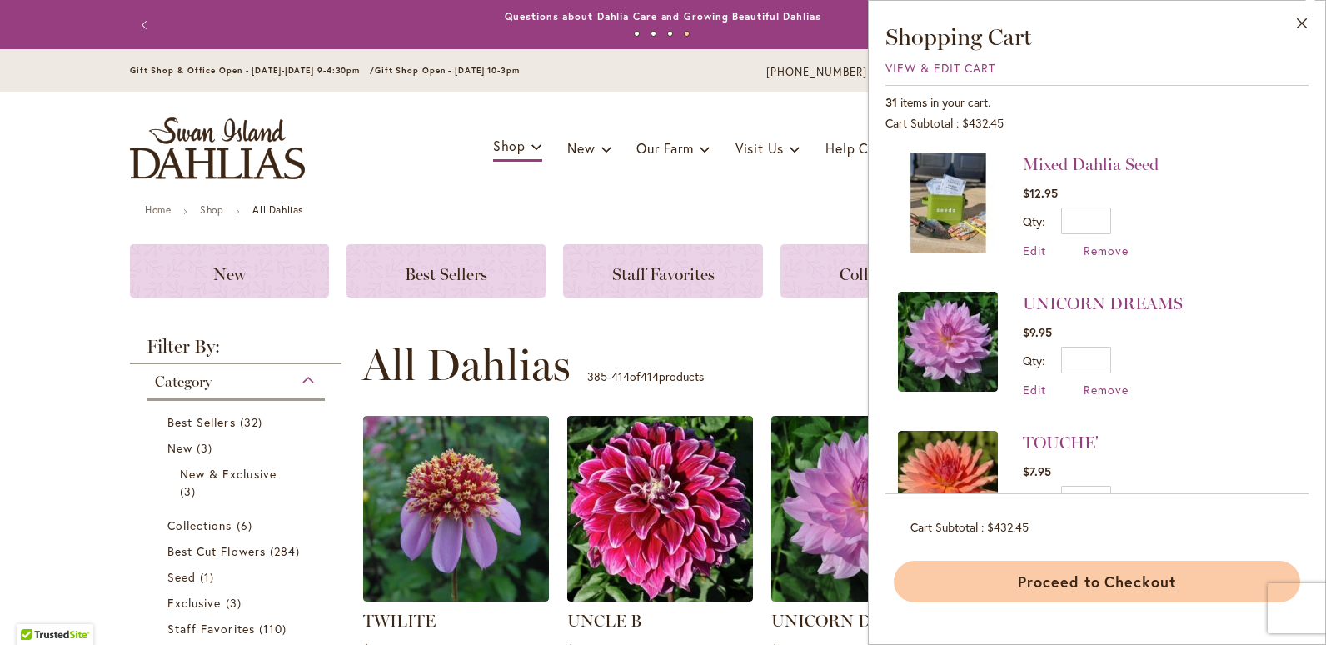
click at [1168, 577] on button "Proceed to Checkout" at bounding box center [1097, 581] width 406 height 42
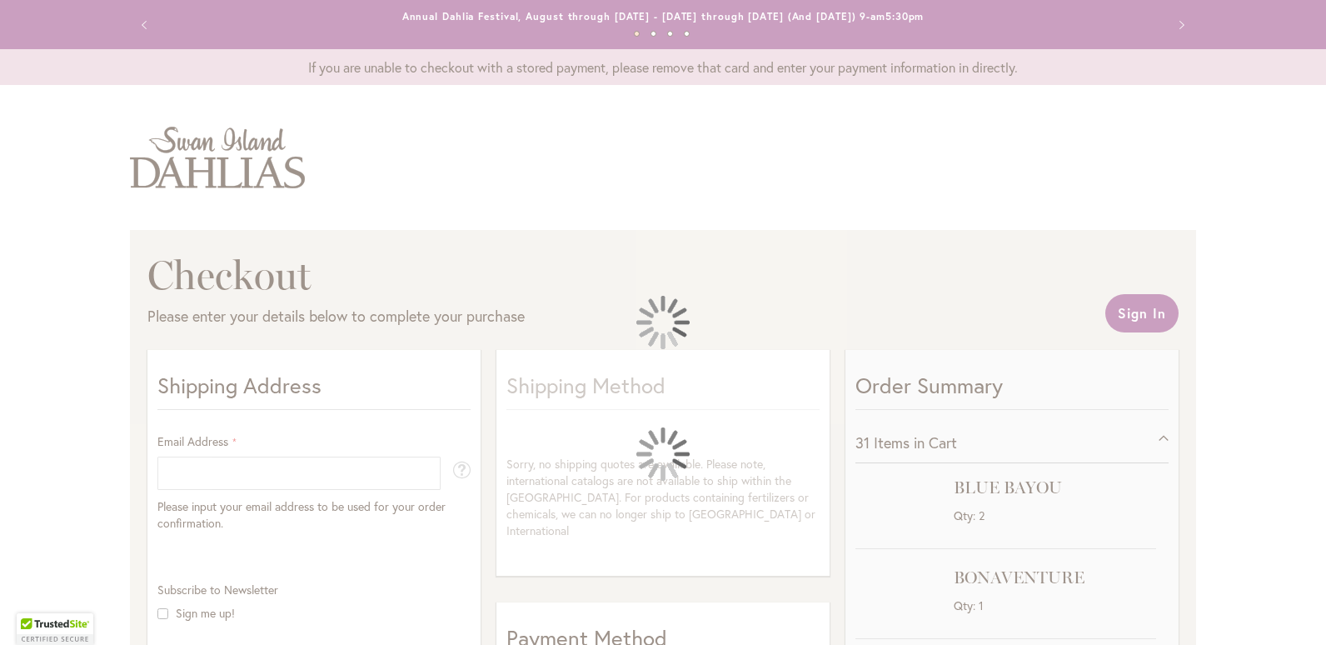
select select "**"
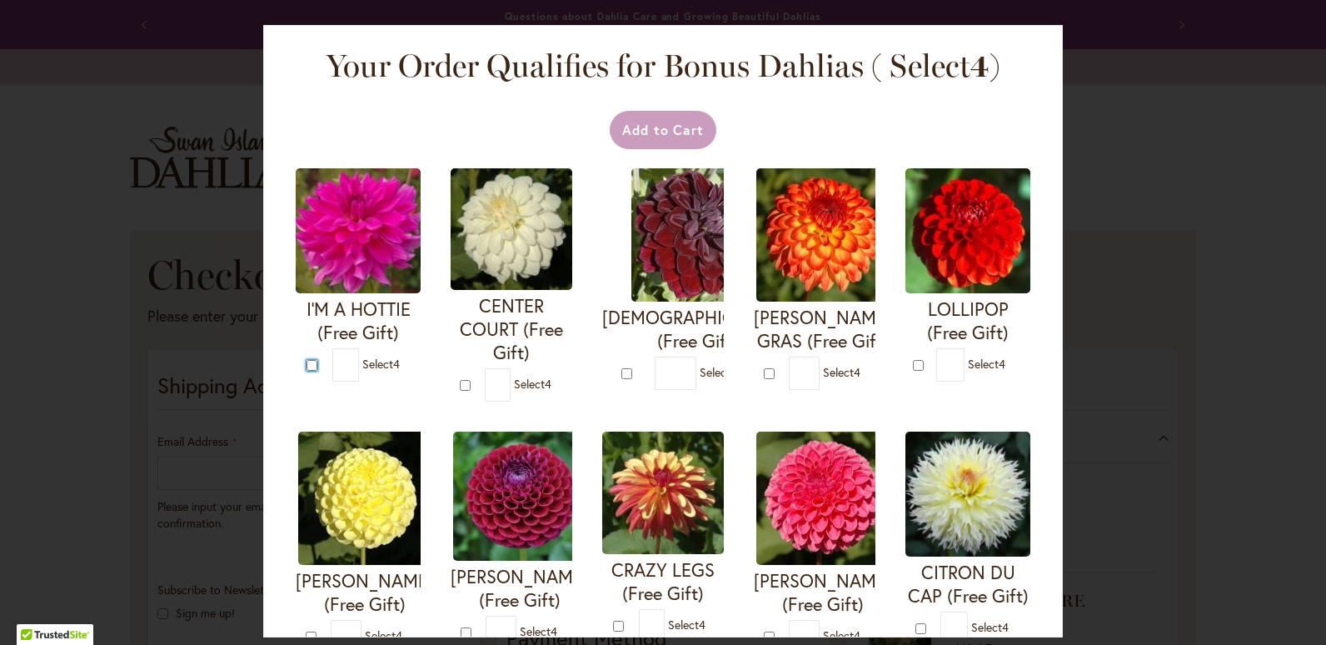
type input "*"
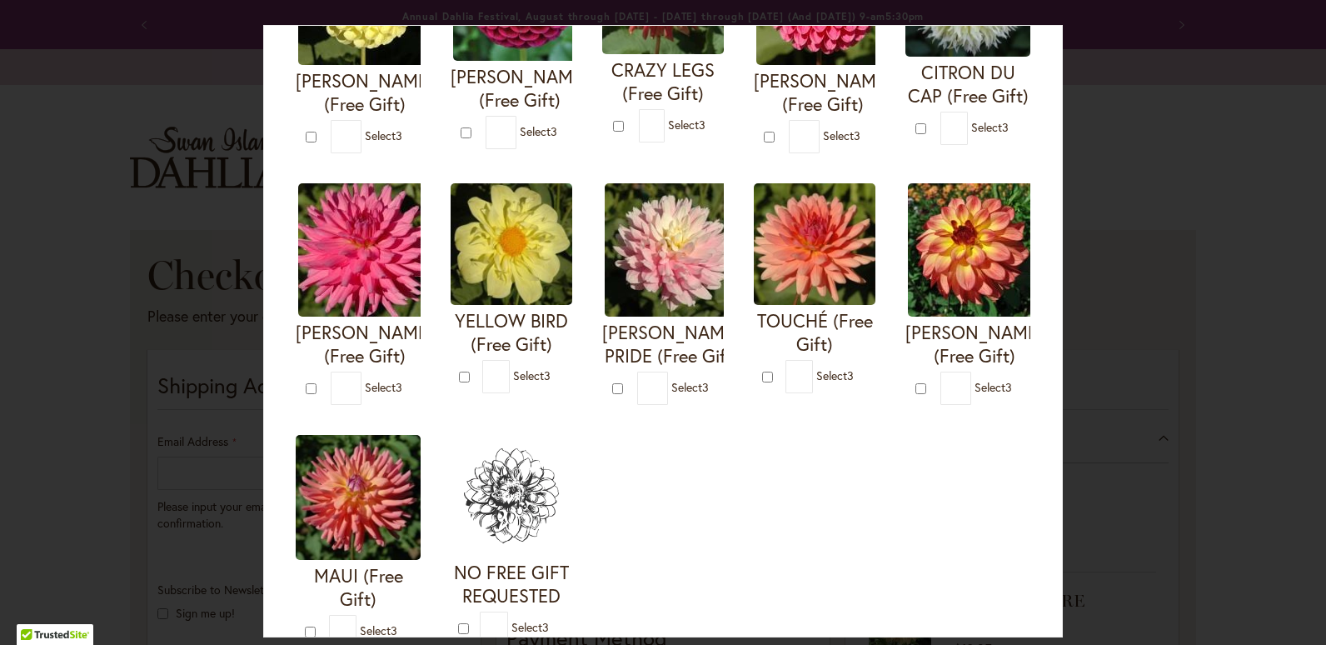
scroll to position [583, 0]
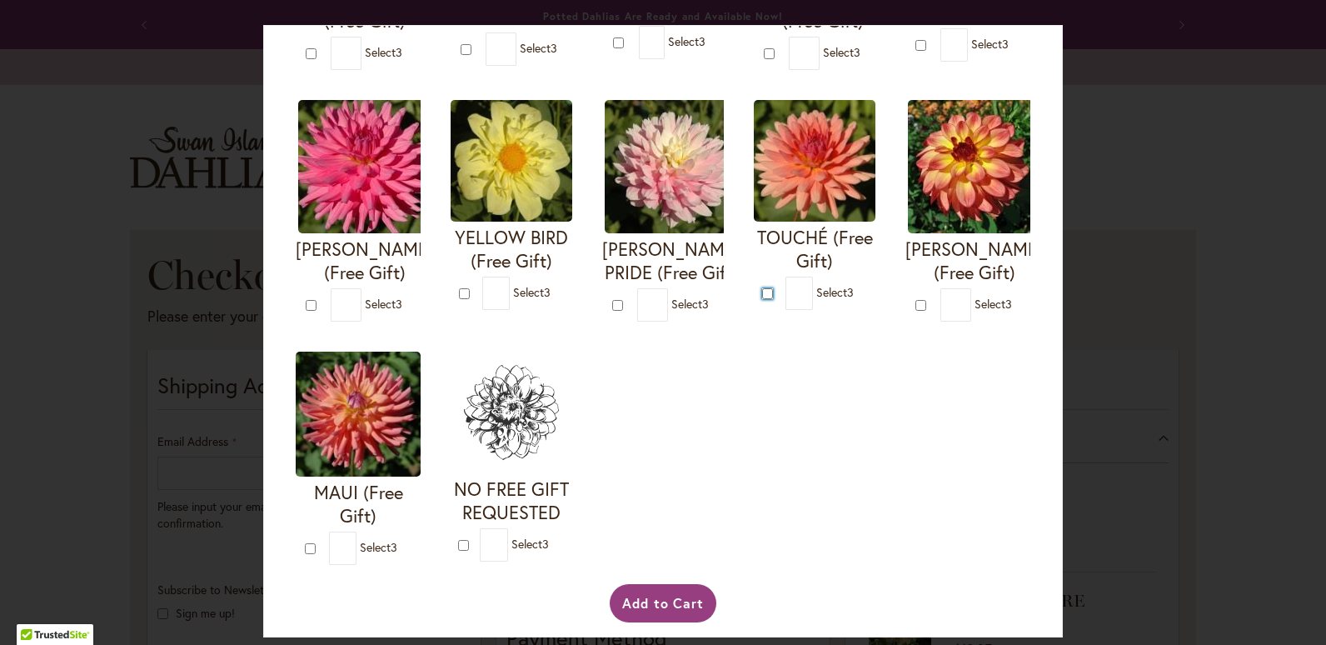
type input "*"
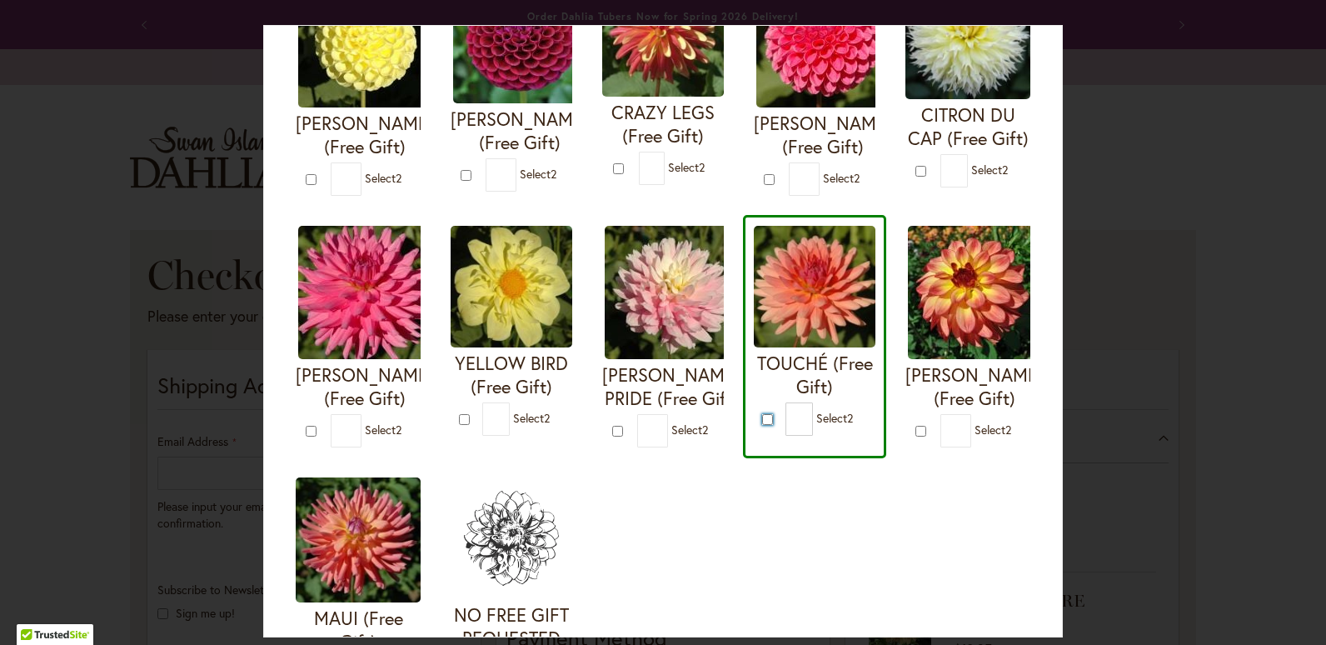
scroll to position [416, 0]
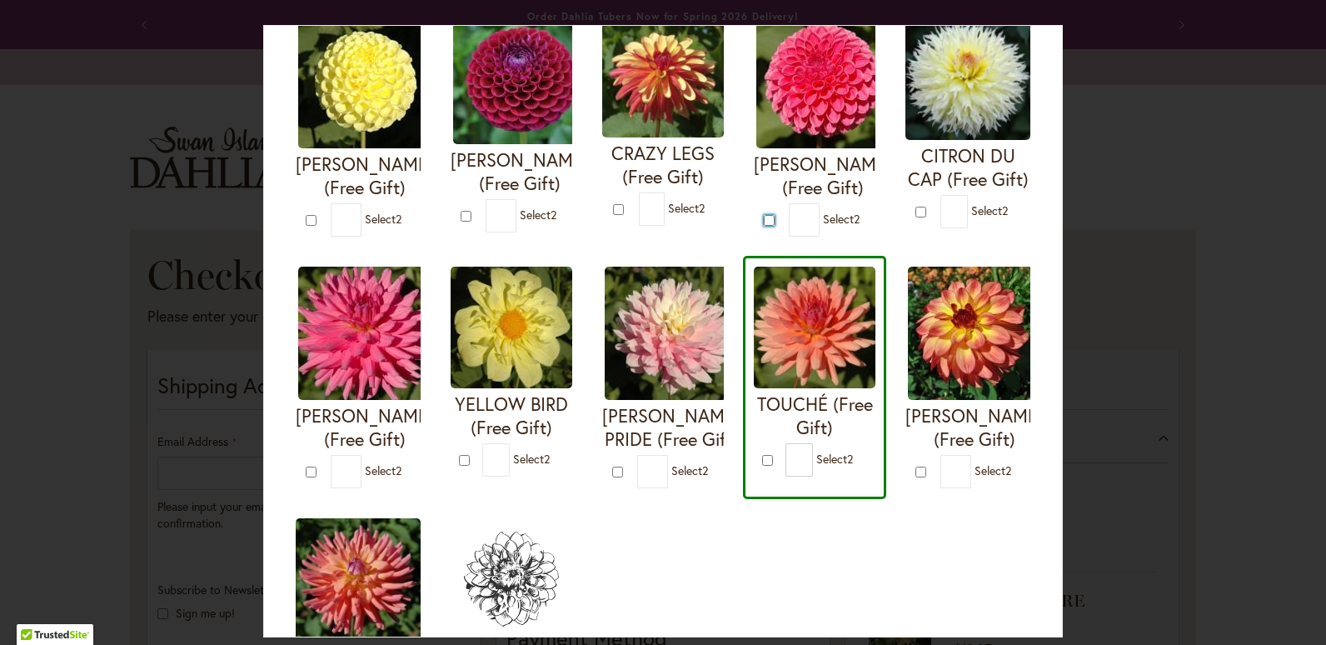
type input "*"
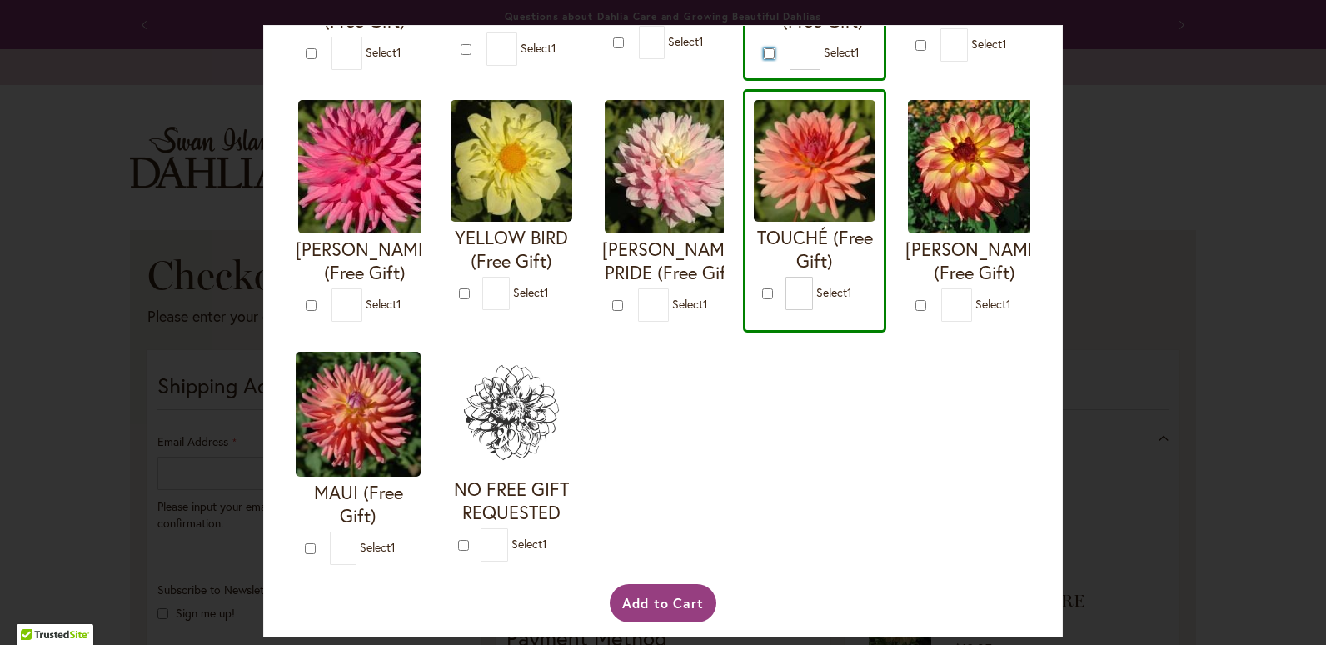
scroll to position [666, 0]
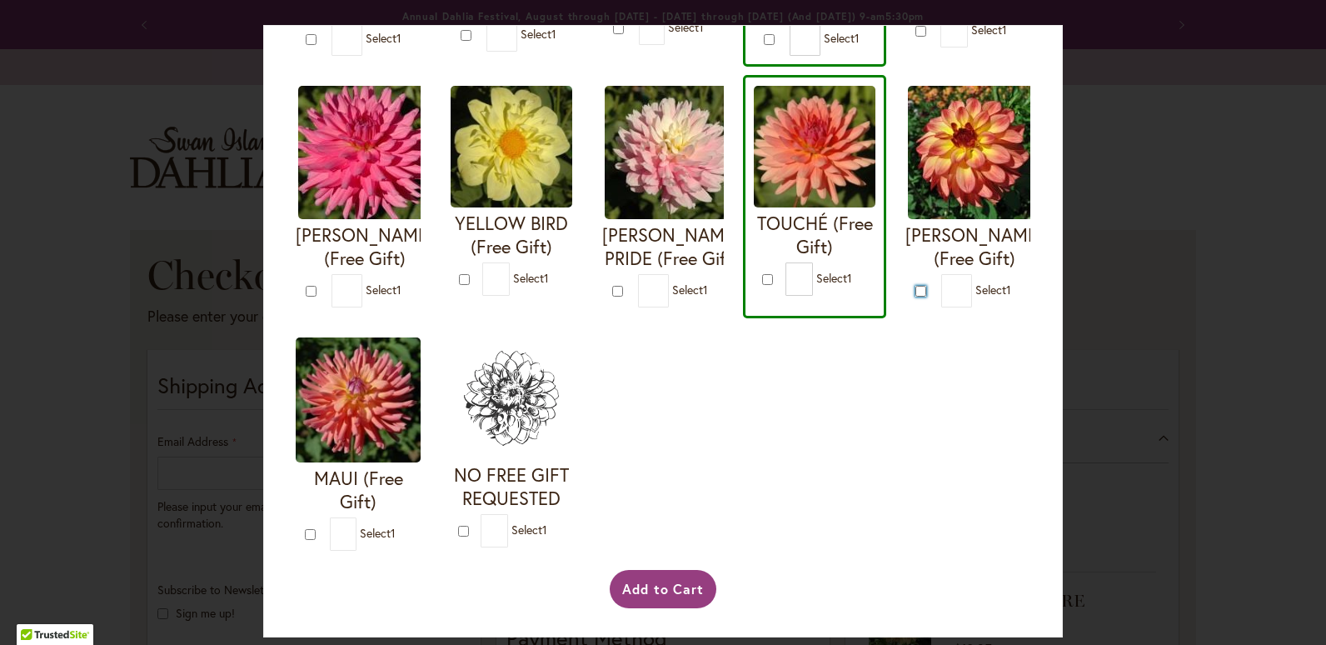
type input "*"
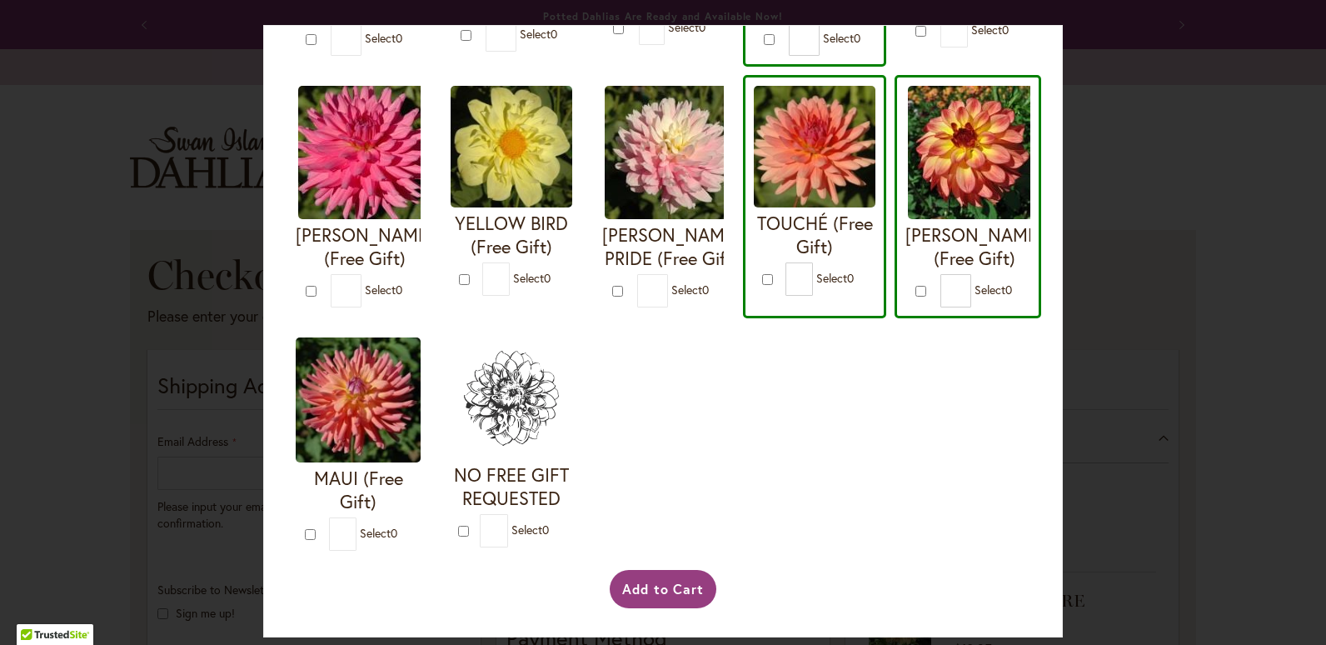
click at [1174, 361] on div "Your Order Qualifies for Bonus Dahlias ( Select 0 ) Add to Cart I'M A HOTTIE (F…" at bounding box center [663, 322] width 1326 height 645
click at [1202, 282] on div "Your Order Qualifies for Bonus Dahlias ( Select 0 ) Add to Cart I'M A HOTTIE (F…" at bounding box center [663, 322] width 1326 height 645
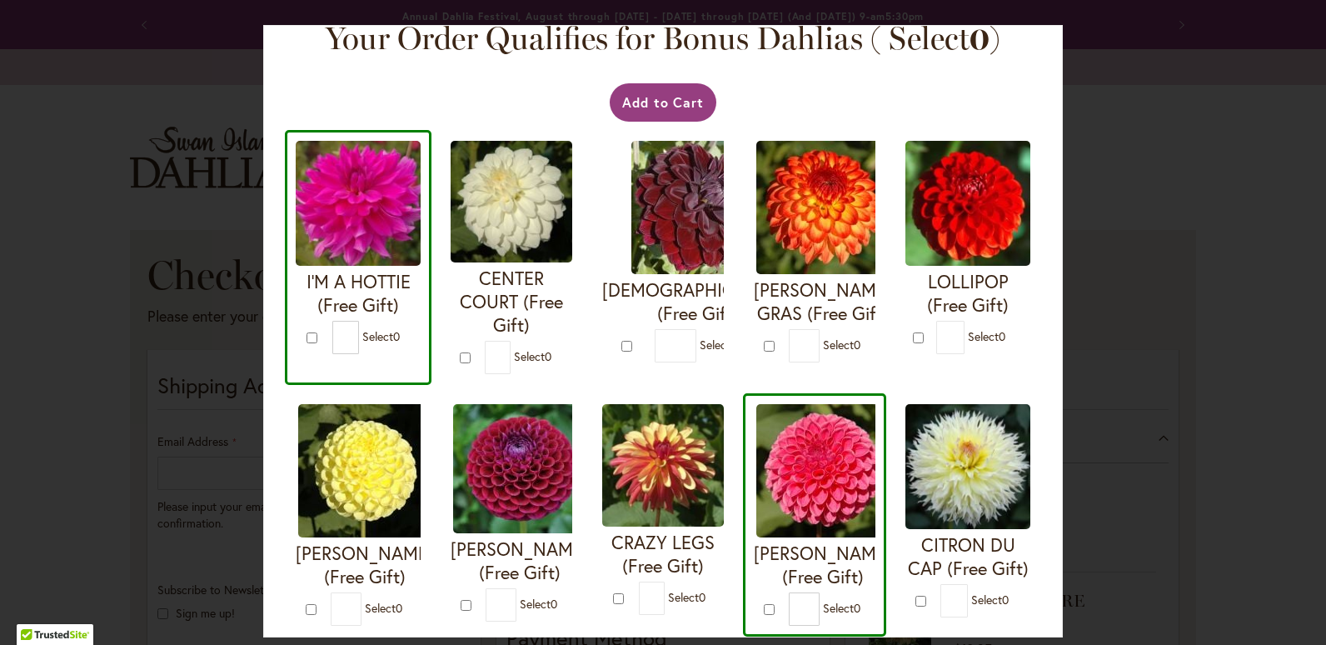
scroll to position [0, 0]
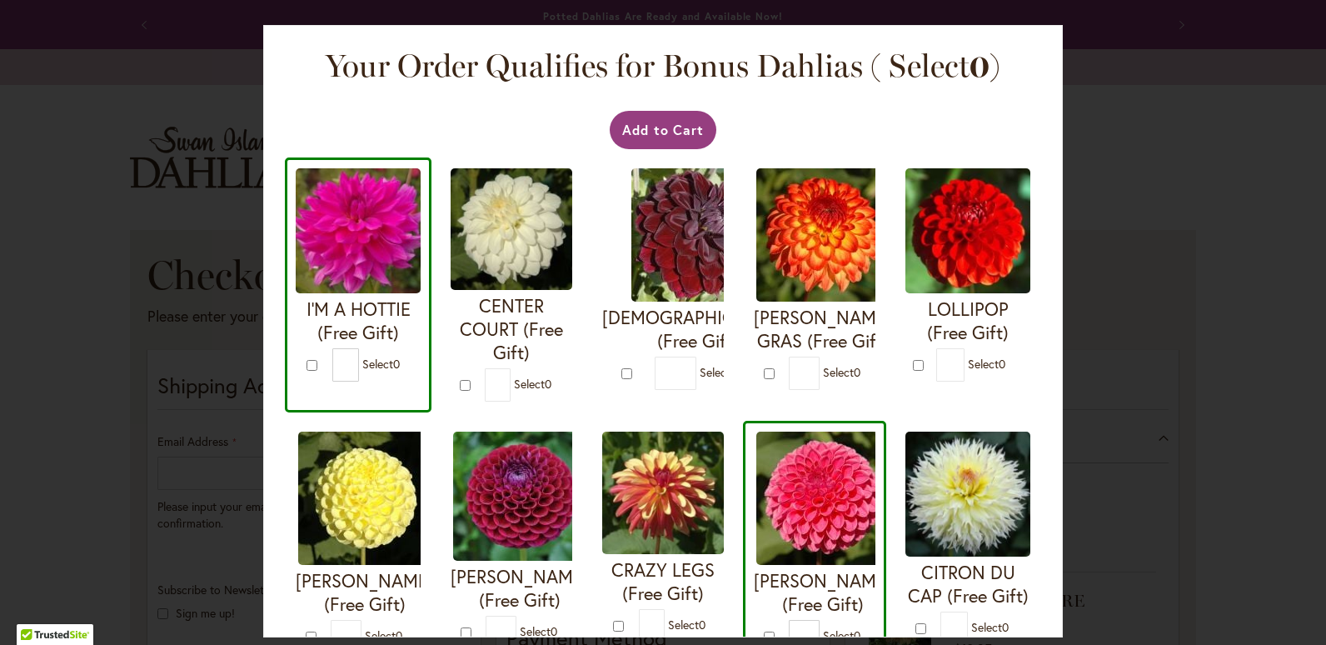
click at [1264, 76] on div "Your Order Qualifies for Bonus Dahlias ( Select 0 ) Add to Cart I'M A HOTTIE (F…" at bounding box center [663, 322] width 1326 height 645
click at [680, 137] on button "Add to Cart" at bounding box center [663, 130] width 107 height 38
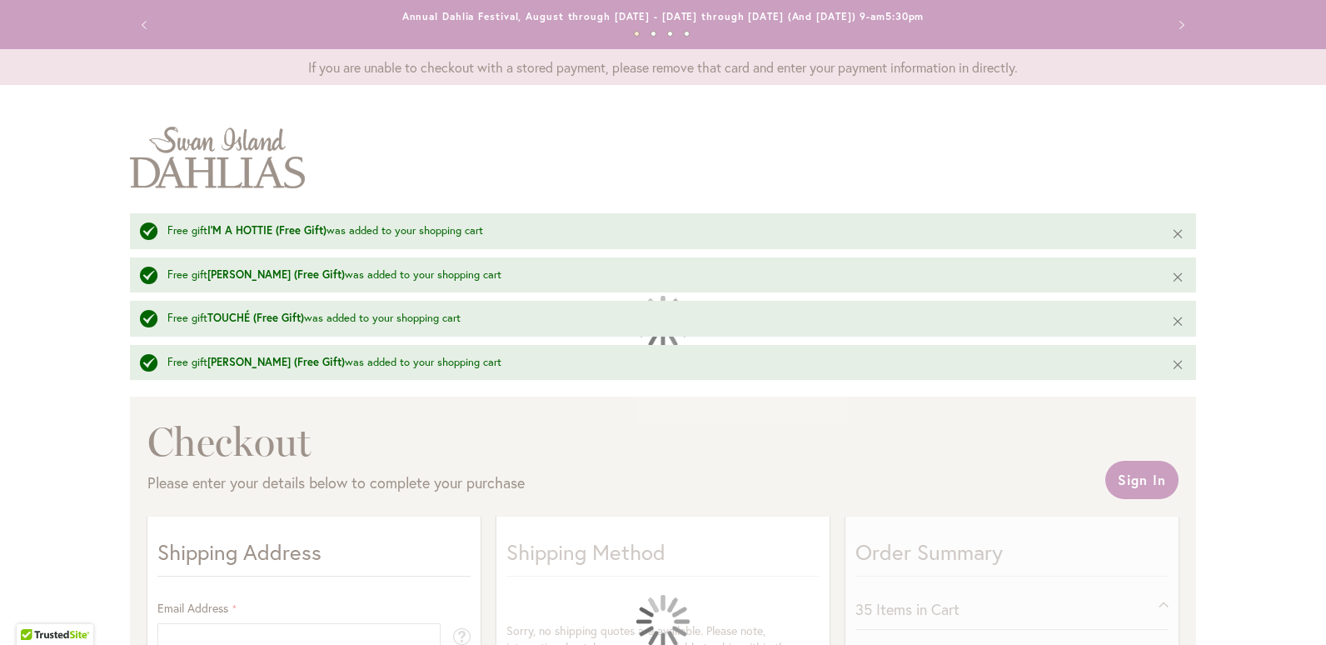
select select "**"
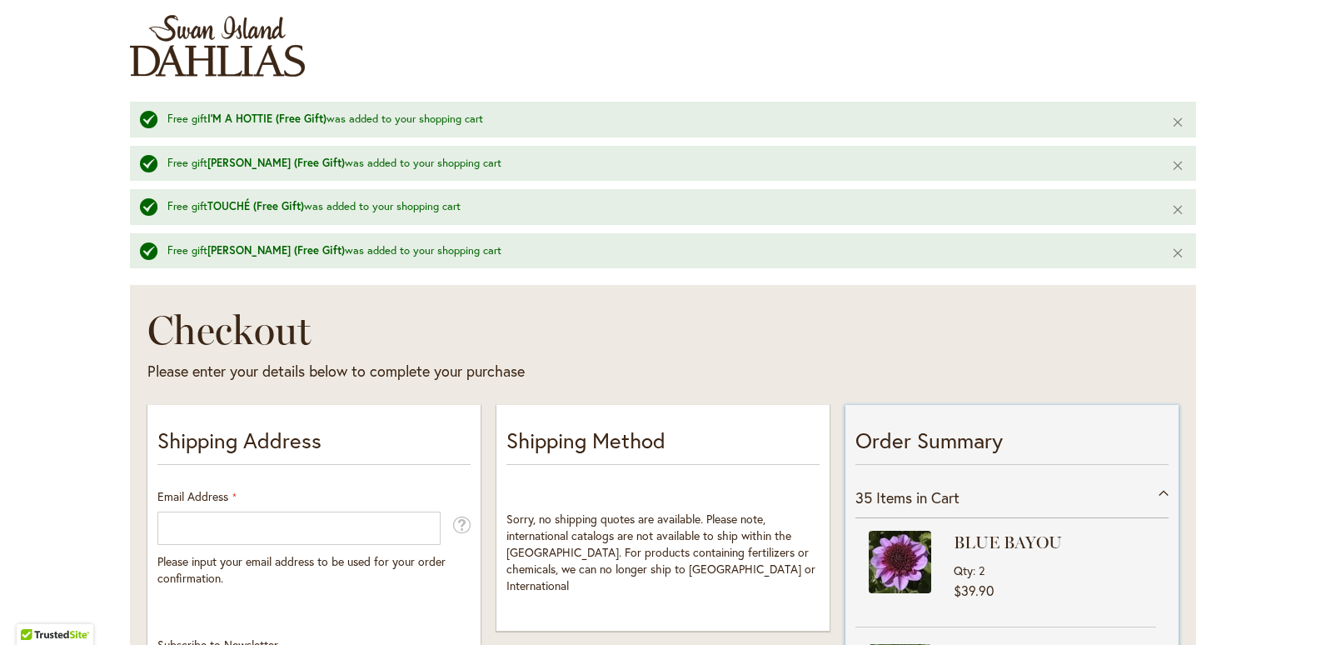
scroll to position [250, 0]
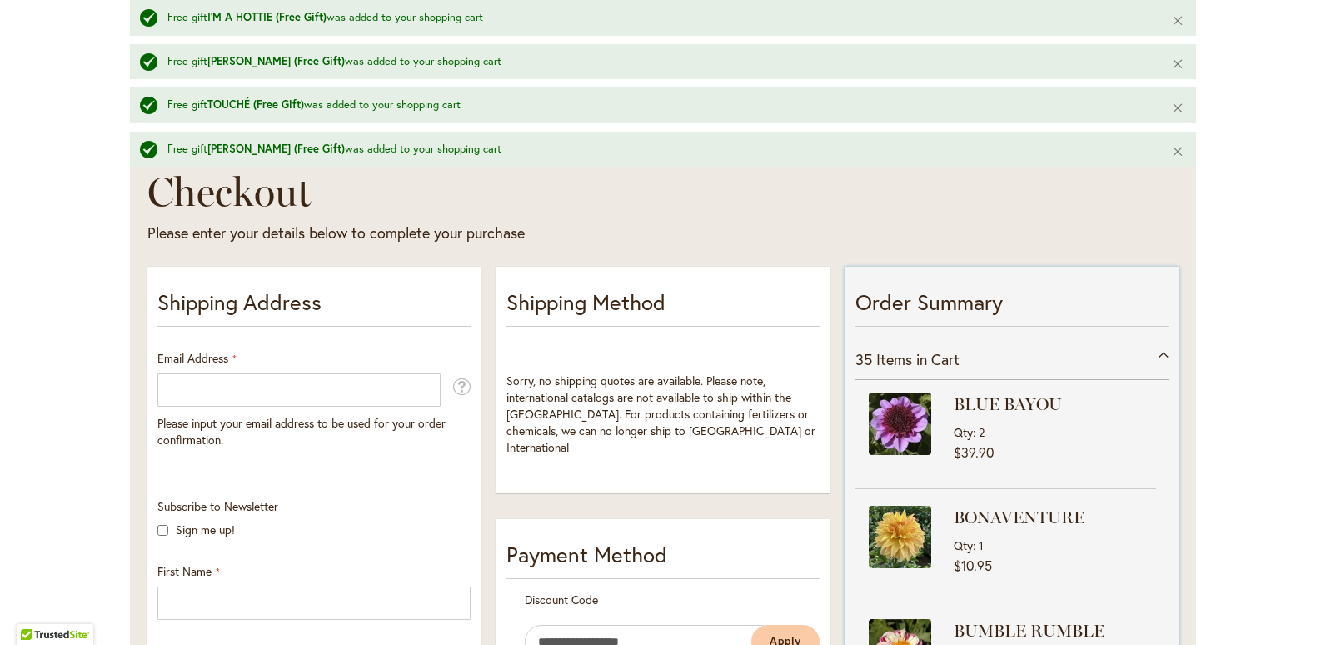
click at [885, 359] on span "Items in Cart" at bounding box center [917, 359] width 83 height 20
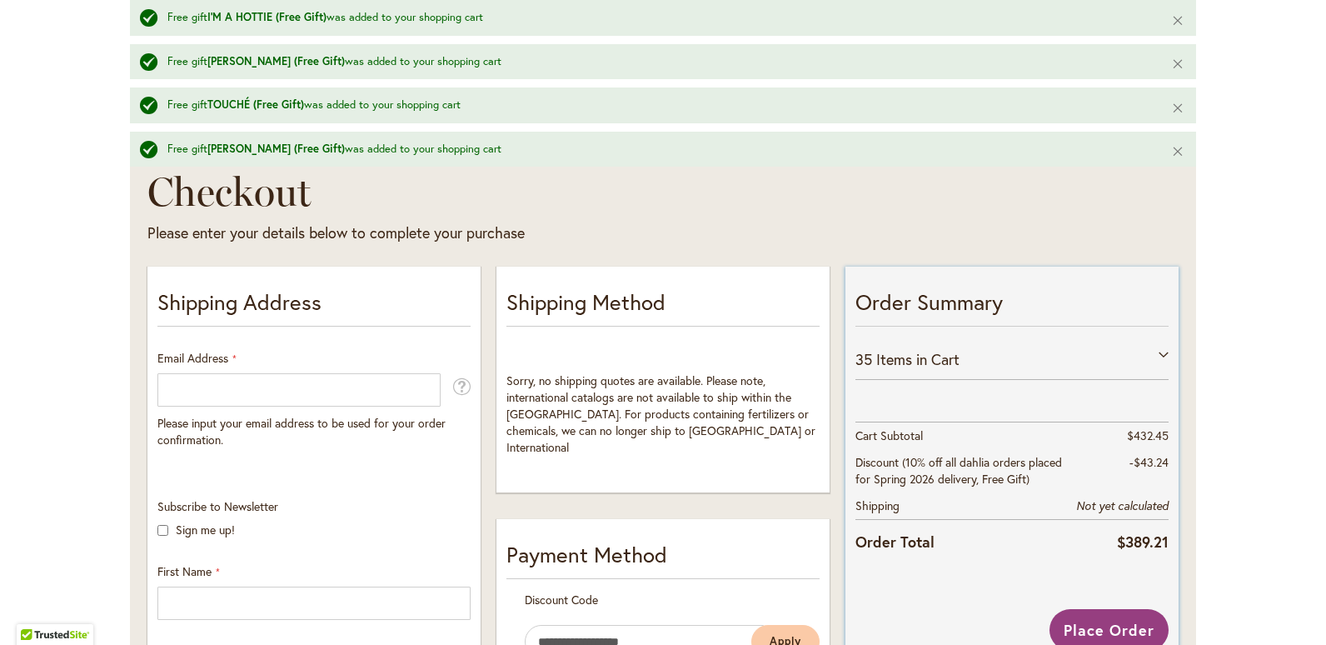
click at [956, 316] on p "Order Summary" at bounding box center [1011, 306] width 313 height 40
click at [892, 440] on th "Cart Subtotal" at bounding box center [959, 435] width 209 height 27
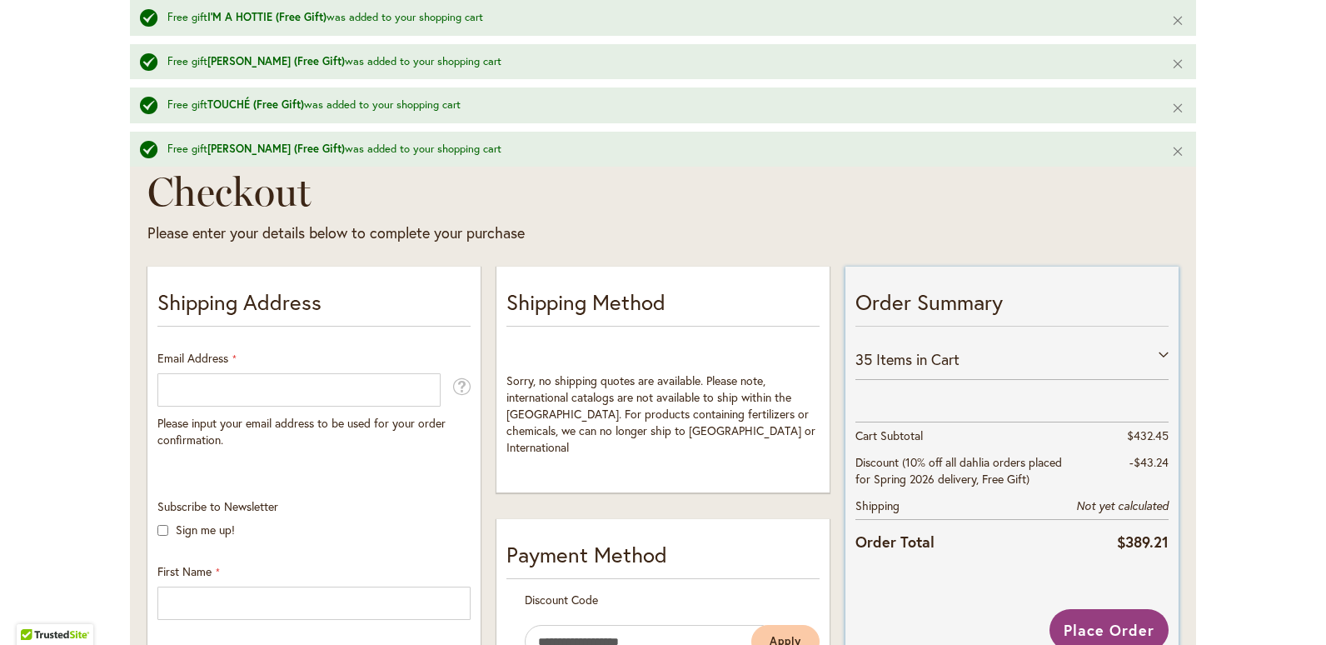
drag, startPoint x: 892, startPoint y: 440, endPoint x: 880, endPoint y: 558, distance: 118.8
click at [880, 553] on strong "Order Total" at bounding box center [894, 541] width 79 height 24
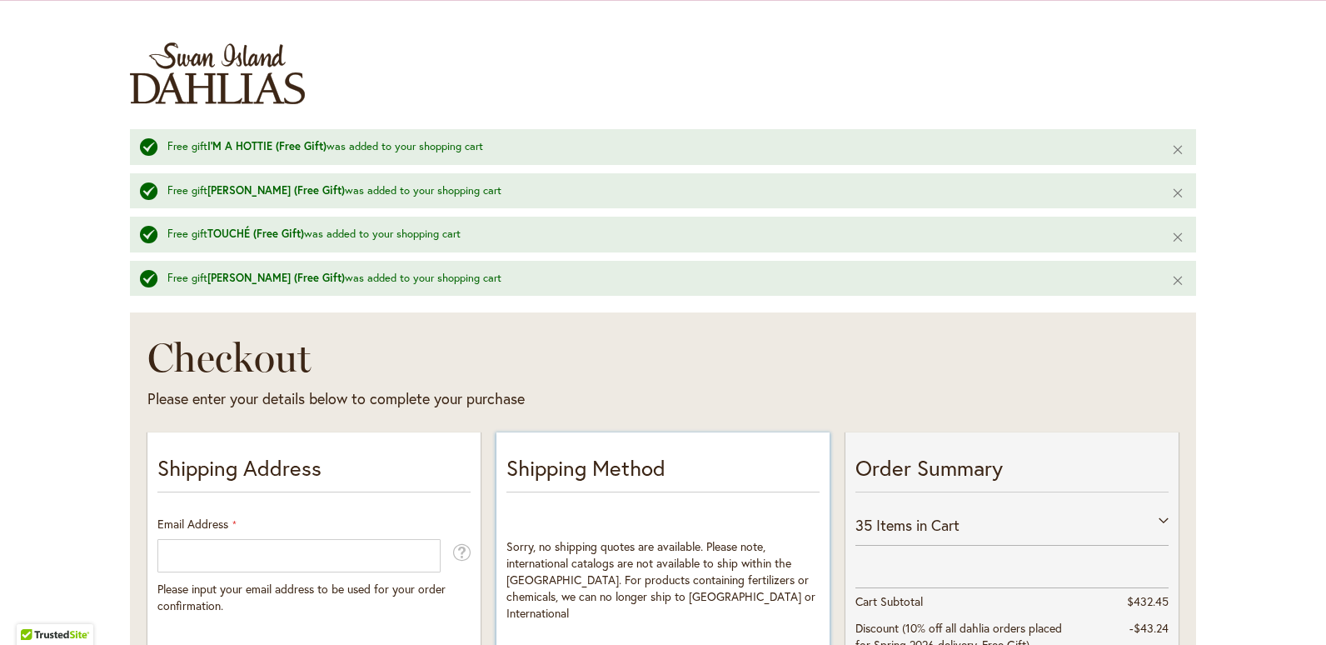
scroll to position [83, 0]
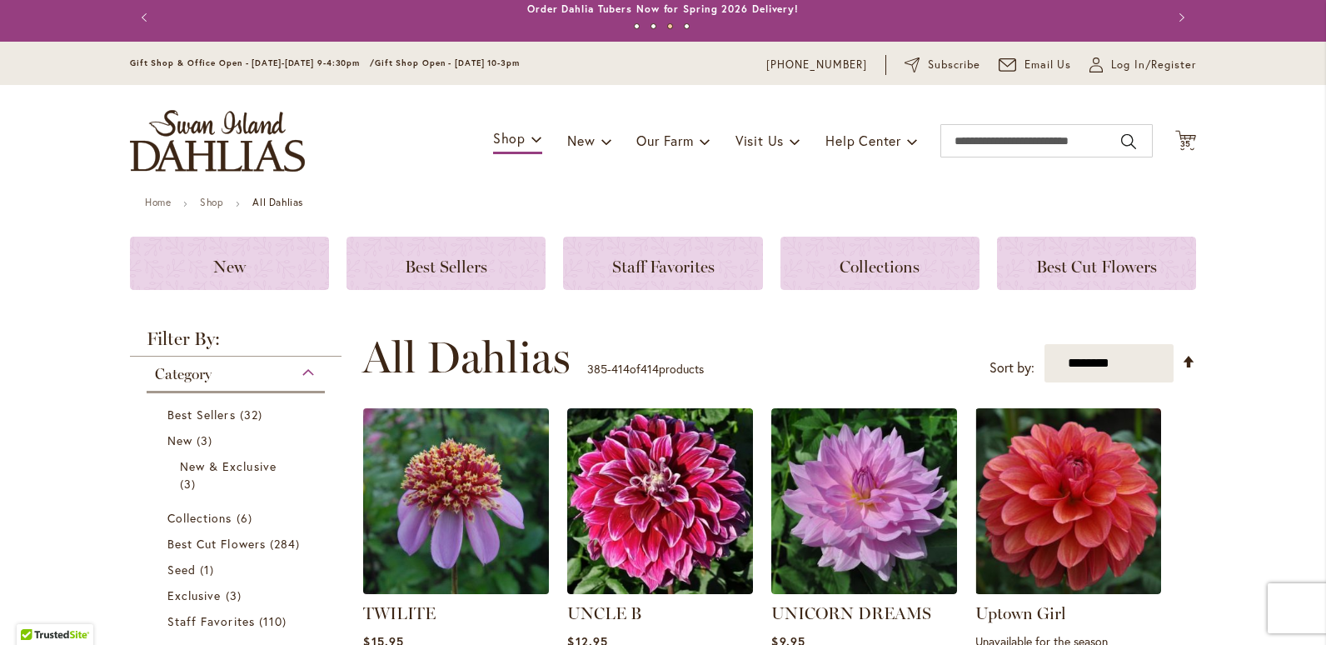
scroll to position [6, 0]
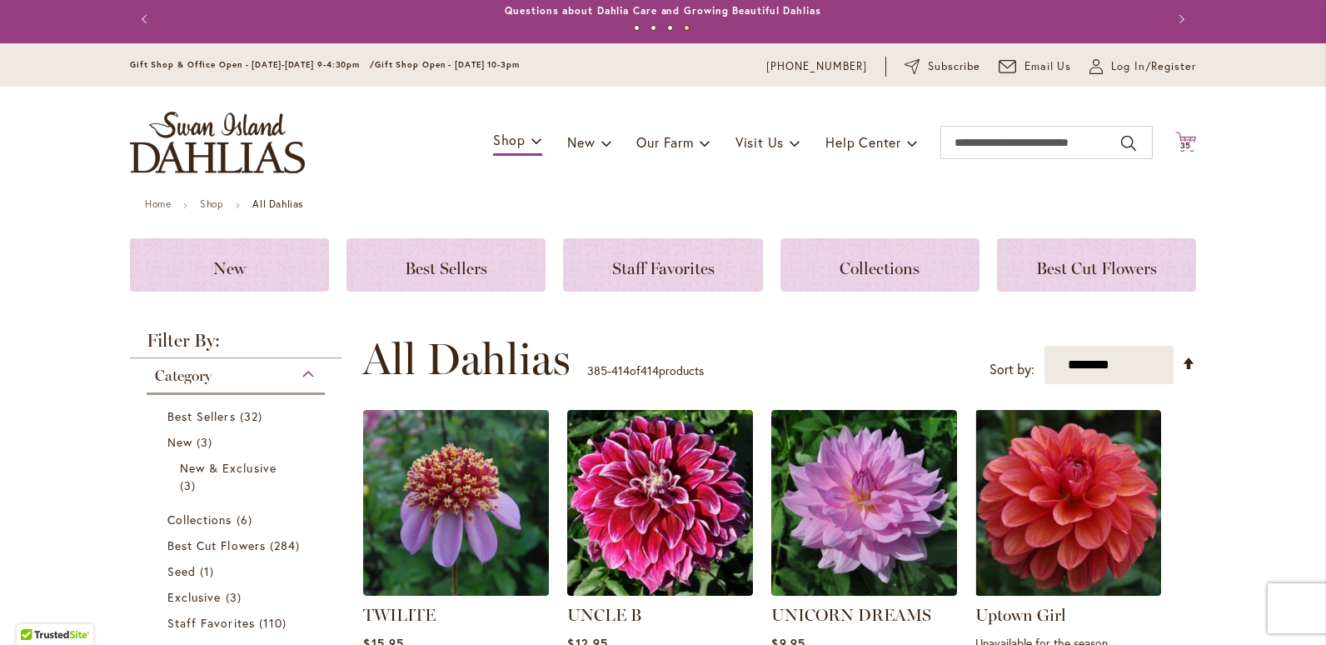
click at [1179, 138] on icon "Cart .cls-1 { fill: #231f20; }" at bounding box center [1185, 142] width 21 height 21
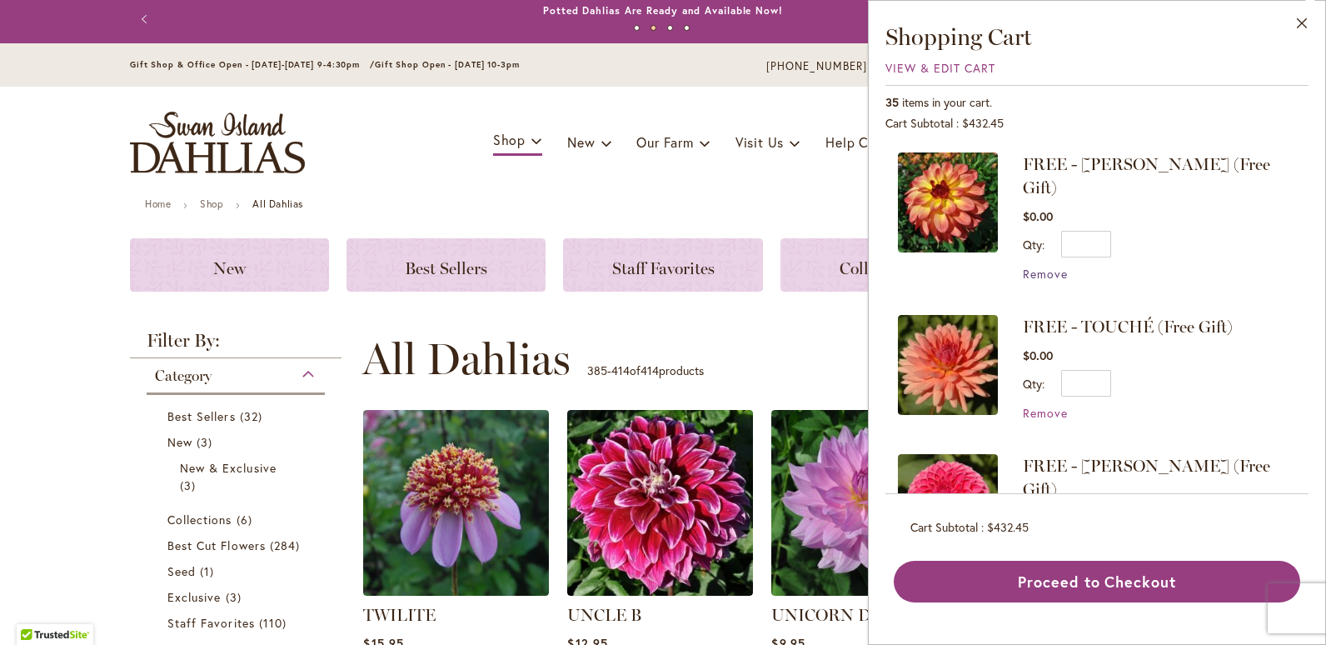
click at [1048, 266] on span "Remove" at bounding box center [1045, 274] width 45 height 16
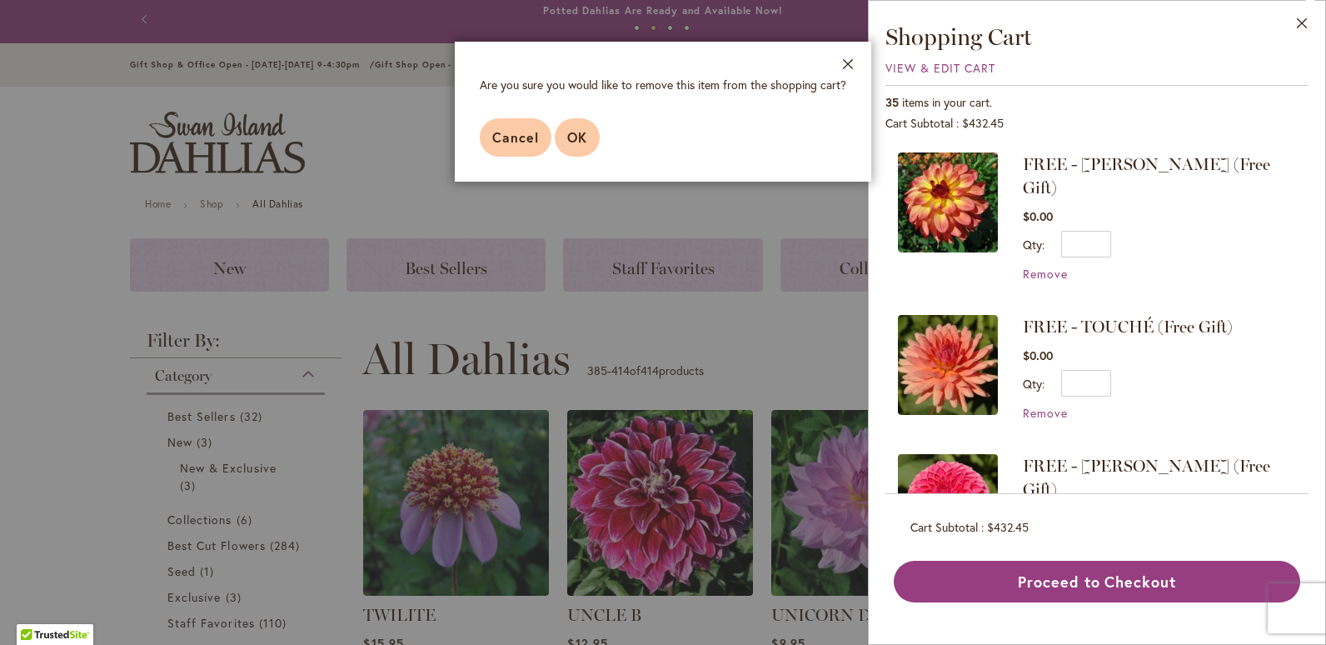
click at [588, 141] on button "OK" at bounding box center [577, 137] width 45 height 38
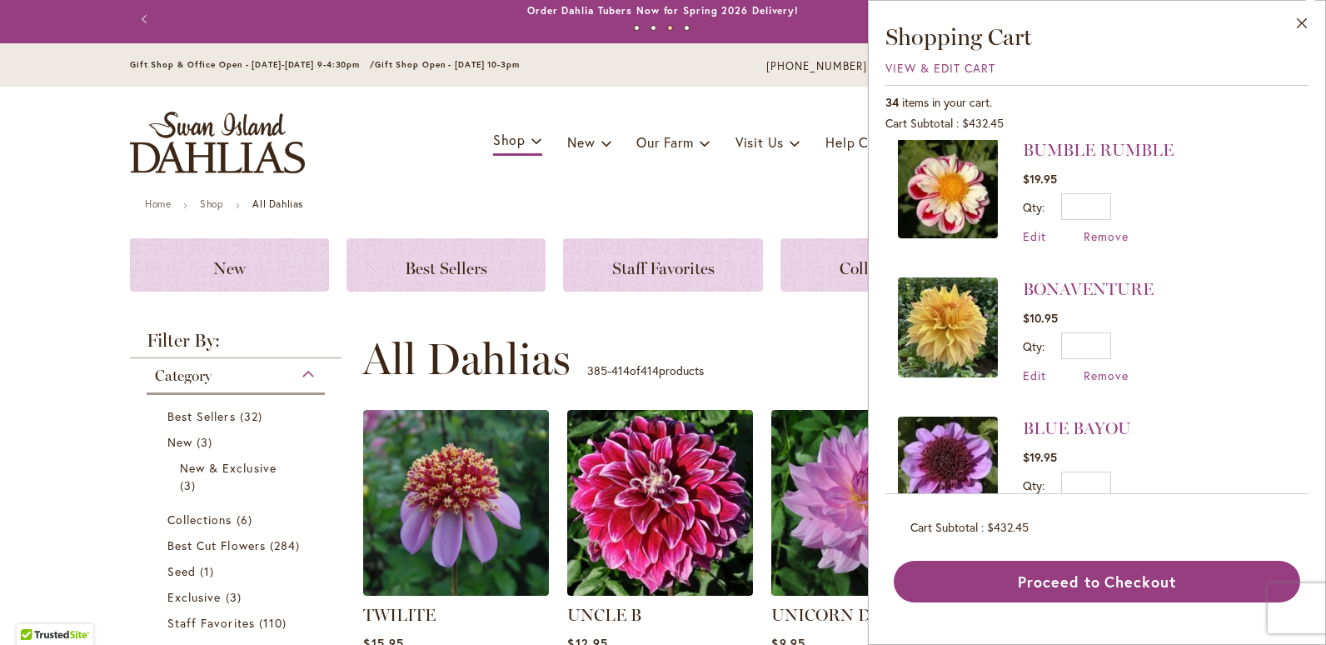
scroll to position [4102, 0]
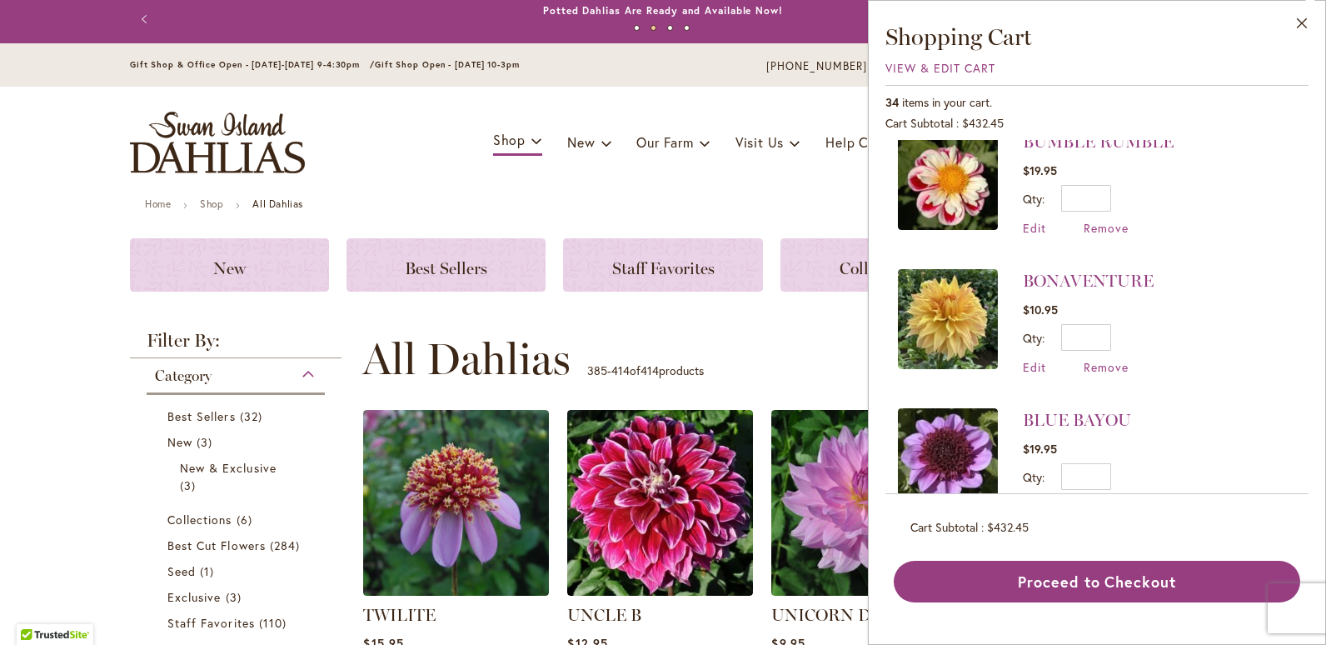
click at [1031, 498] on span "Edit" at bounding box center [1034, 506] width 23 height 16
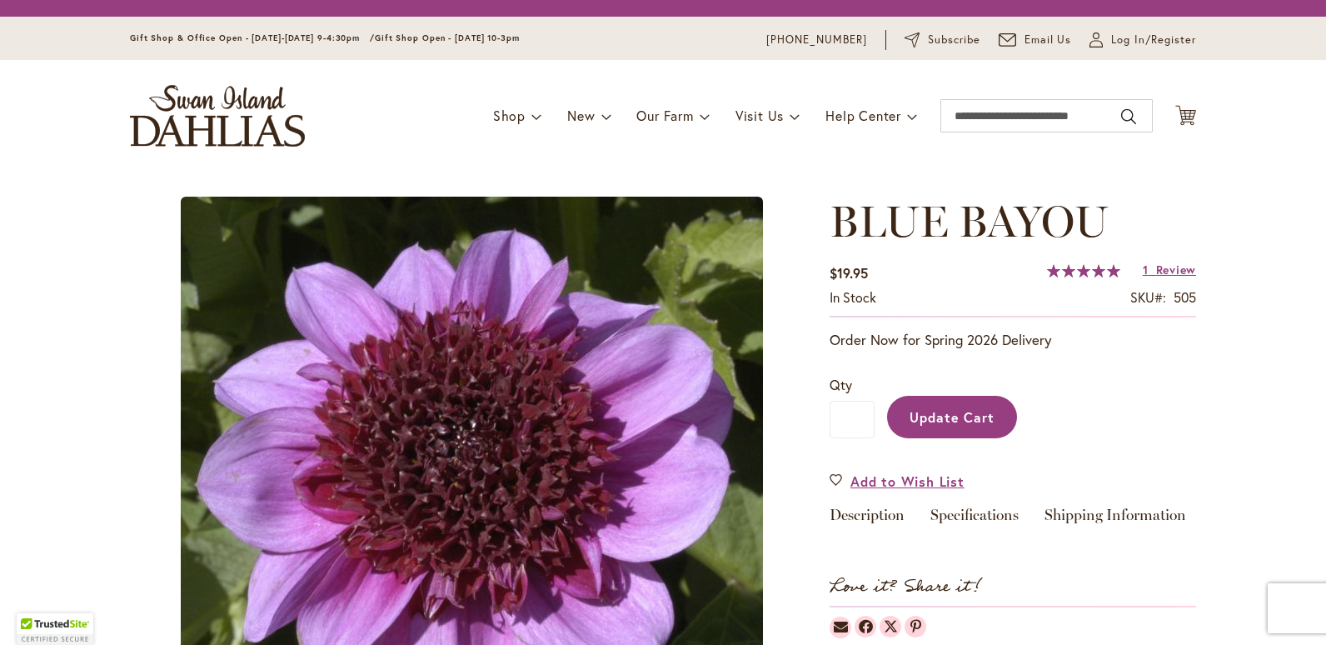
type input "*"
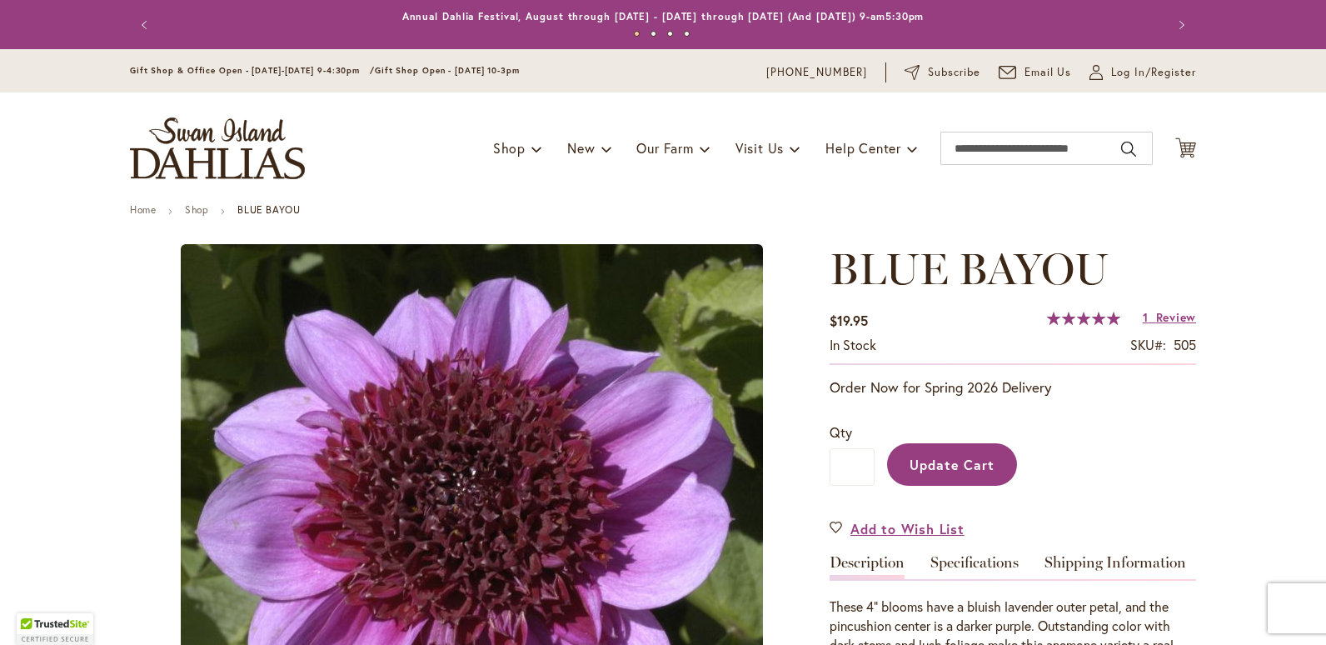
click at [864, 431] on div "Qty *" at bounding box center [851, 453] width 45 height 63
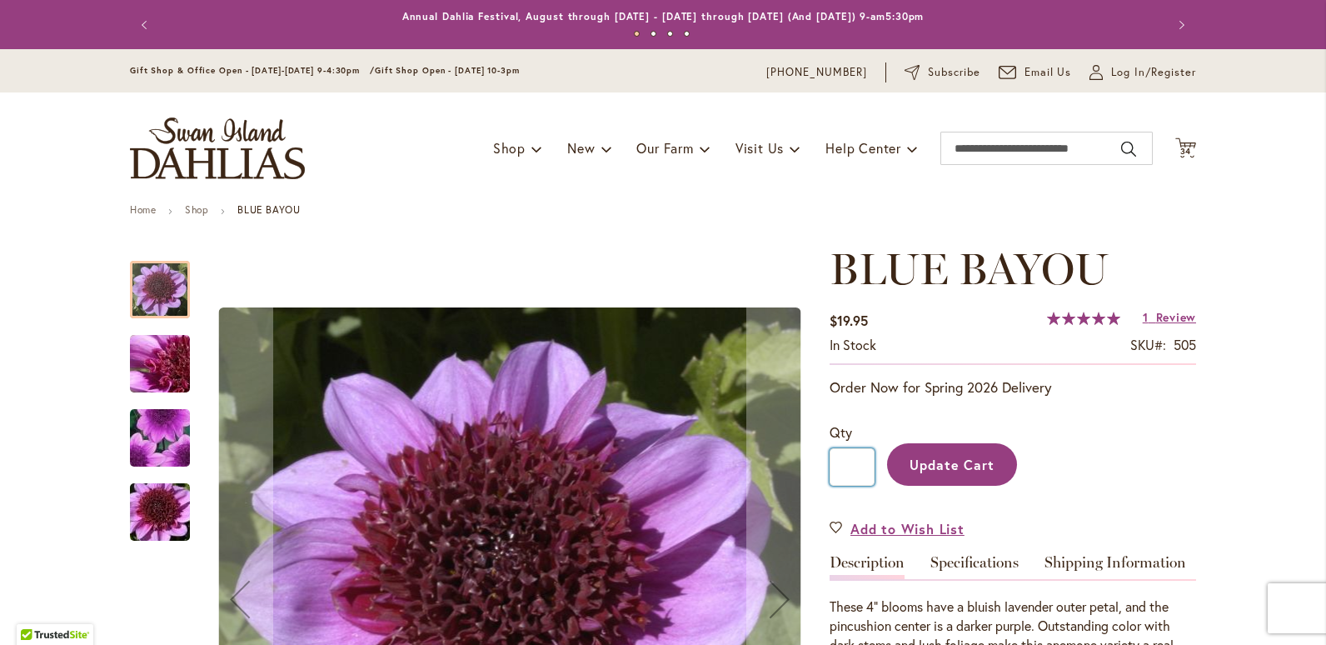
click at [856, 466] on input "*" at bounding box center [851, 466] width 45 height 37
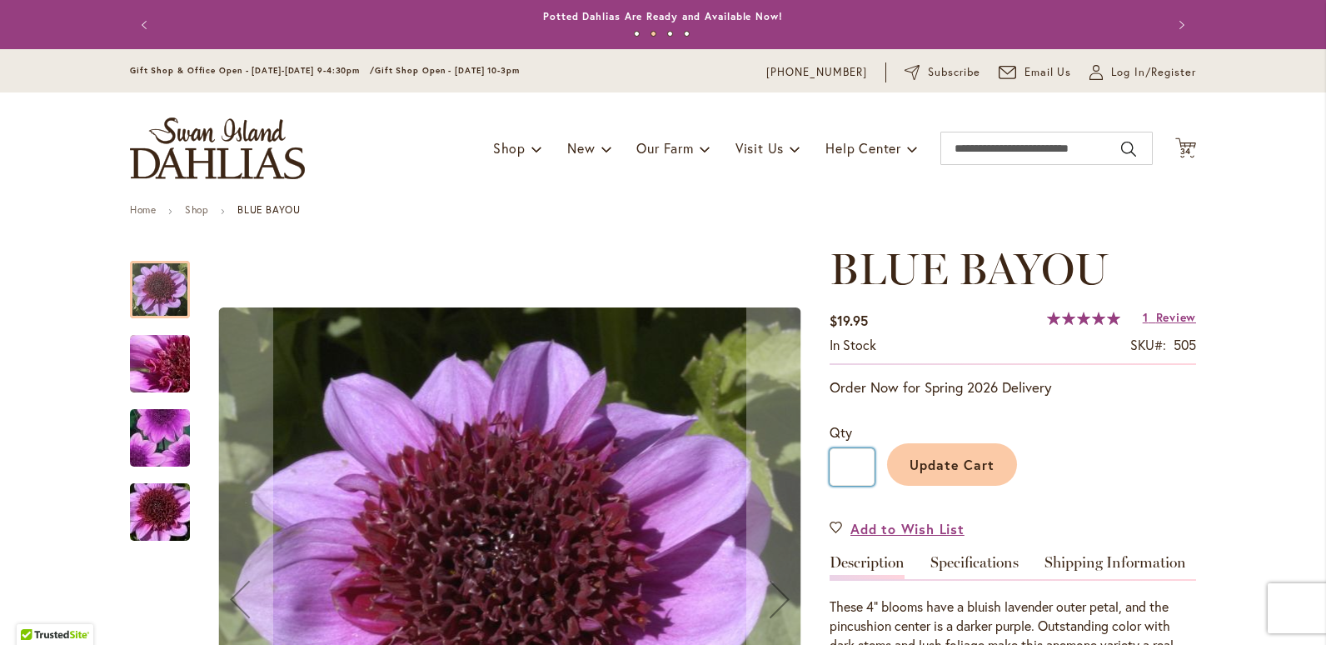
type input "*"
click at [972, 461] on span "Update Cart" at bounding box center [952, 464] width 86 height 17
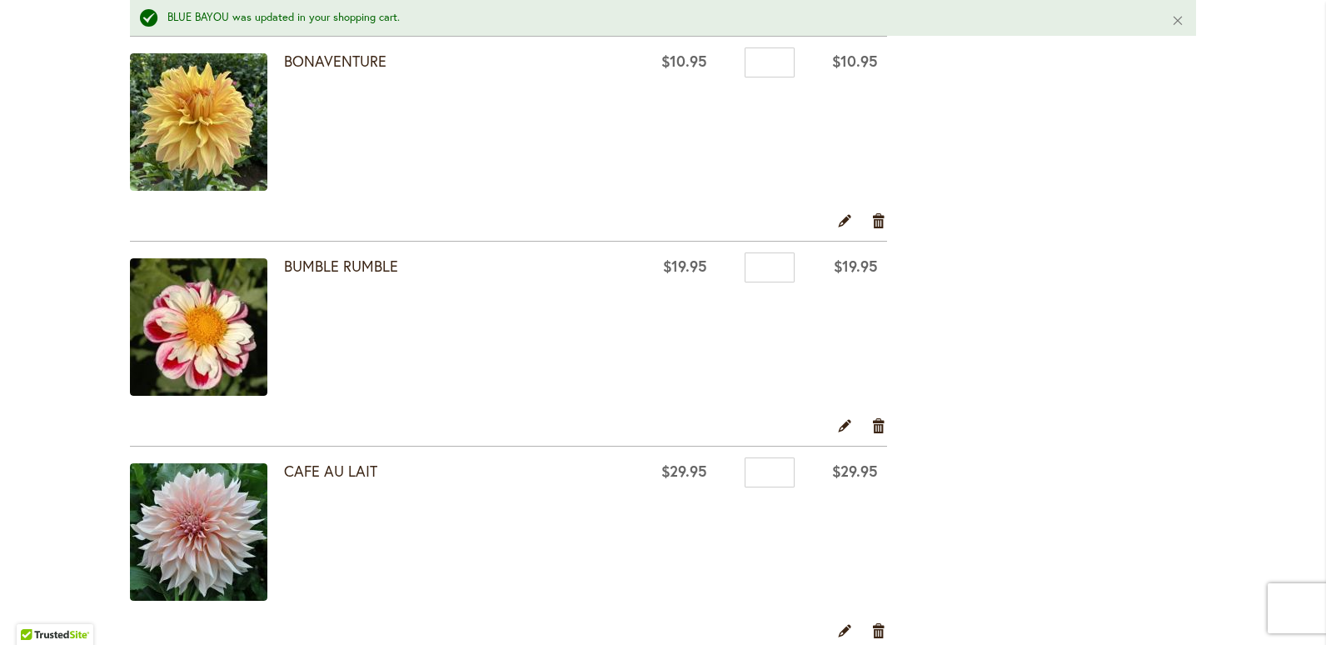
scroll to position [583, 0]
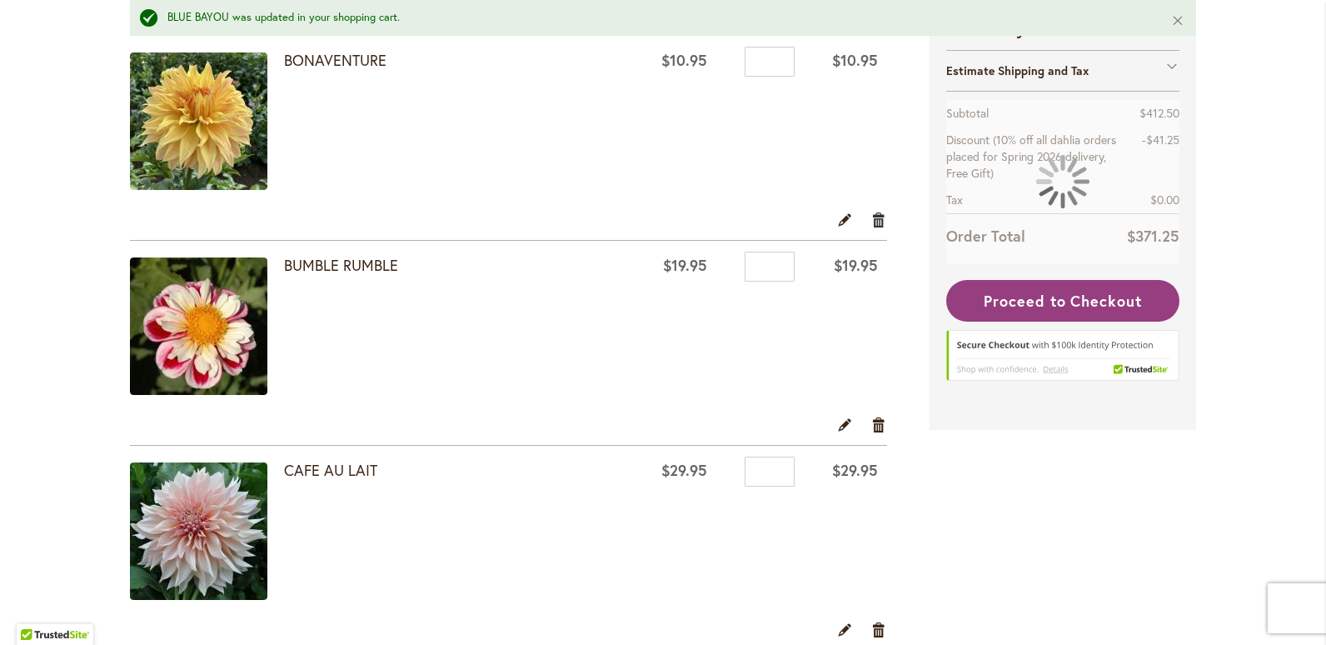
click at [873, 217] on link "Remove item" at bounding box center [879, 220] width 16 height 18
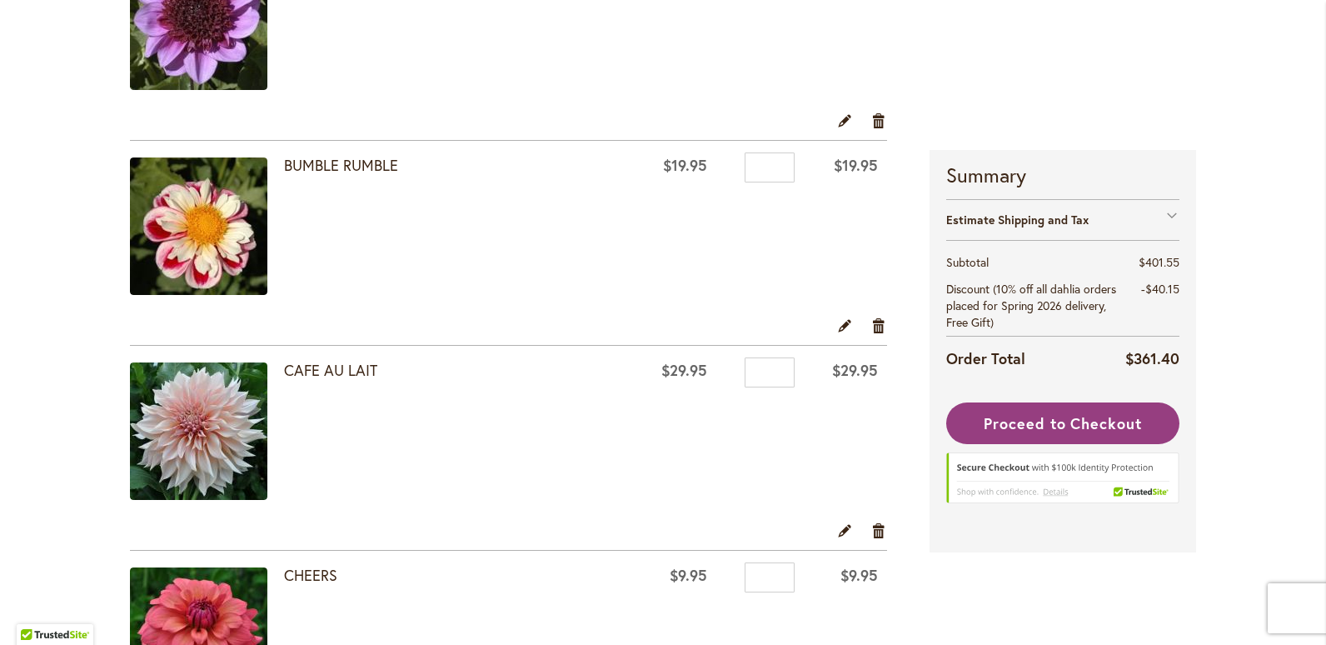
scroll to position [416, 0]
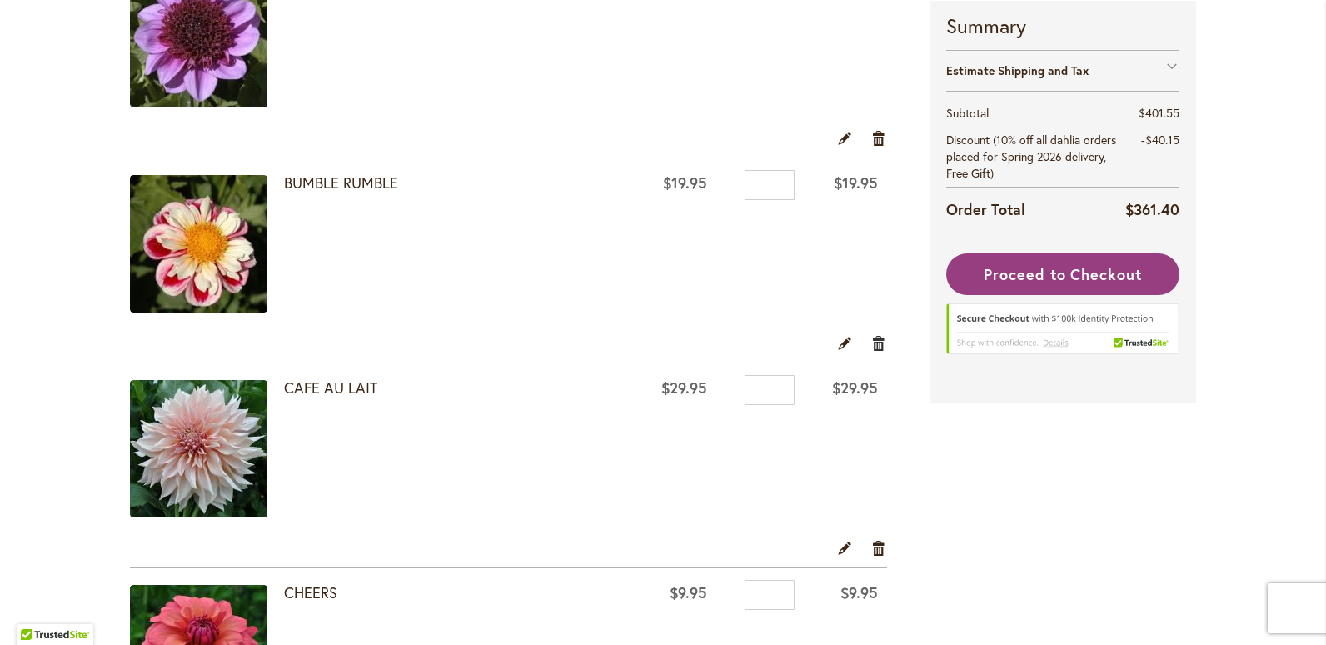
click at [874, 336] on link "Remove item" at bounding box center [879, 342] width 16 height 18
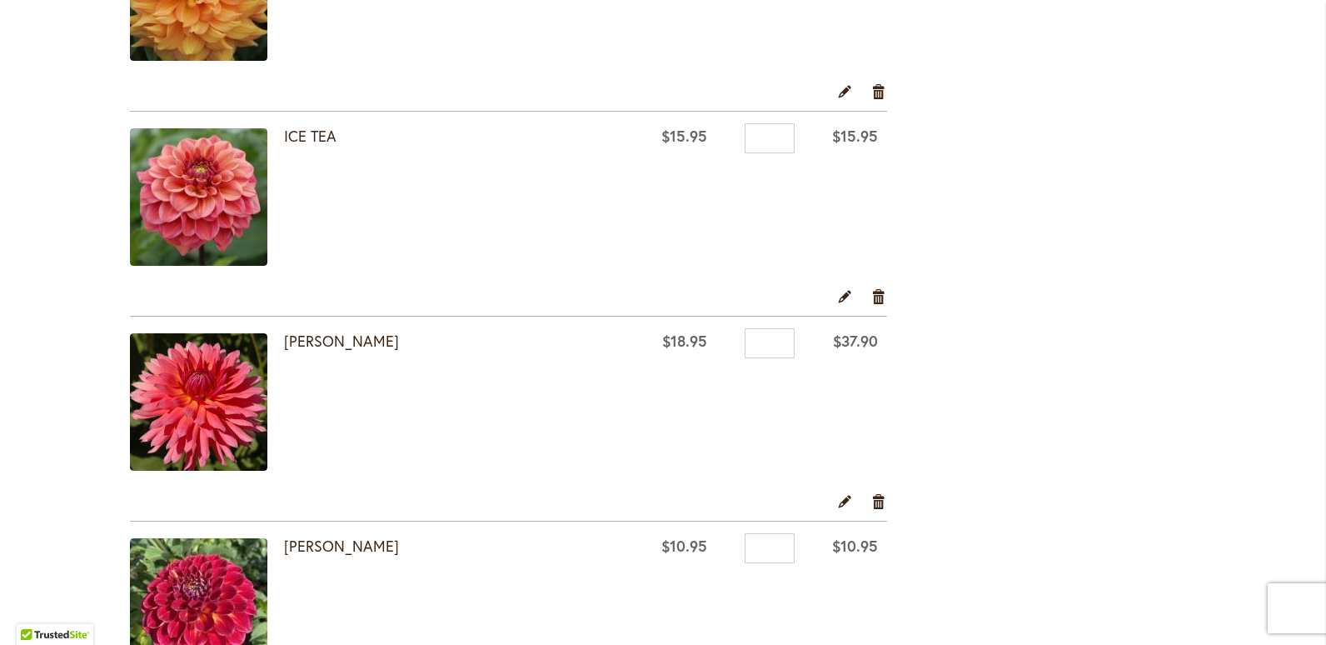
scroll to position [3165, 0]
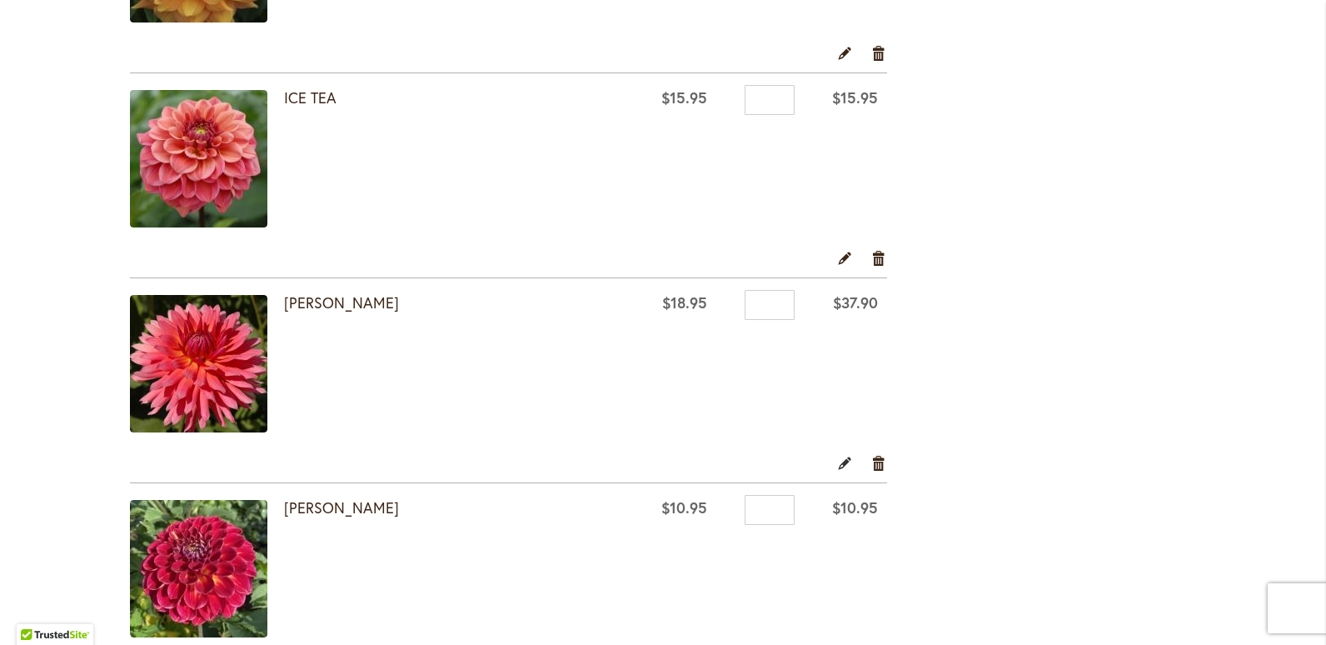
click at [837, 459] on link "Edit" at bounding box center [845, 462] width 16 height 18
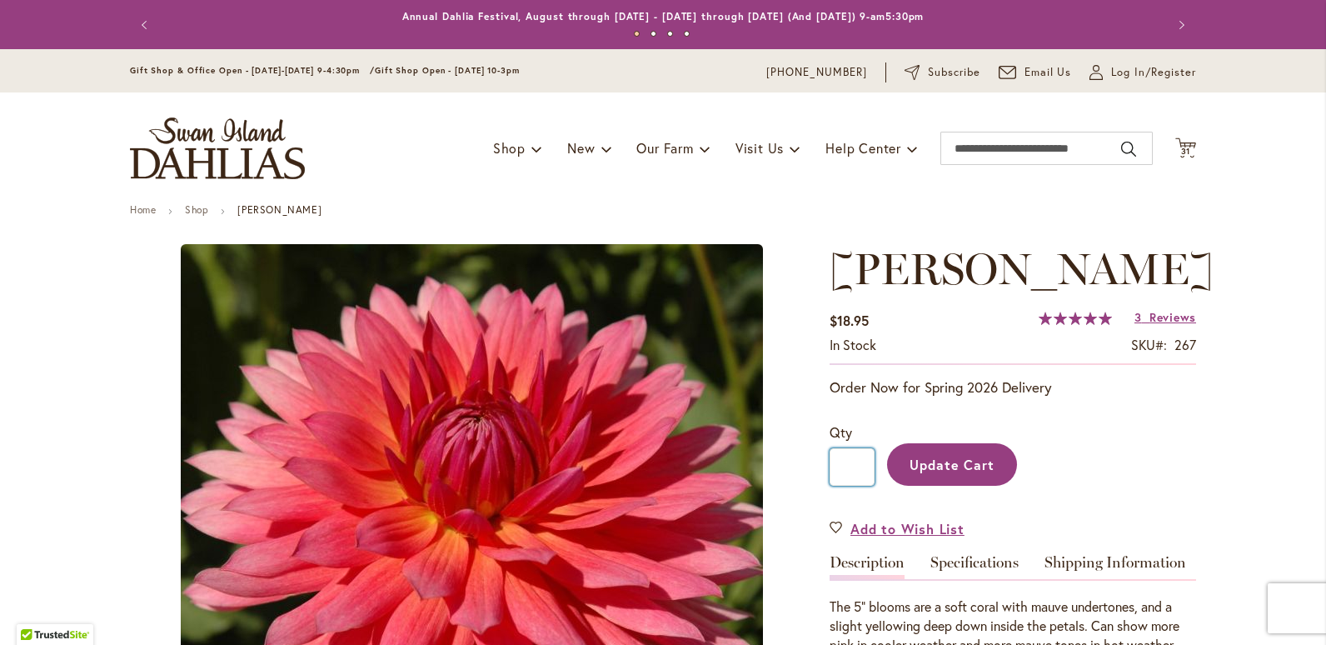
click at [852, 463] on input "*" at bounding box center [851, 466] width 45 height 37
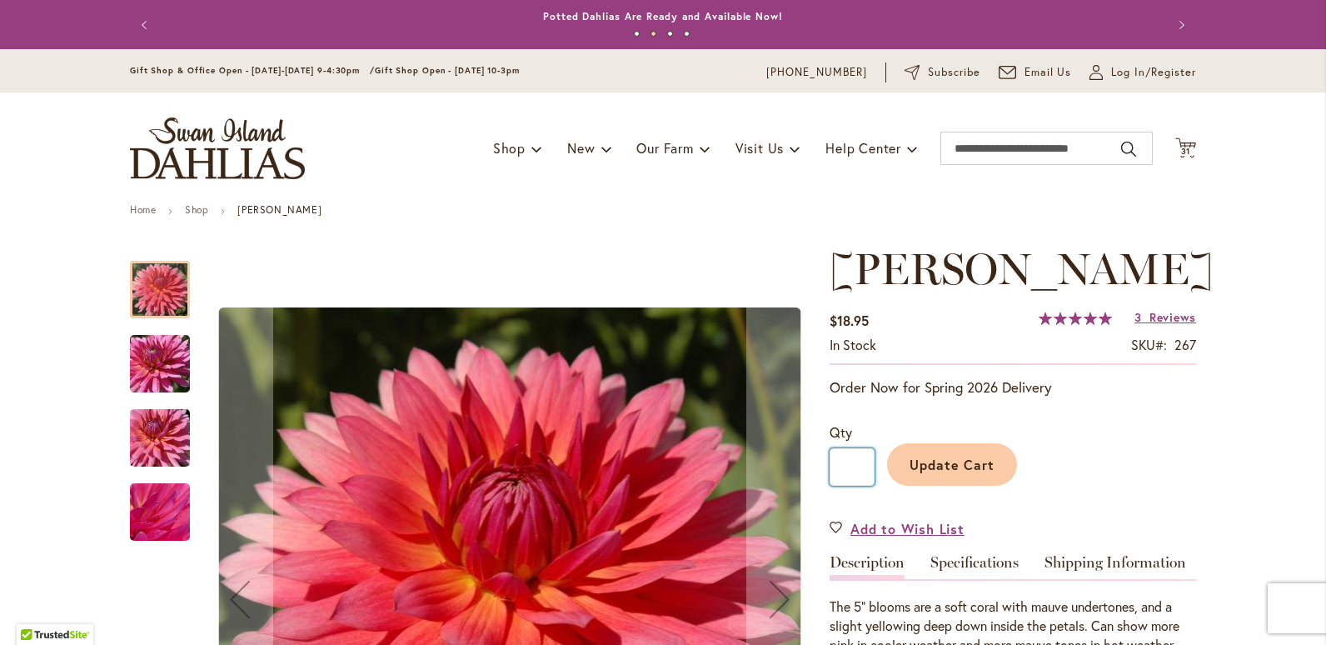
type input "*"
click at [947, 471] on span "Update Cart" at bounding box center [952, 464] width 86 height 17
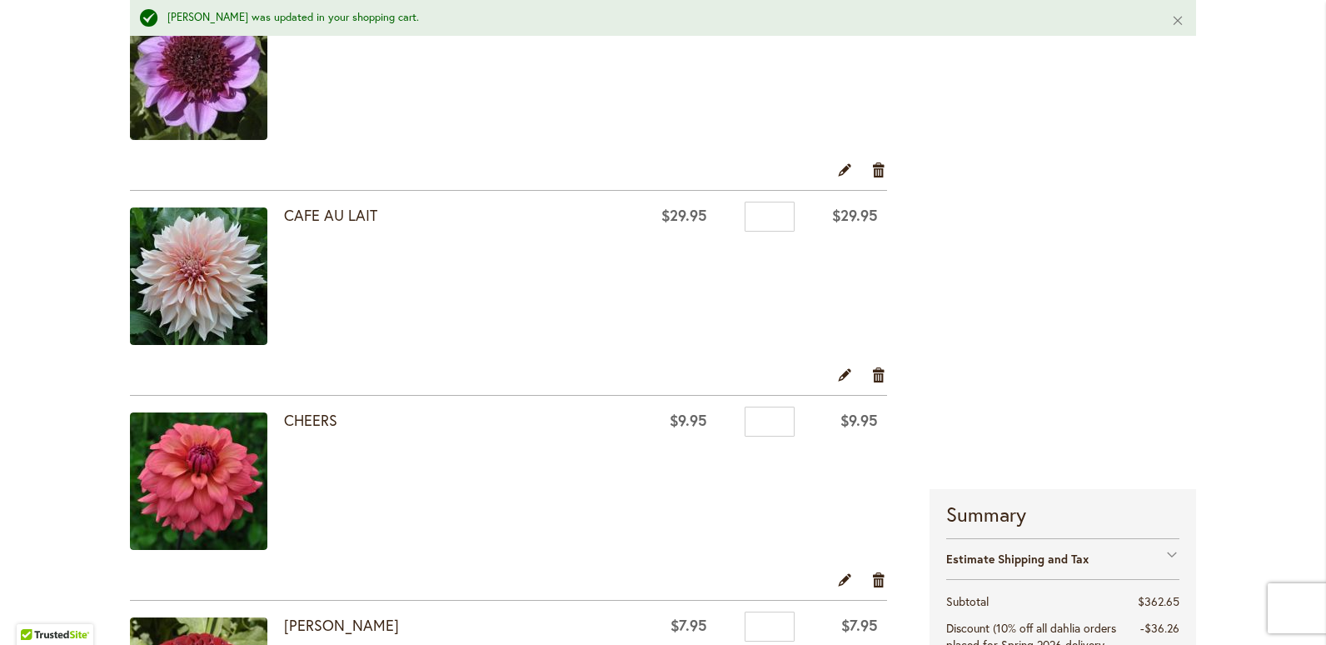
scroll to position [250, 0]
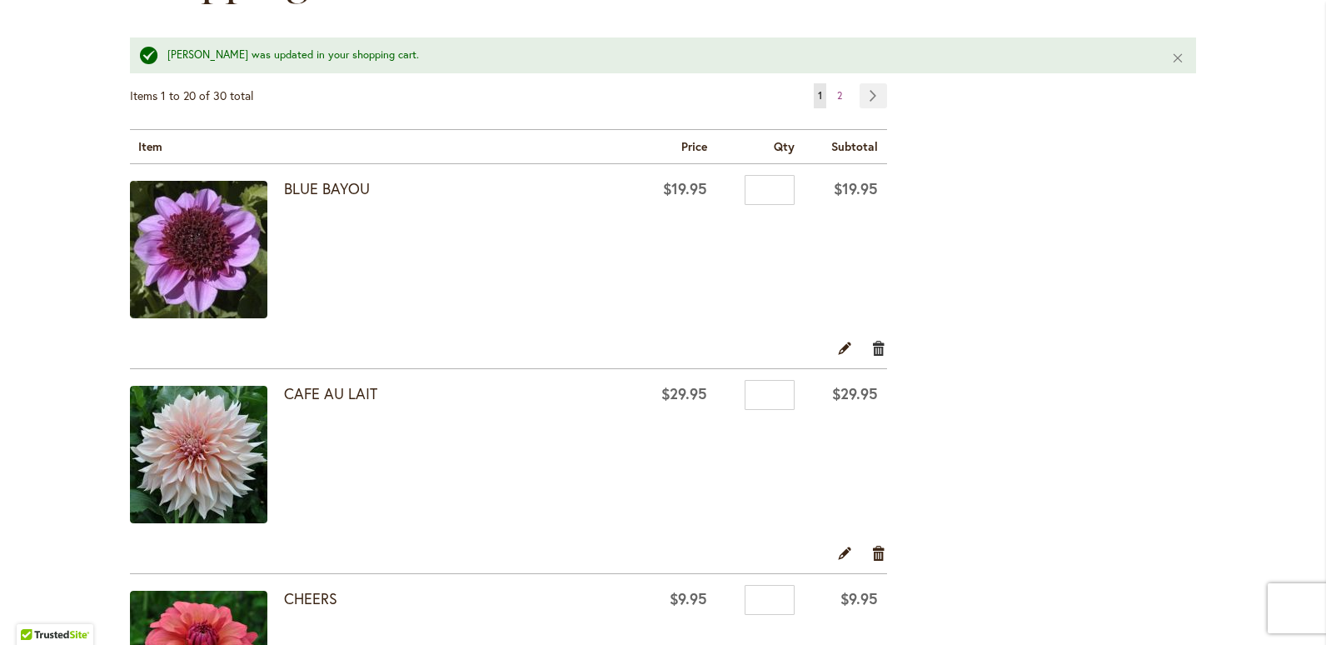
click at [872, 346] on link "Remove item" at bounding box center [879, 348] width 16 height 18
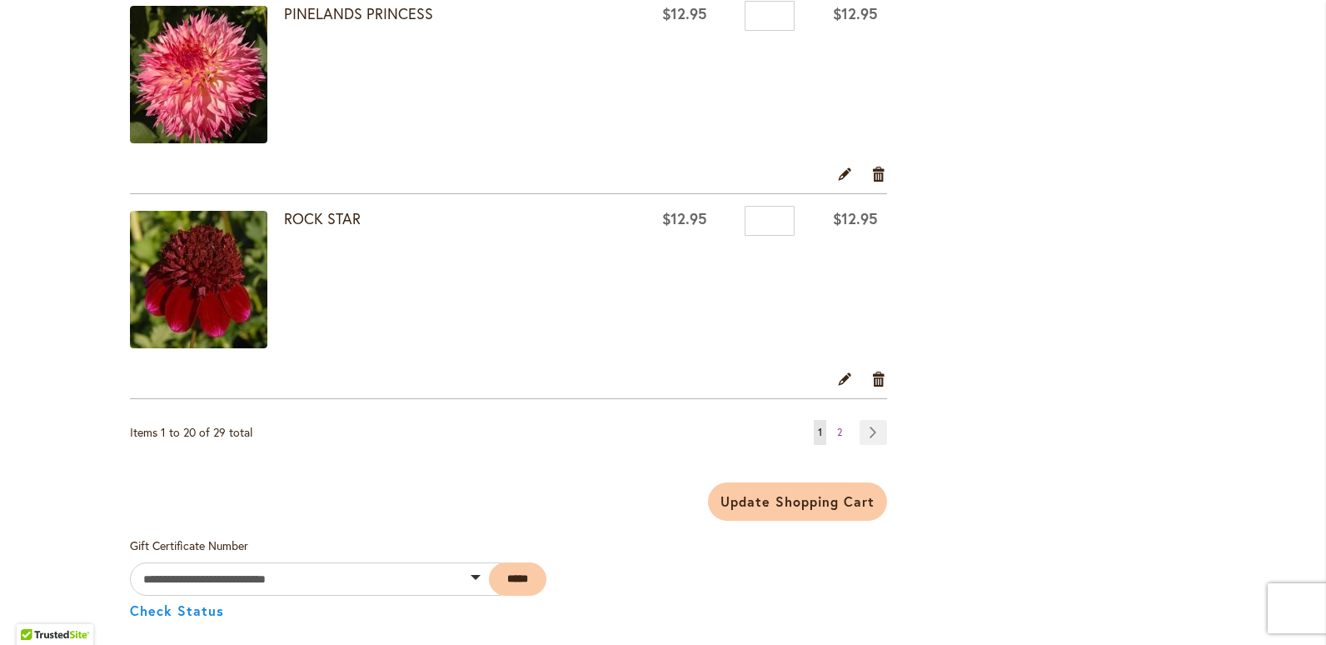
scroll to position [4081, 0]
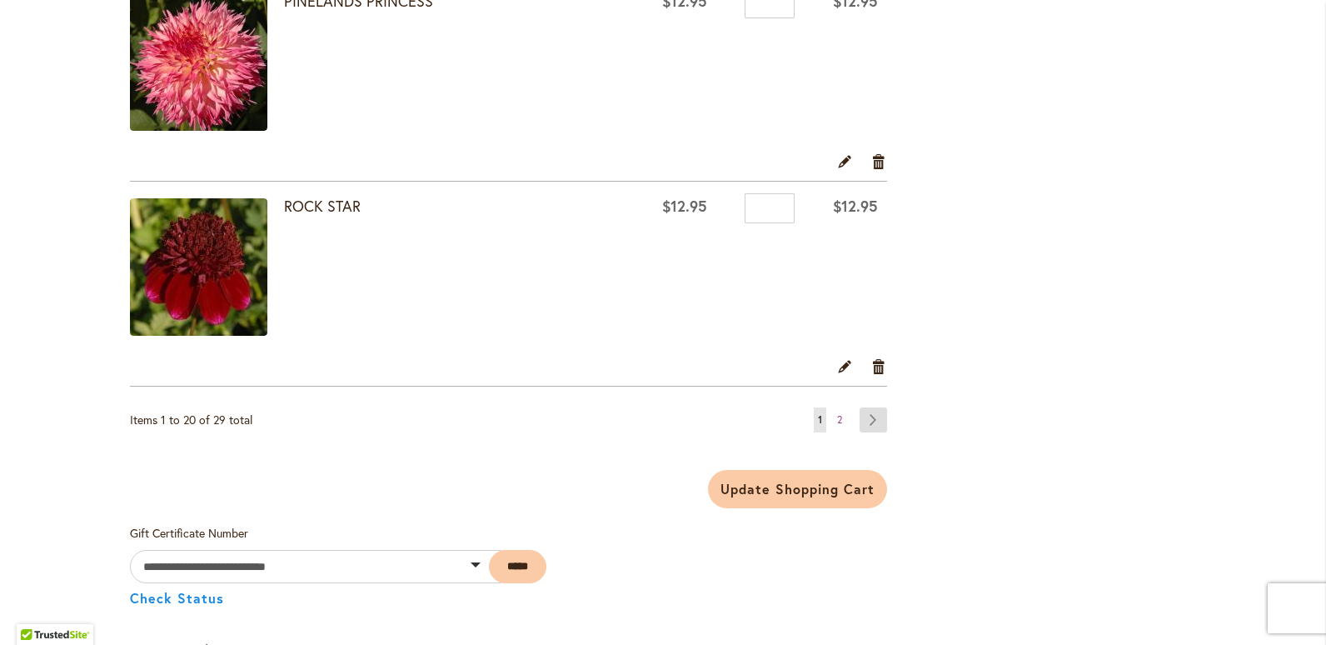
click at [864, 421] on link "Page Next" at bounding box center [872, 419] width 27 height 25
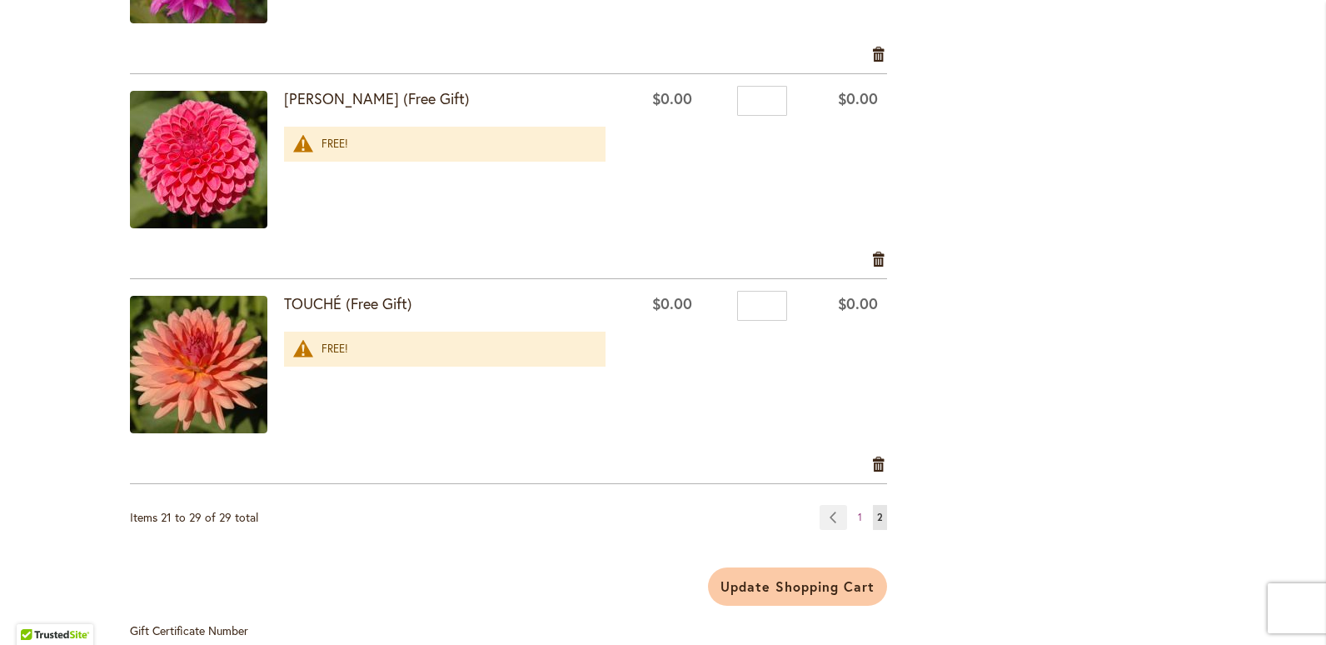
scroll to position [1749, 0]
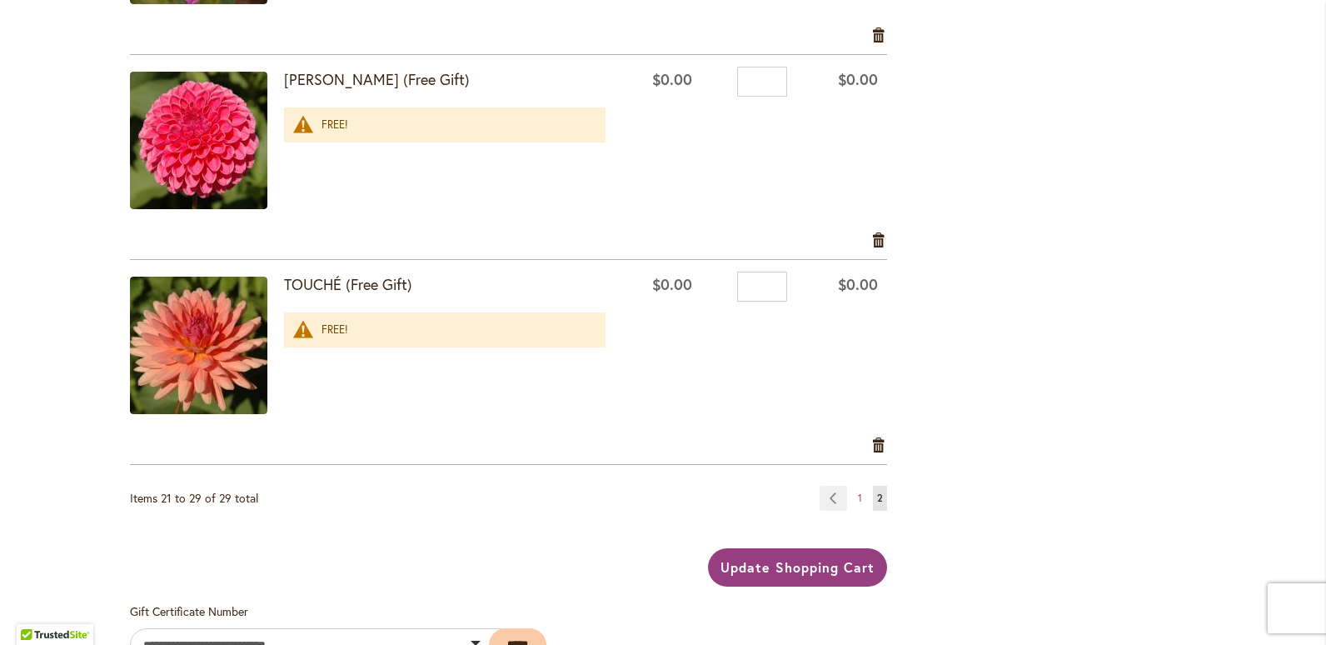
click at [779, 558] on span "Update Shopping Cart" at bounding box center [796, 566] width 153 height 17
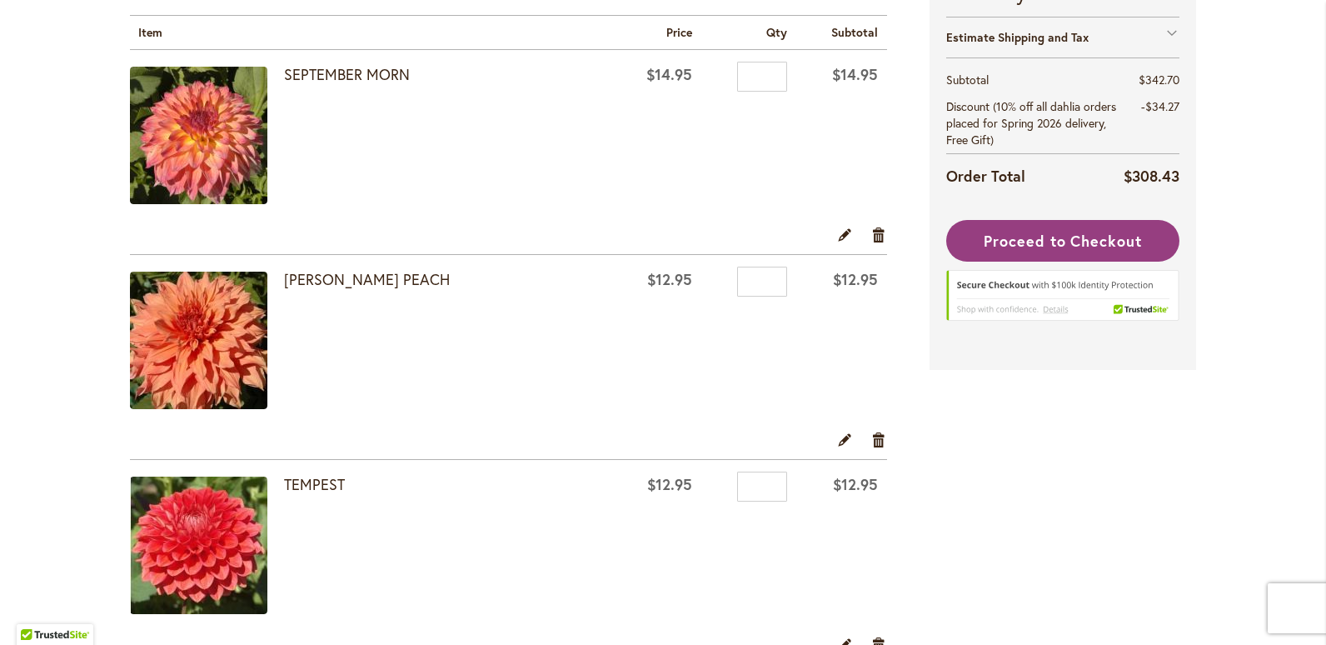
scroll to position [250, 0]
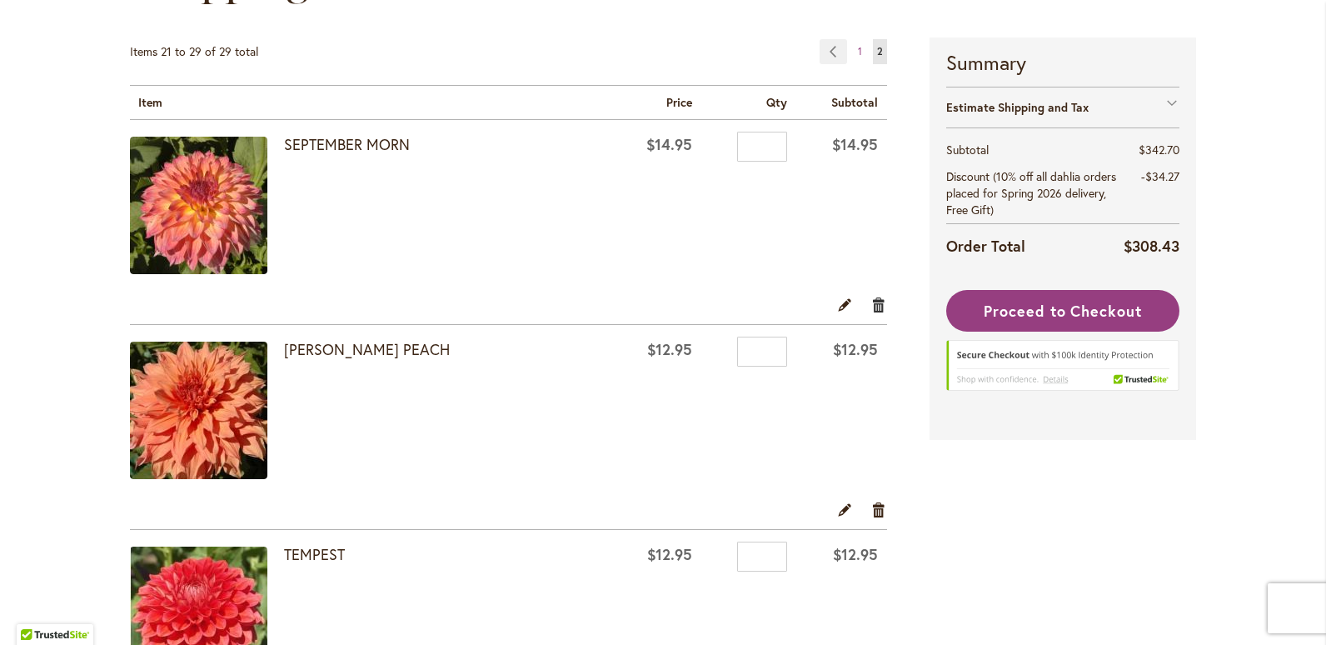
click at [871, 306] on link "Remove item" at bounding box center [879, 304] width 16 height 18
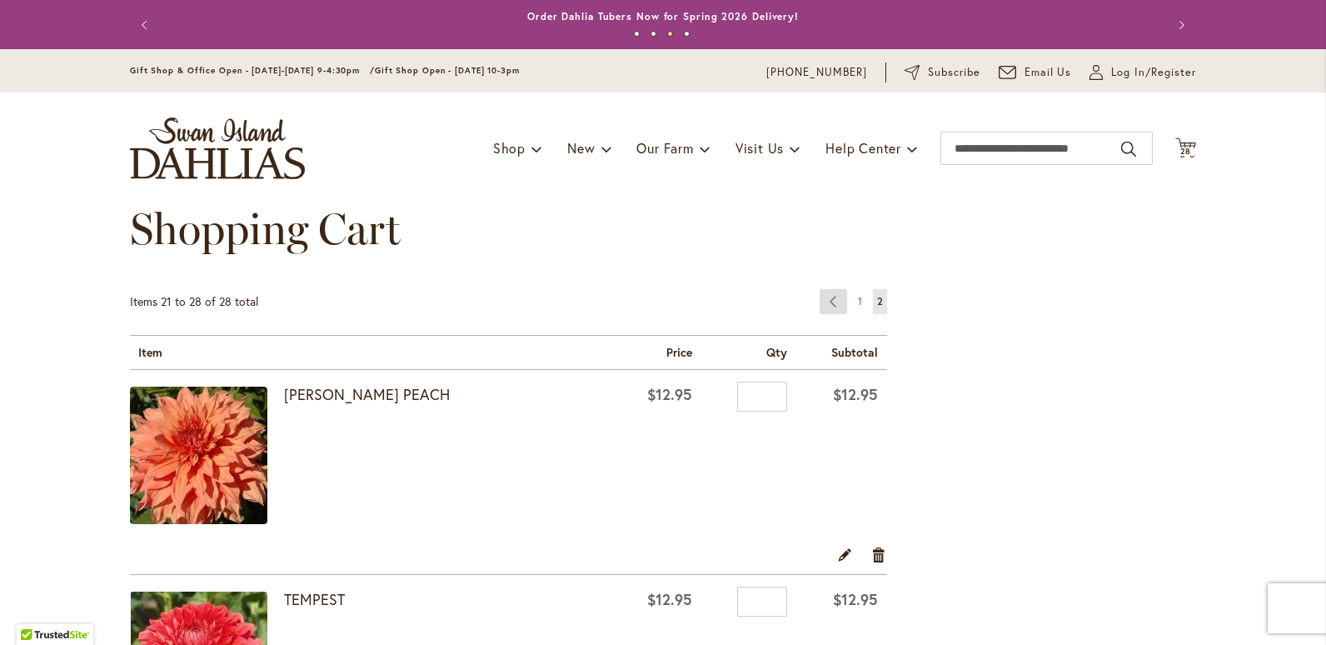
click at [830, 299] on link "Page Previous" at bounding box center [832, 301] width 27 height 25
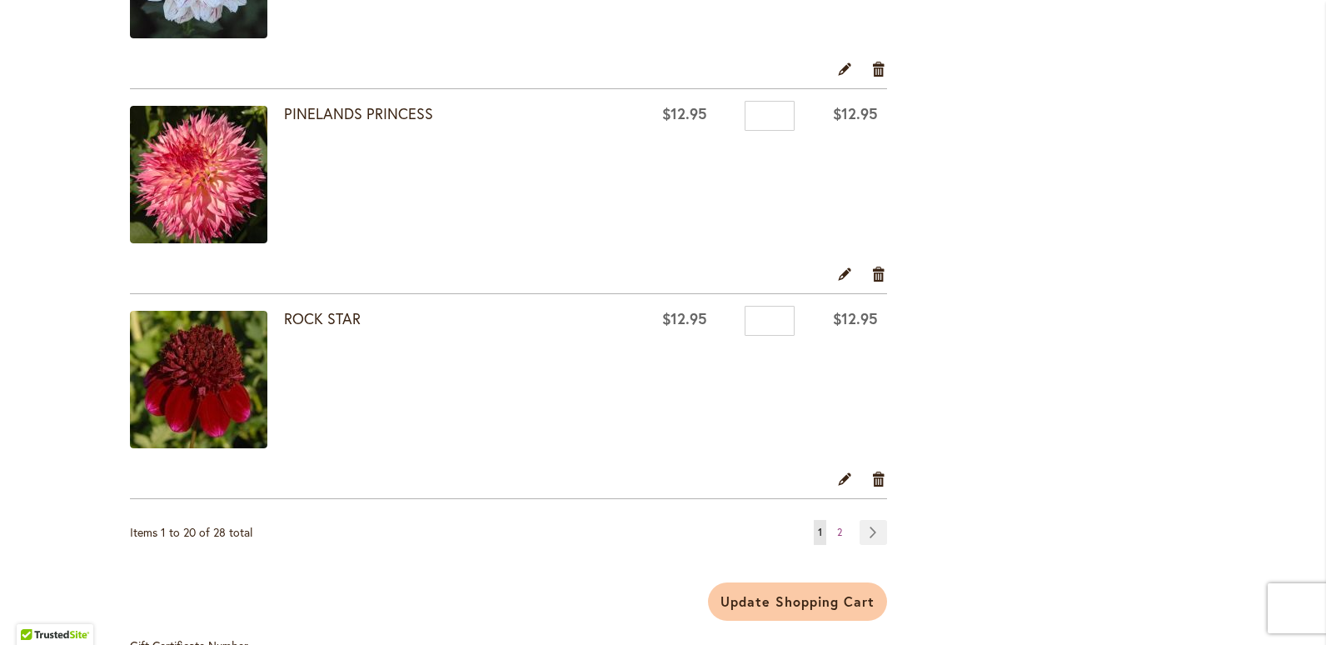
scroll to position [3998, 0]
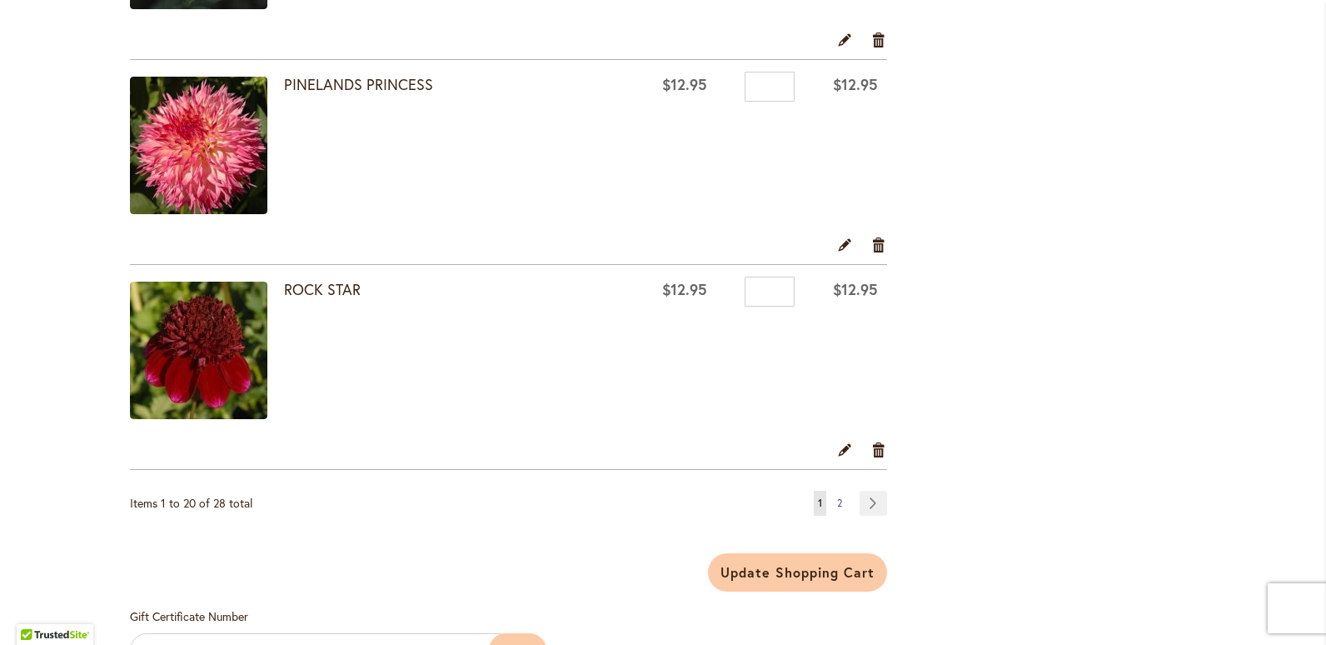
click at [833, 502] on link "Page 2" at bounding box center [839, 503] width 13 height 25
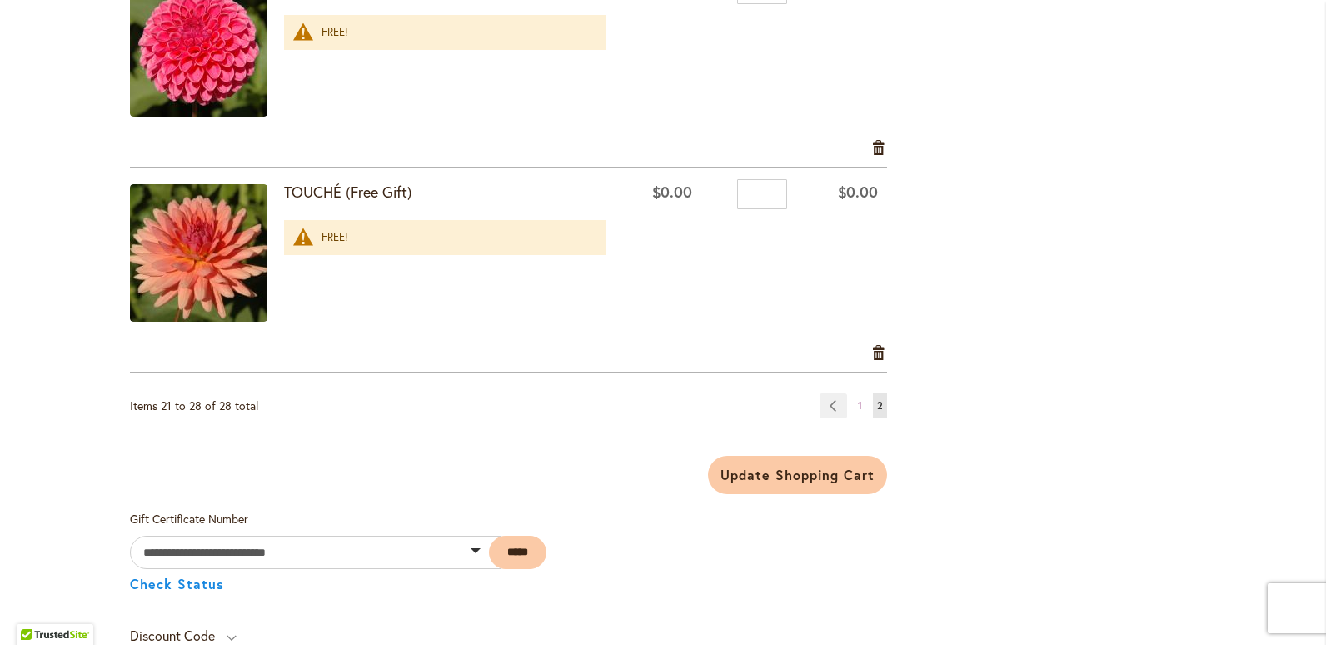
scroll to position [1666, 0]
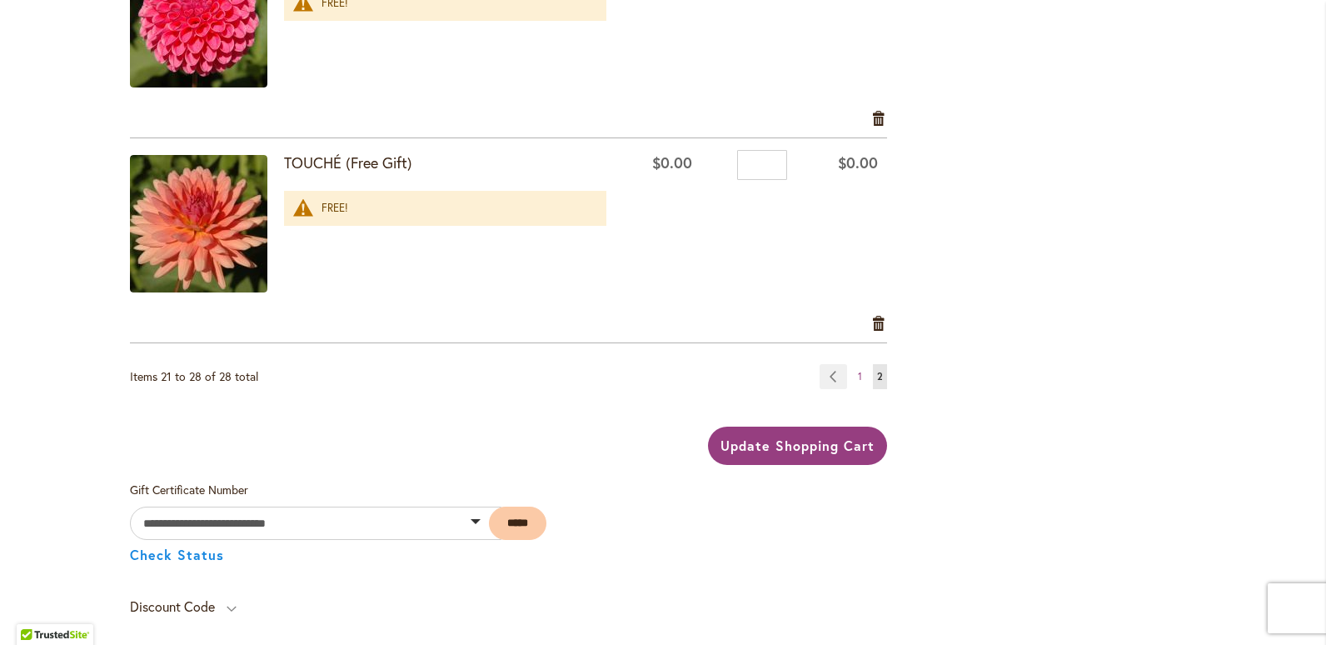
click at [806, 450] on span "Update Shopping Cart" at bounding box center [796, 444] width 153 height 17
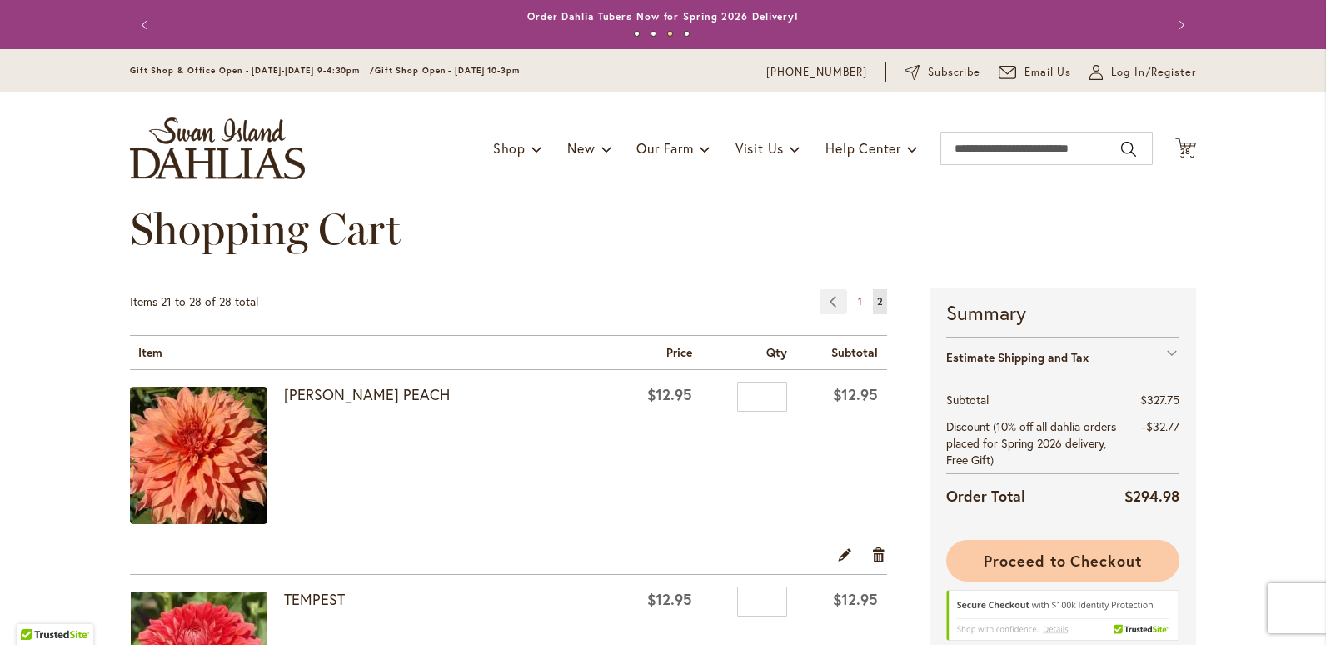
click at [1052, 555] on span "Proceed to Checkout" at bounding box center [1063, 560] width 158 height 20
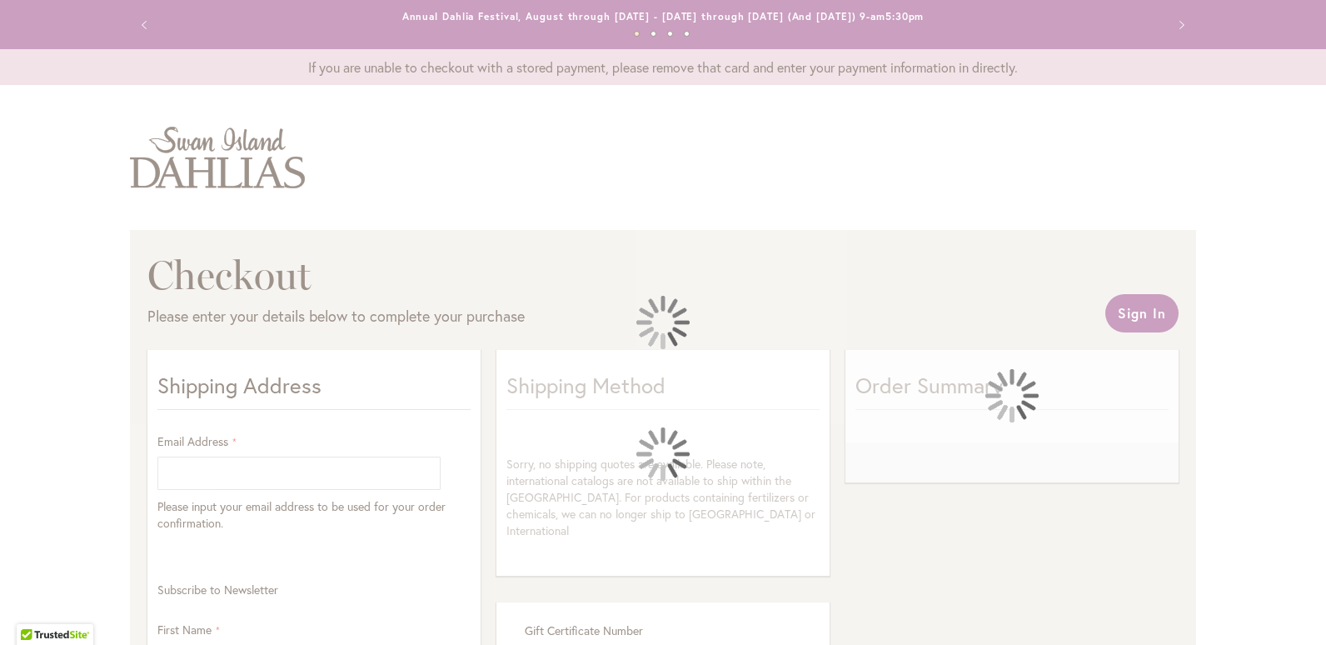
select select "**"
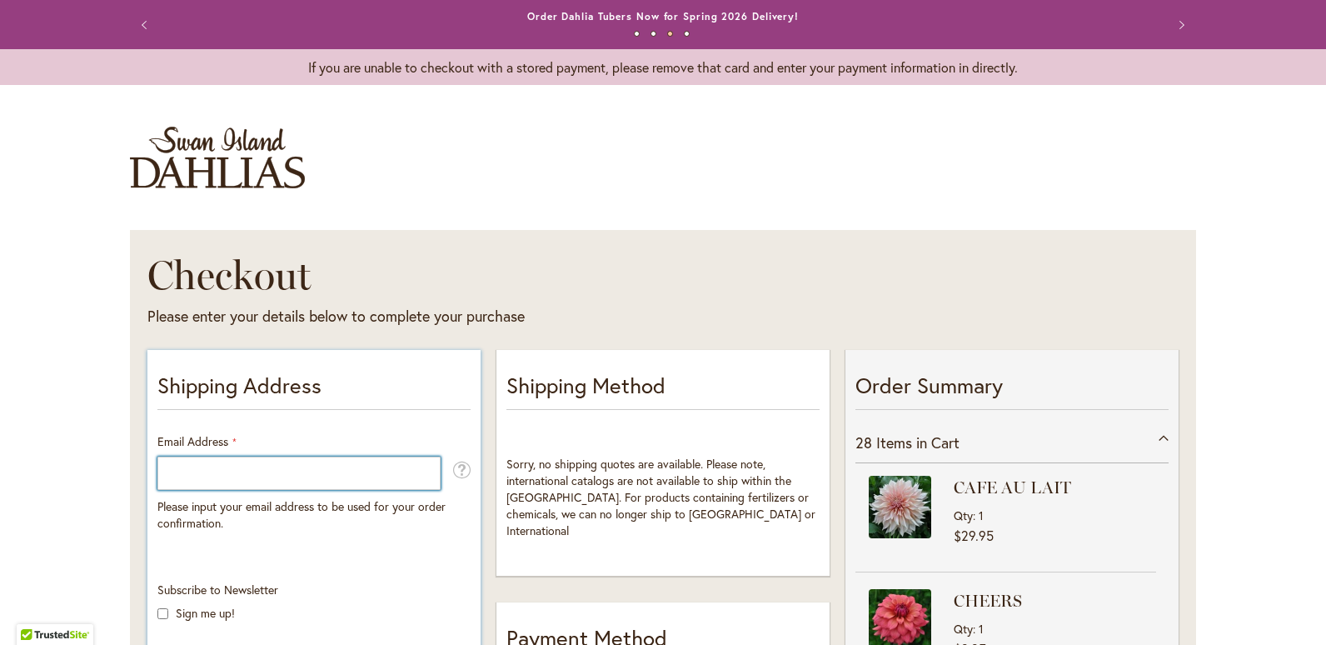
click at [330, 479] on input "Email Address" at bounding box center [298, 472] width 283 height 33
type input "**********"
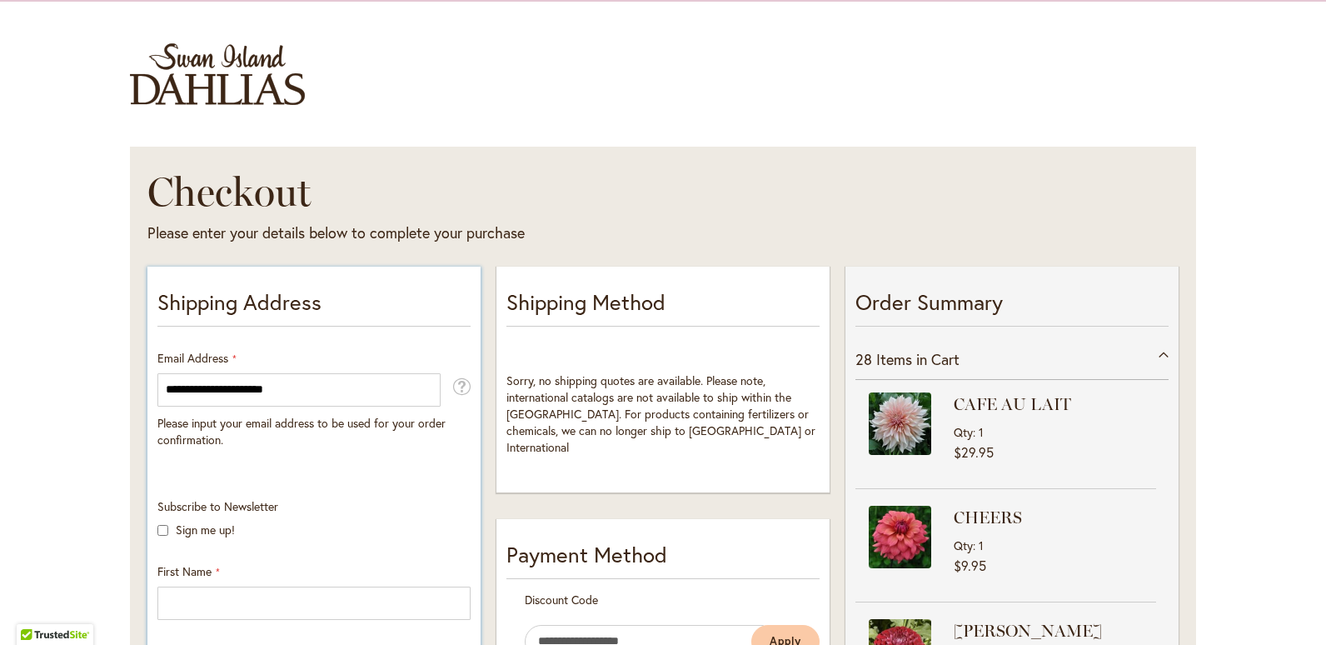
scroll to position [167, 0]
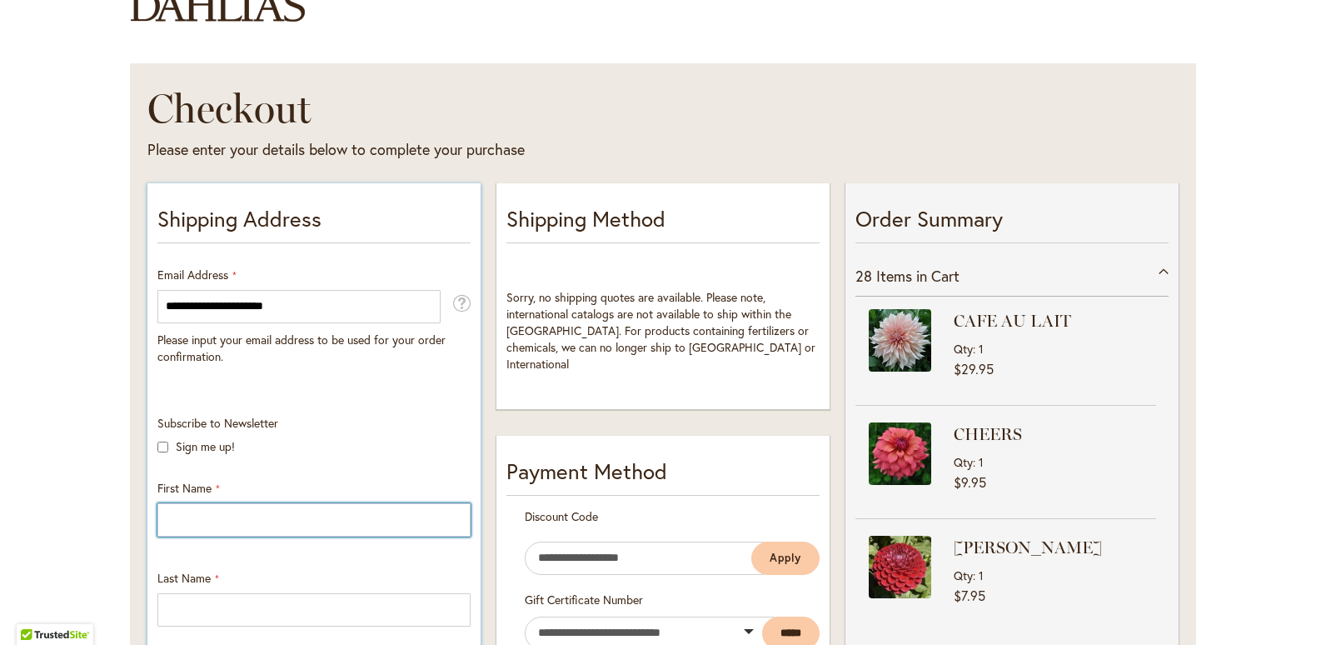
click at [330, 525] on input "First Name" at bounding box center [313, 519] width 313 height 33
type input "*******"
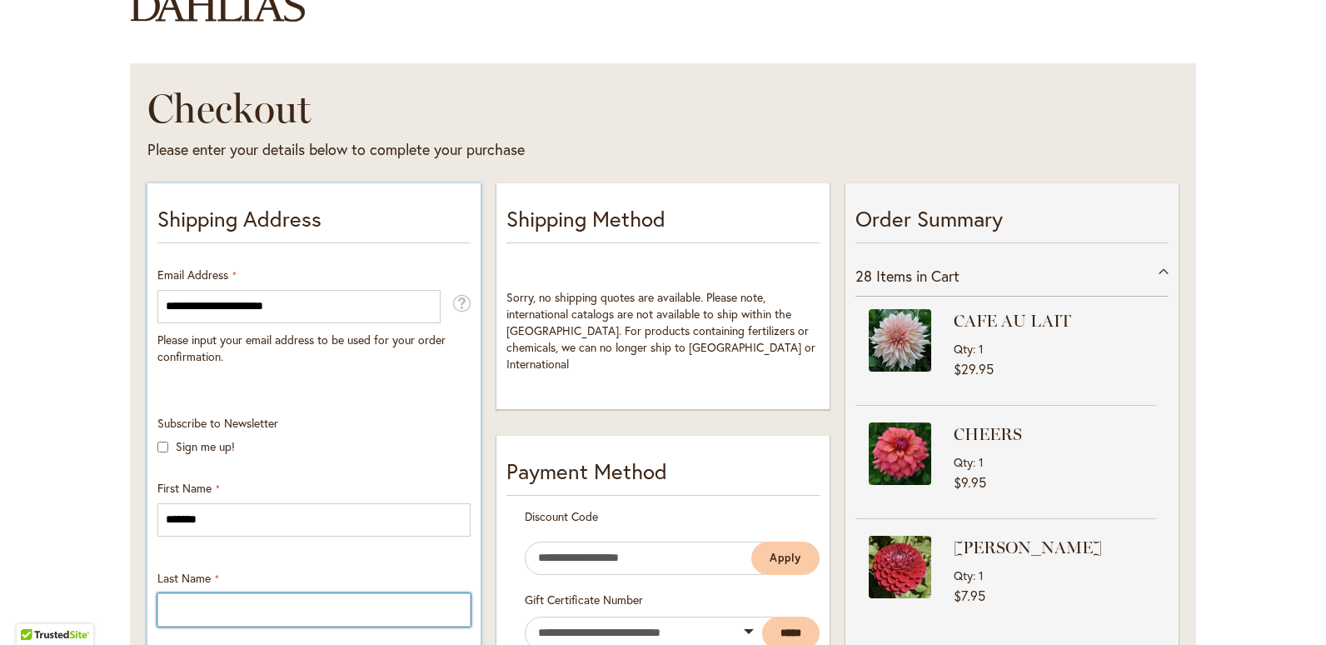
type input "*****"
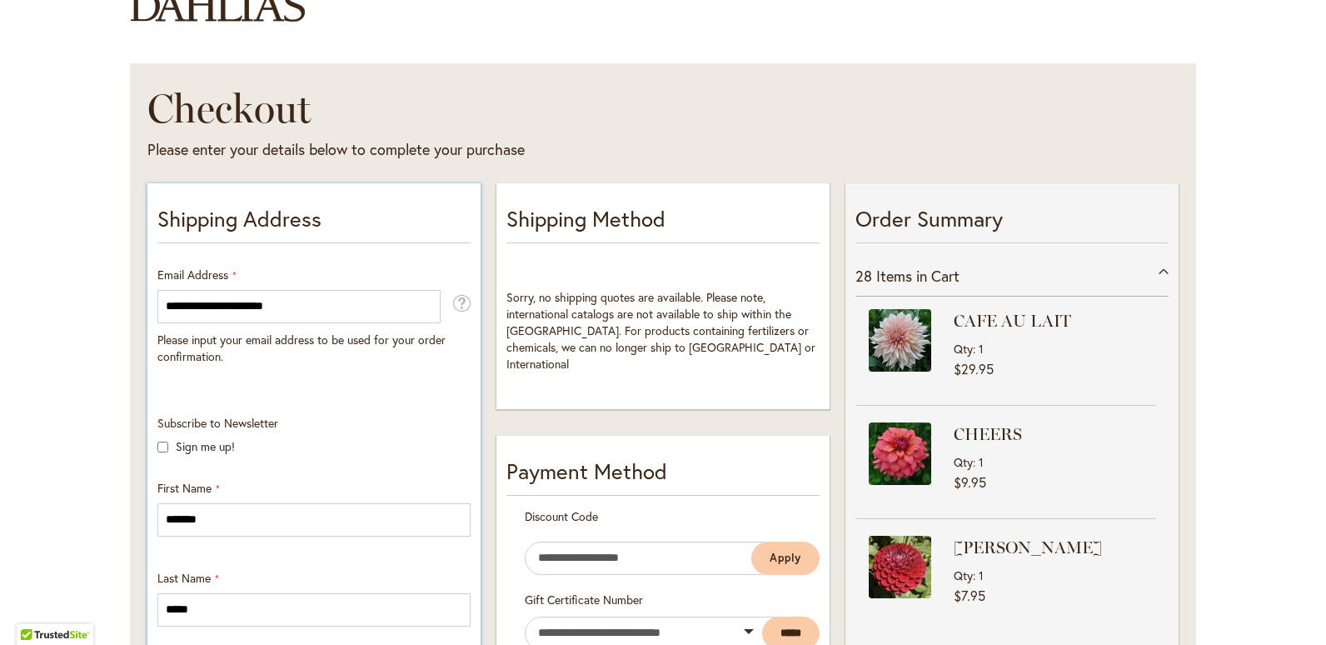
type input "******"
type input "**********"
select select "**"
type input "*******"
type input "*****"
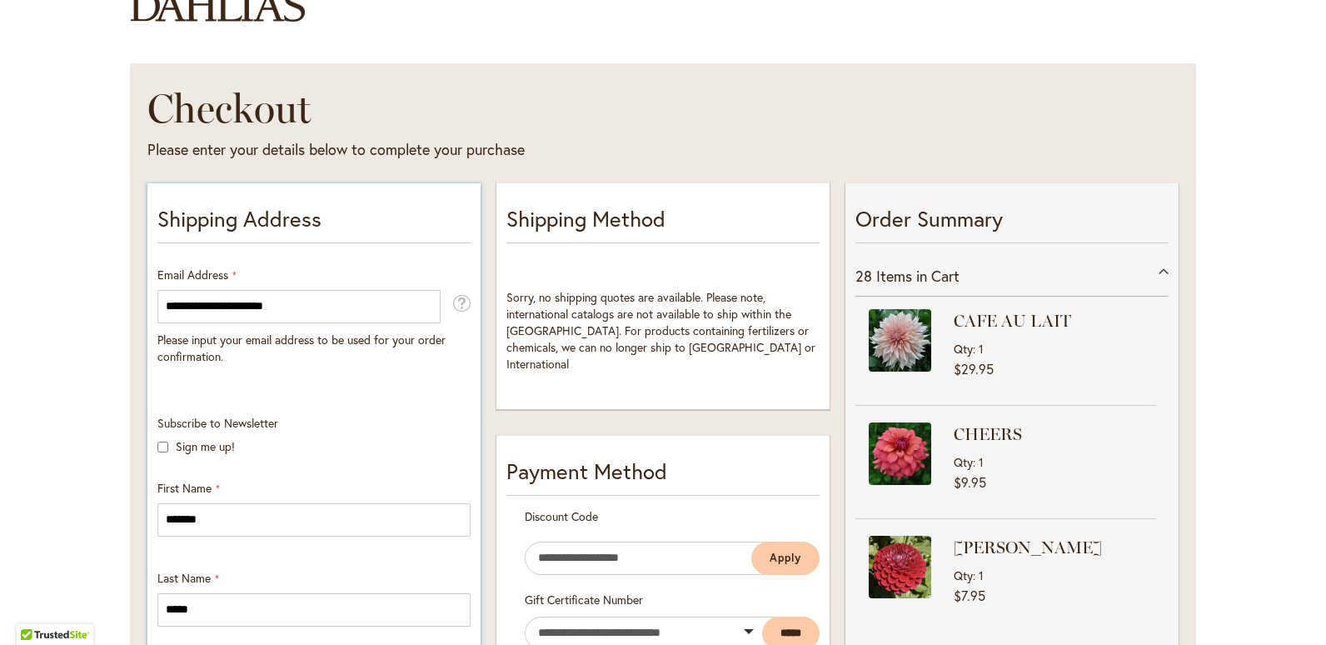
type input "**********"
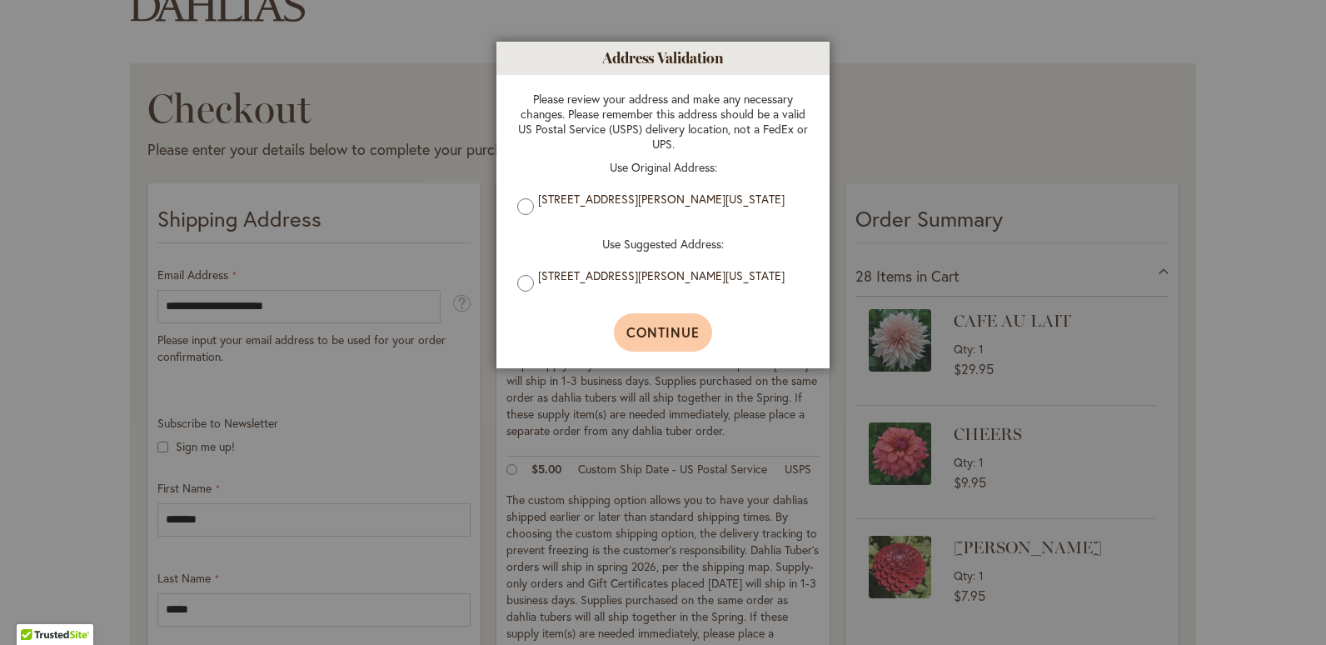
click at [664, 336] on span "Continue" at bounding box center [663, 331] width 74 height 17
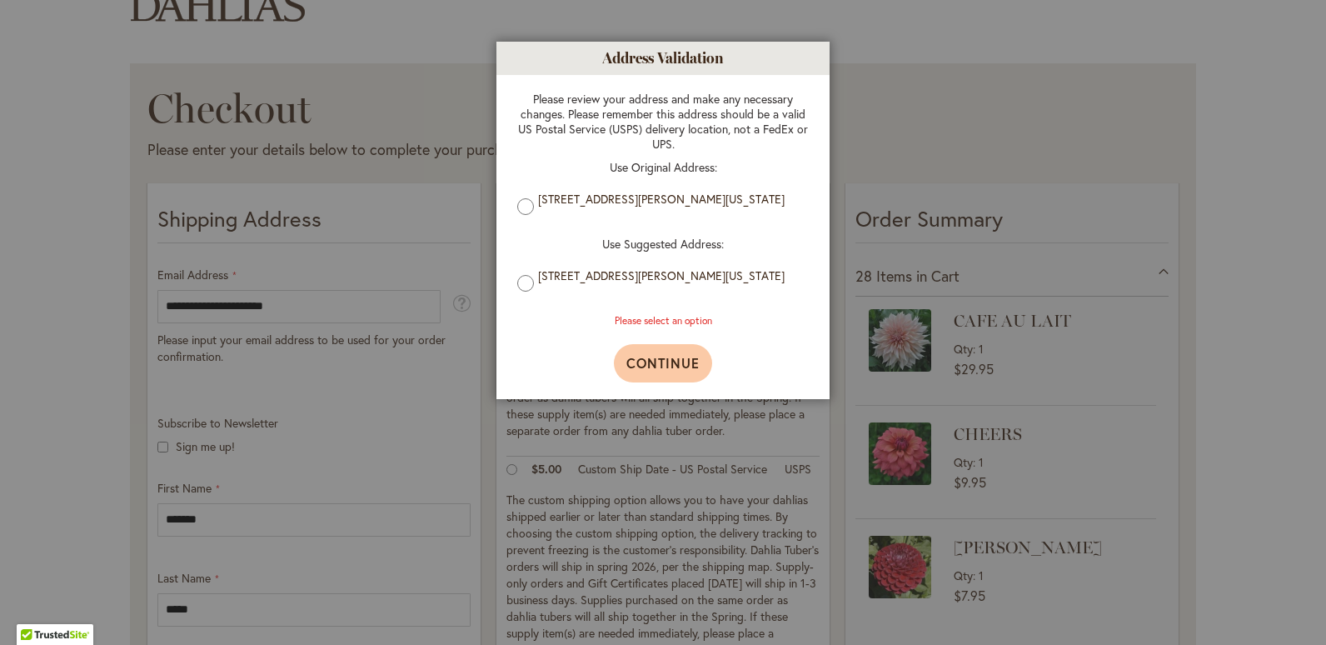
click at [664, 336] on div "Please review your address and make any necessary changes. Please remember this…" at bounding box center [663, 209] width 325 height 269
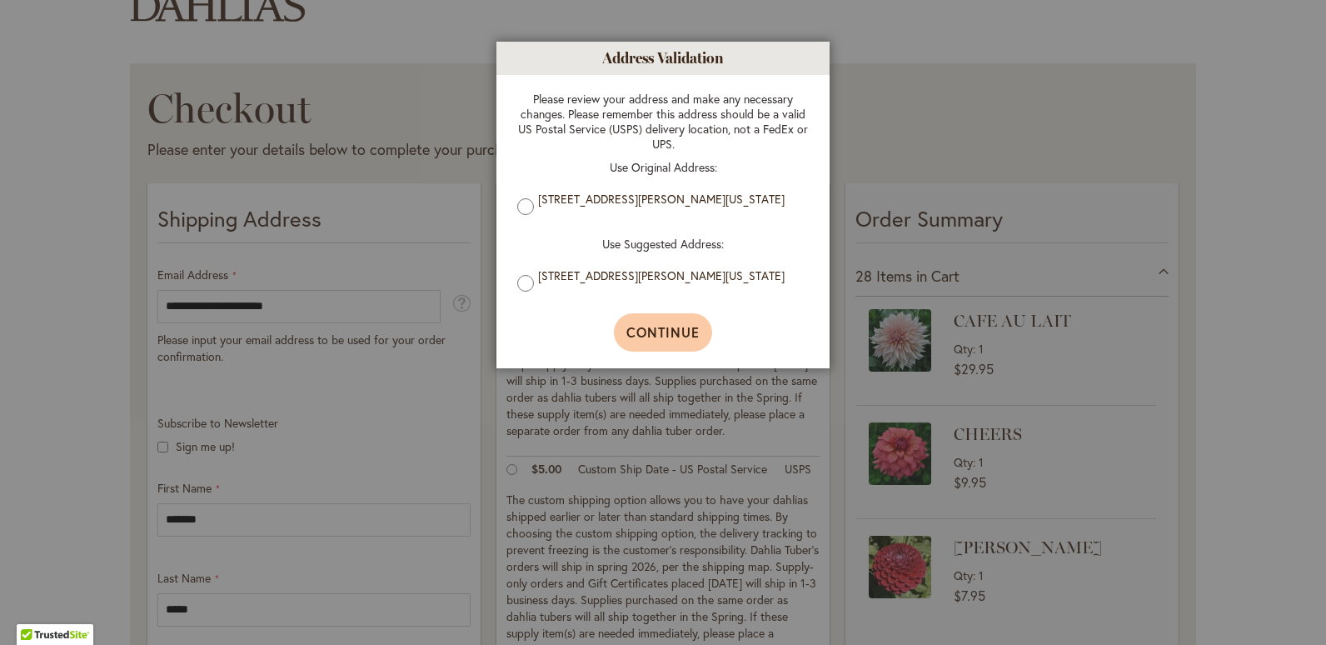
click at [680, 335] on span "Continue" at bounding box center [663, 331] width 74 height 17
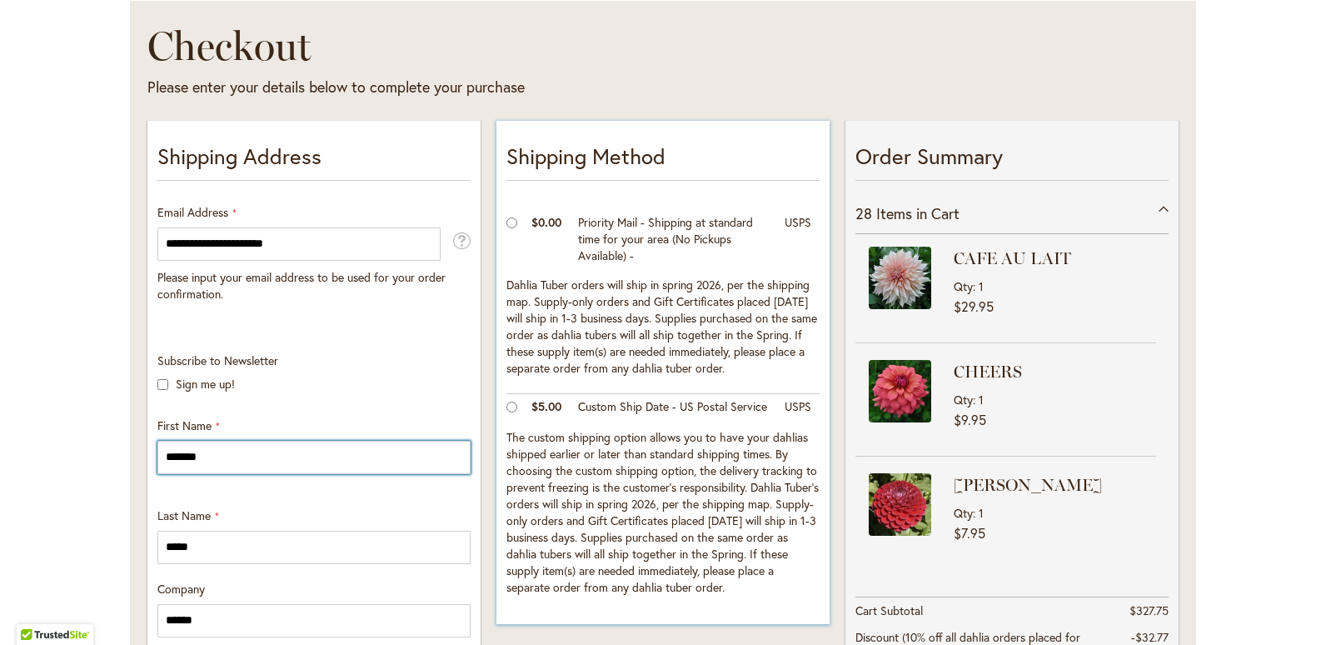
scroll to position [333, 0]
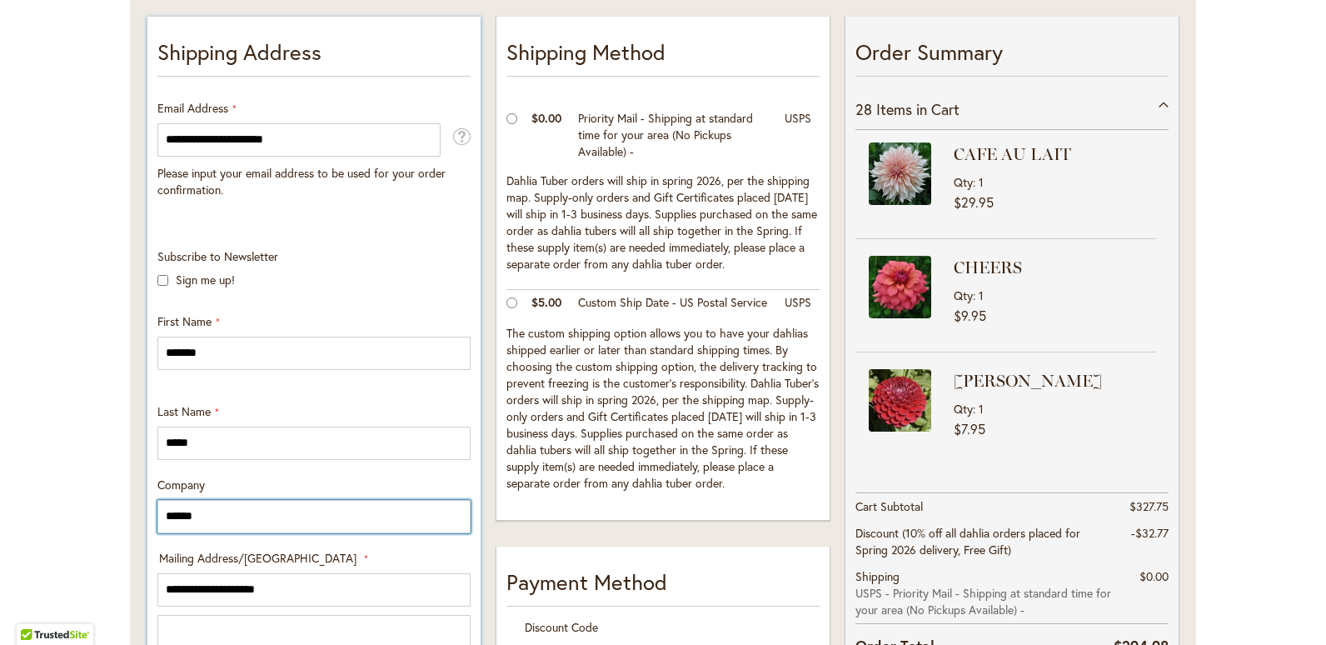
click at [219, 516] on input "******" at bounding box center [313, 516] width 313 height 33
type input "*"
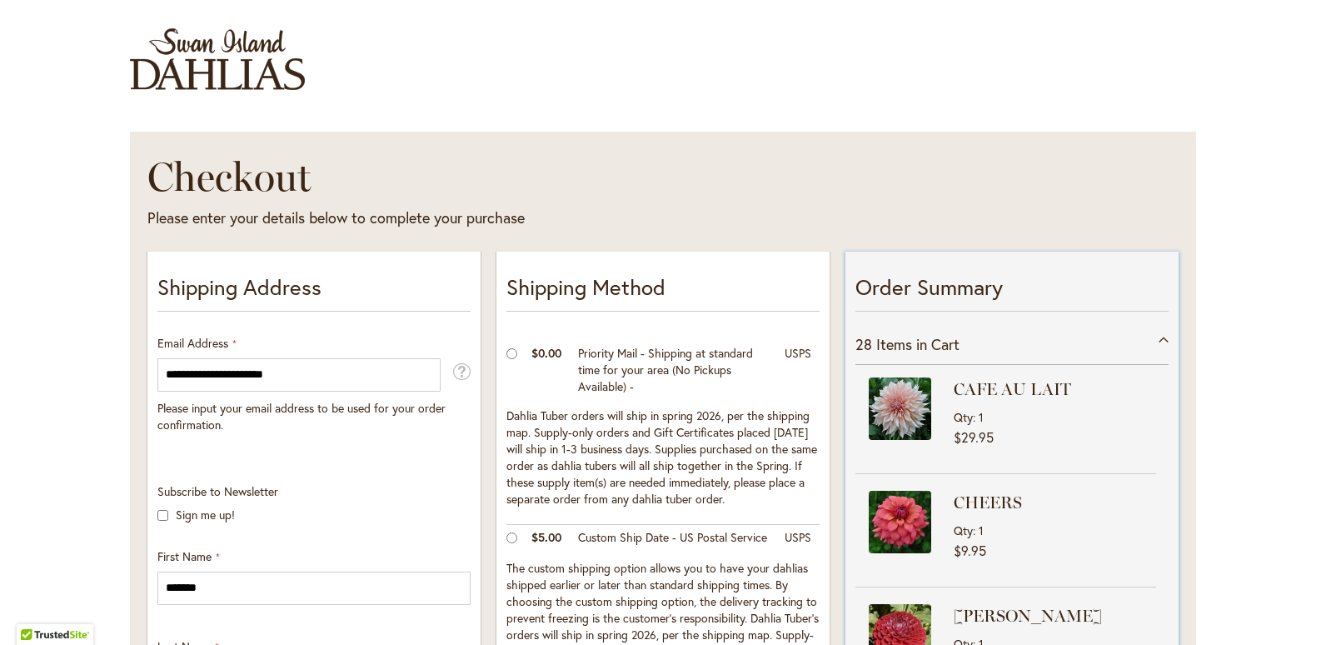
scroll to position [83, 0]
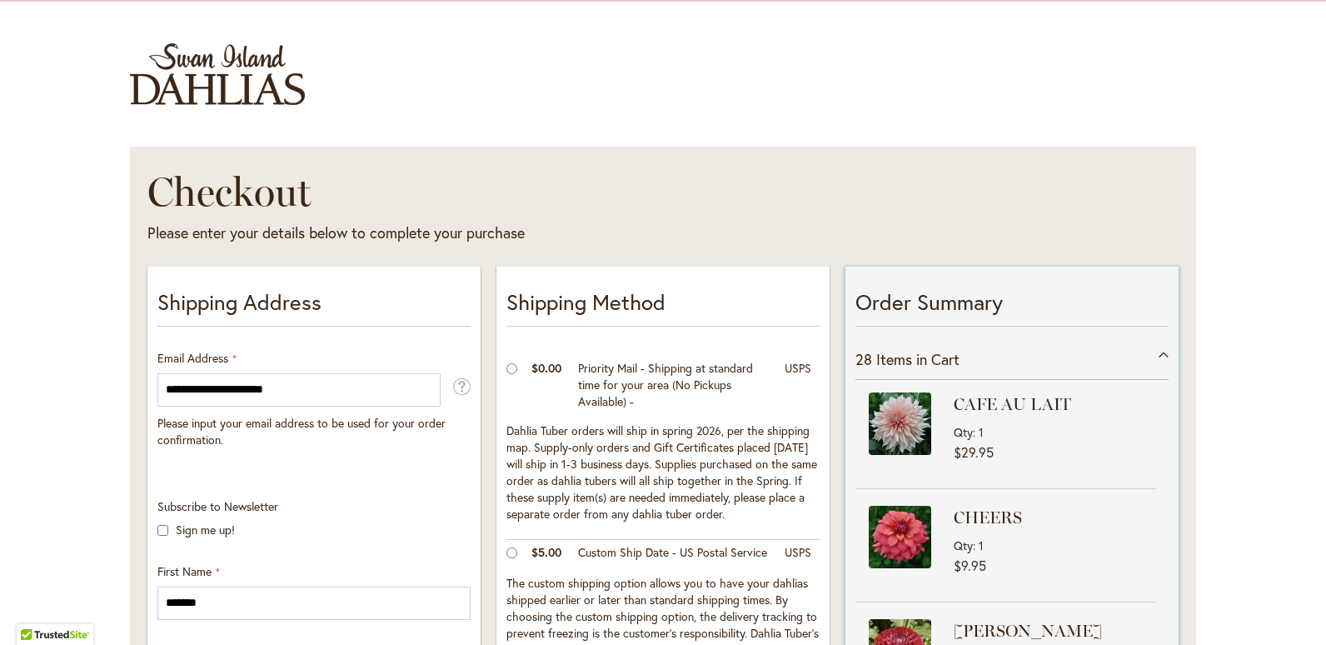
click at [1050, 302] on p "Order Summary" at bounding box center [1011, 306] width 313 height 40
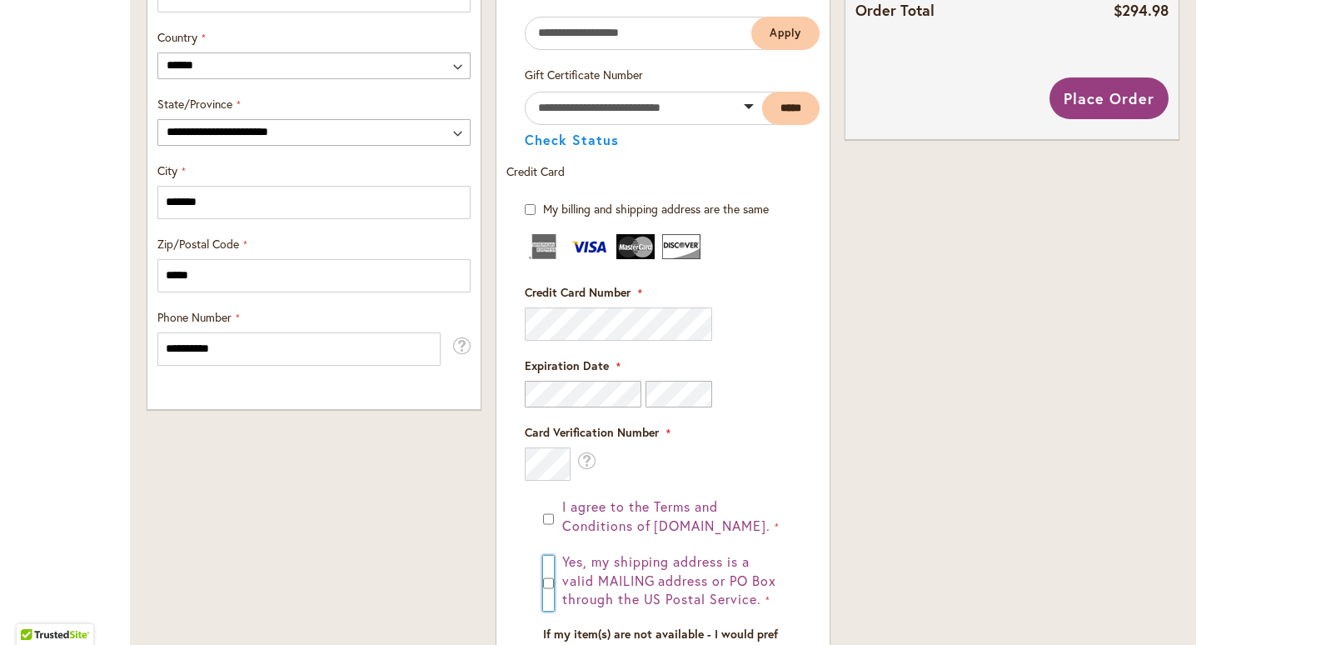
scroll to position [885, 0]
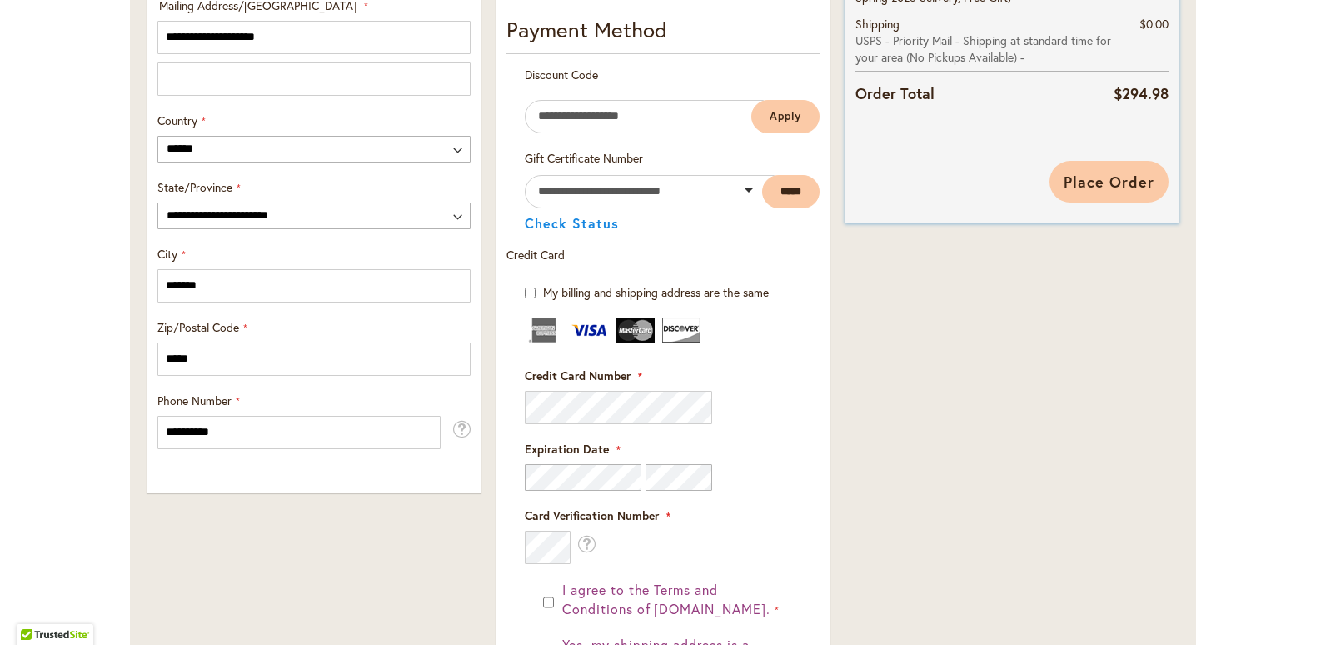
click at [1106, 168] on button "Place Order" at bounding box center [1108, 182] width 119 height 42
